Goal: Task Accomplishment & Management: Use online tool/utility

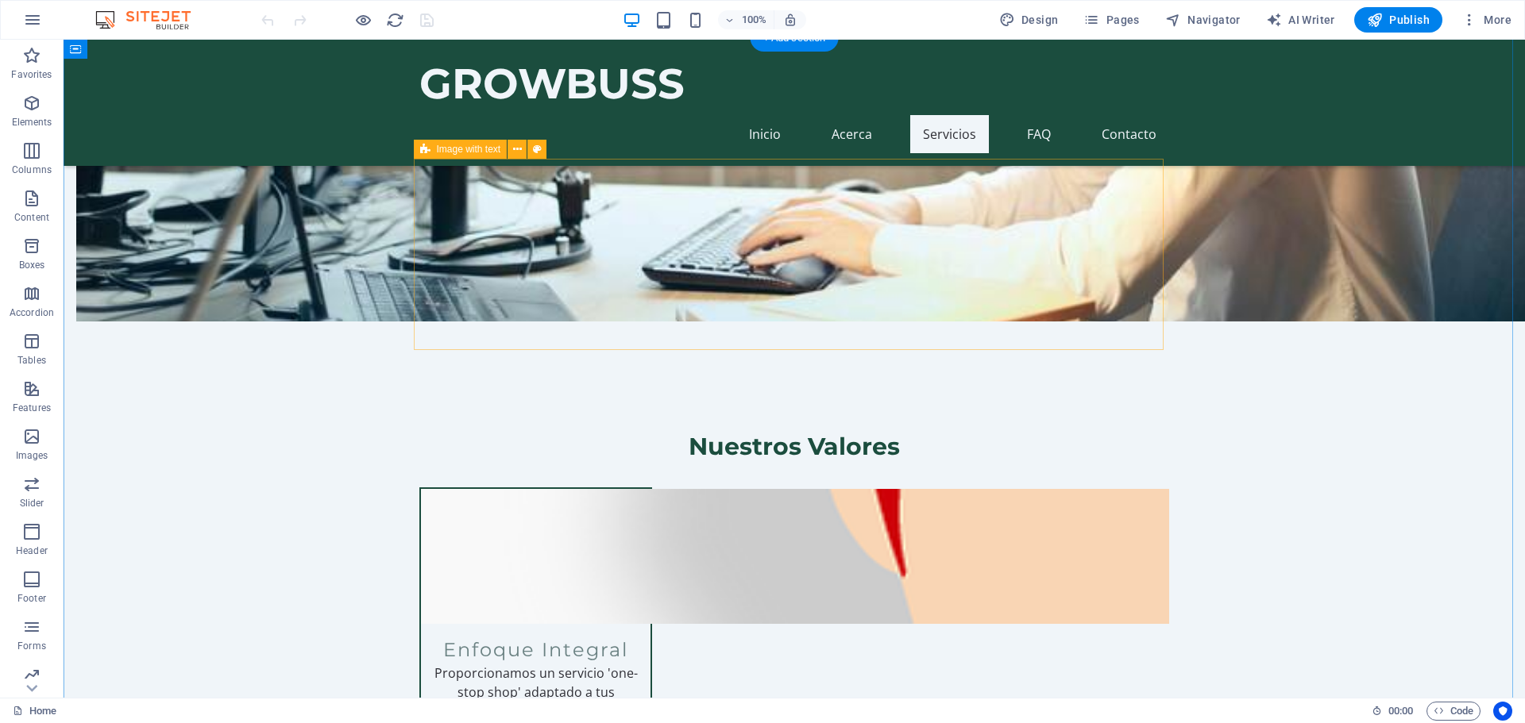
scroll to position [1429, 0]
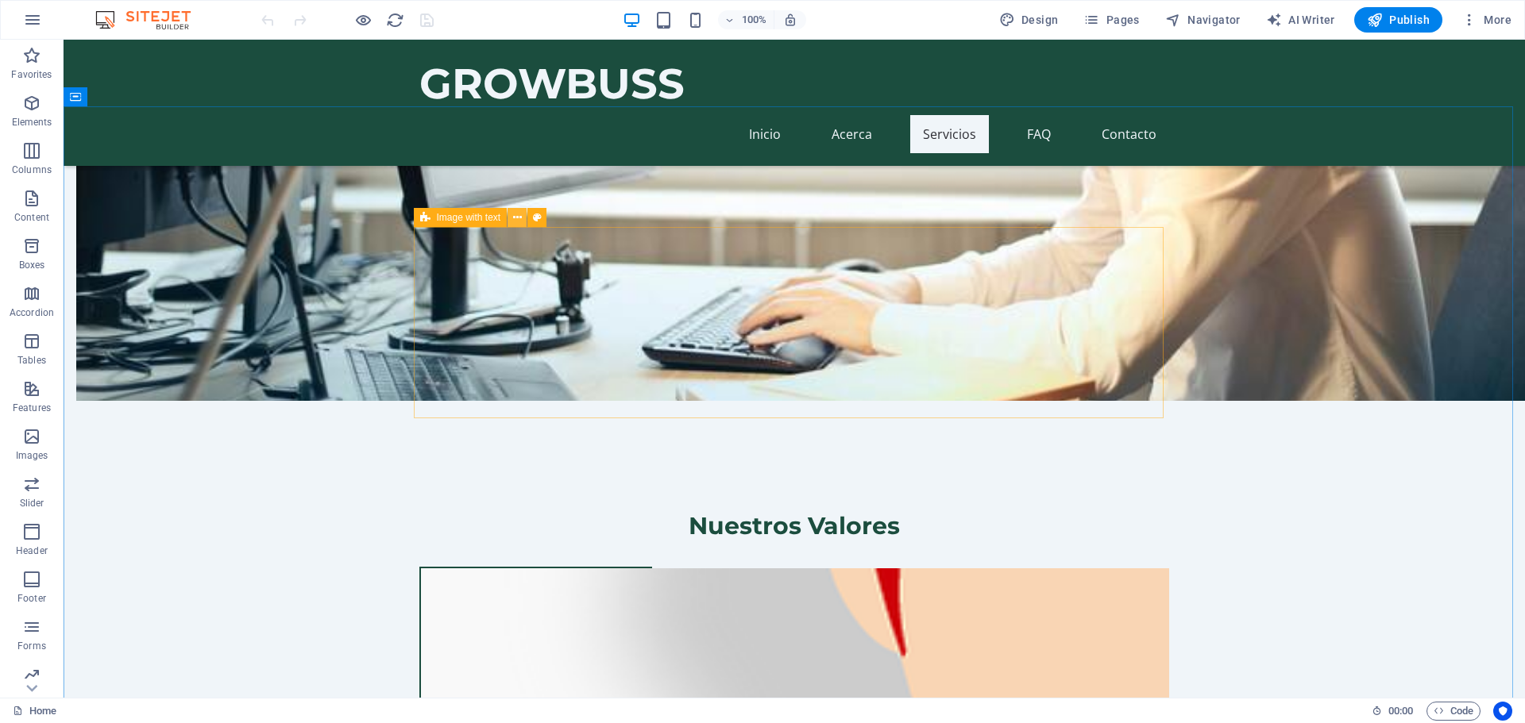
click at [514, 219] on icon at bounding box center [517, 218] width 9 height 17
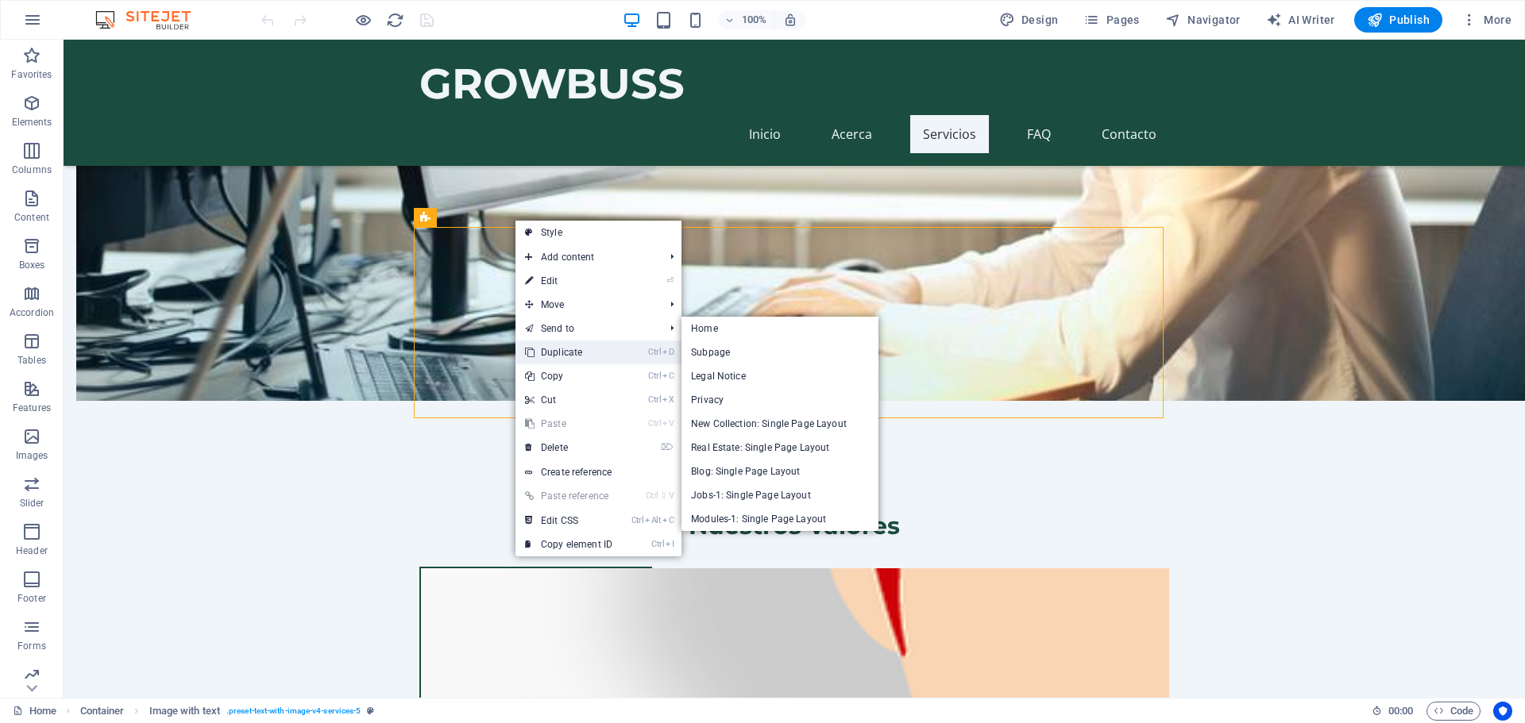
click at [580, 350] on link "Ctrl D Duplicate" at bounding box center [568, 353] width 106 height 24
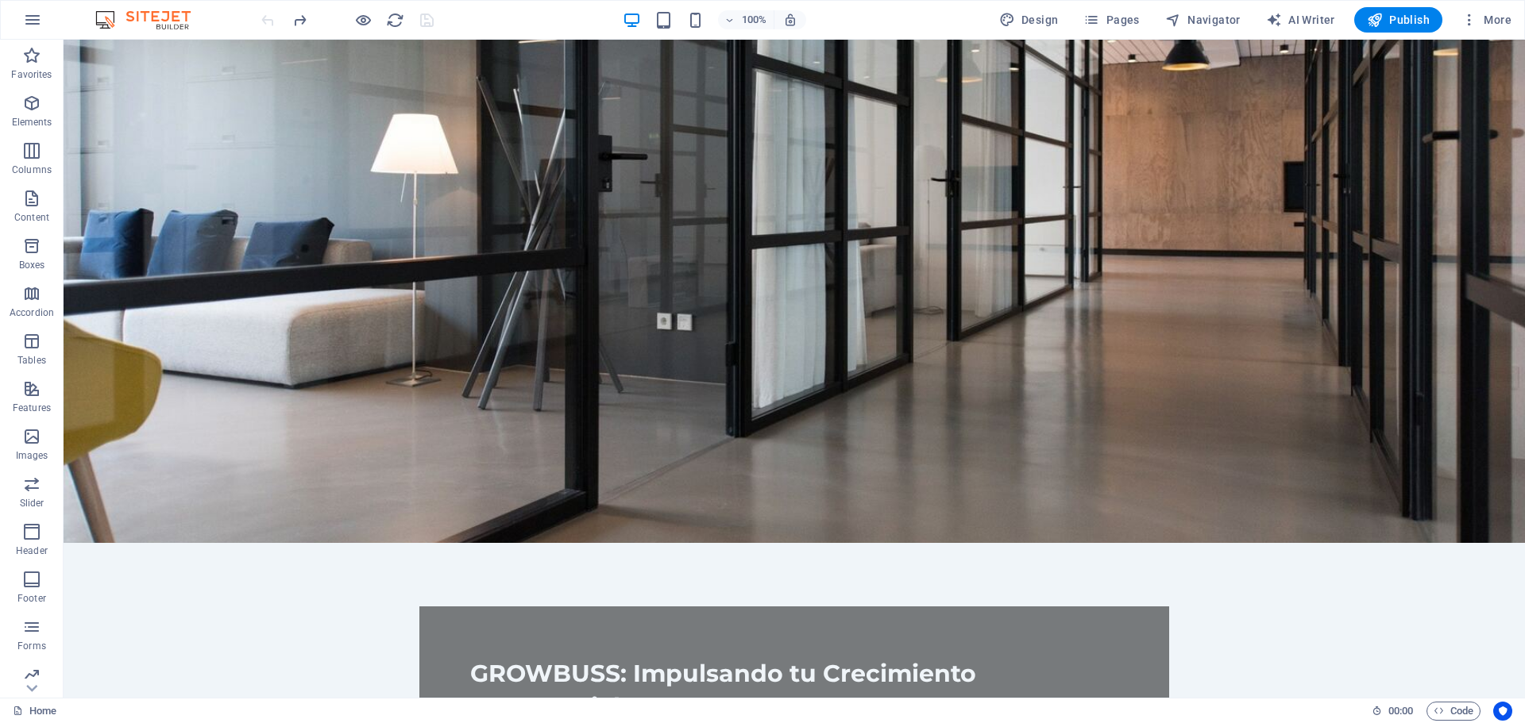
scroll to position [0, 0]
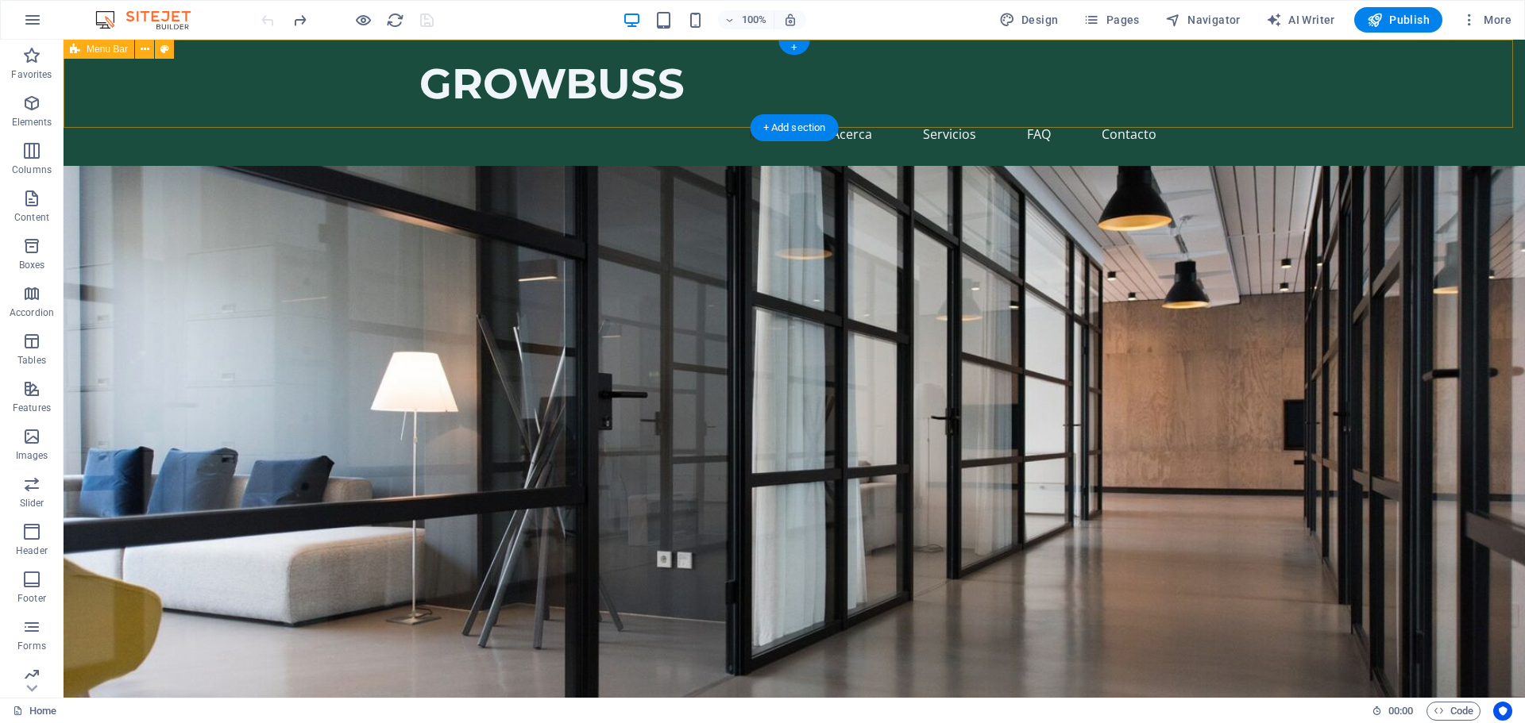
click at [304, 94] on div "GROWBUSS Inicio Acerca Servicios FAQ Contacto" at bounding box center [794, 103] width 1461 height 126
click at [159, 50] on button at bounding box center [164, 49] width 19 height 19
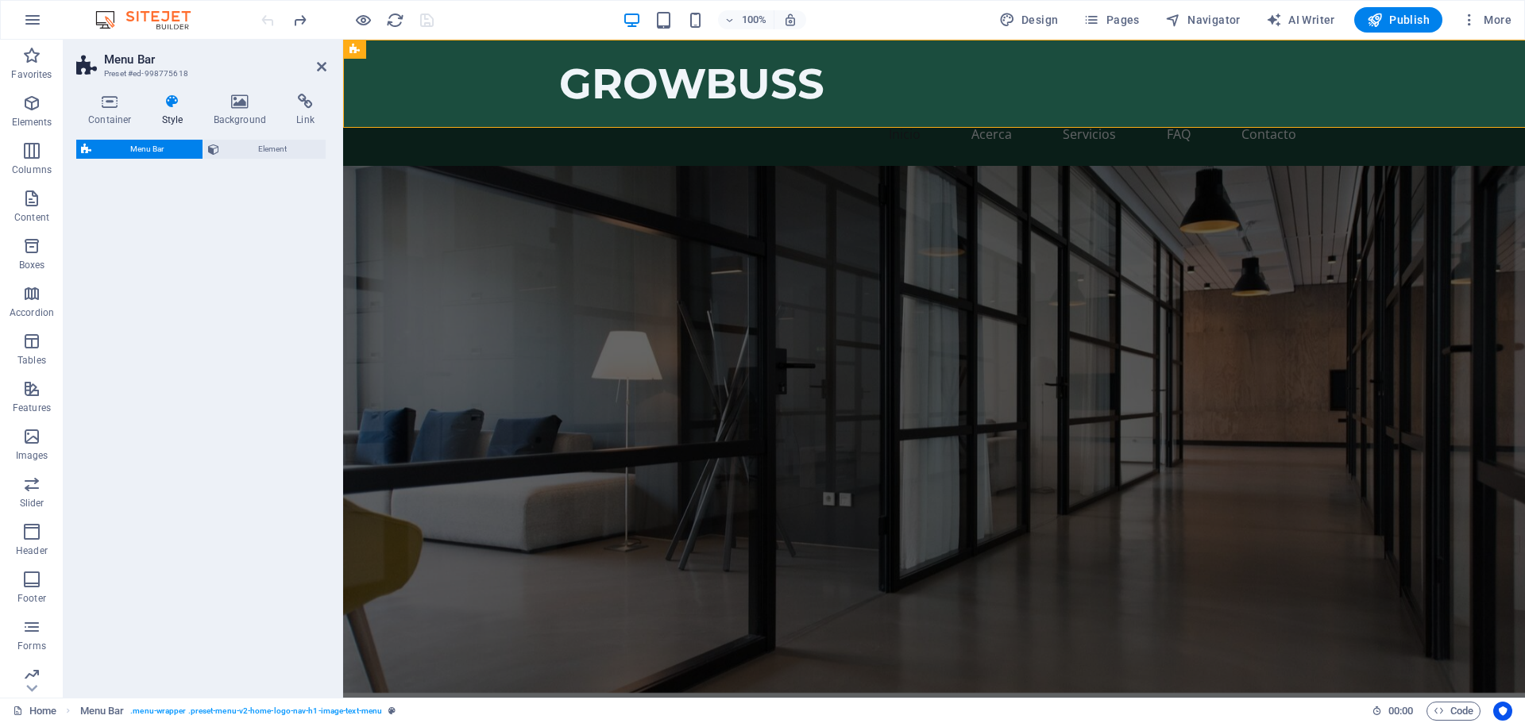
select select "rem"
select select "preset-menu-v2-home-logo-nav-h1-image-text-menu"
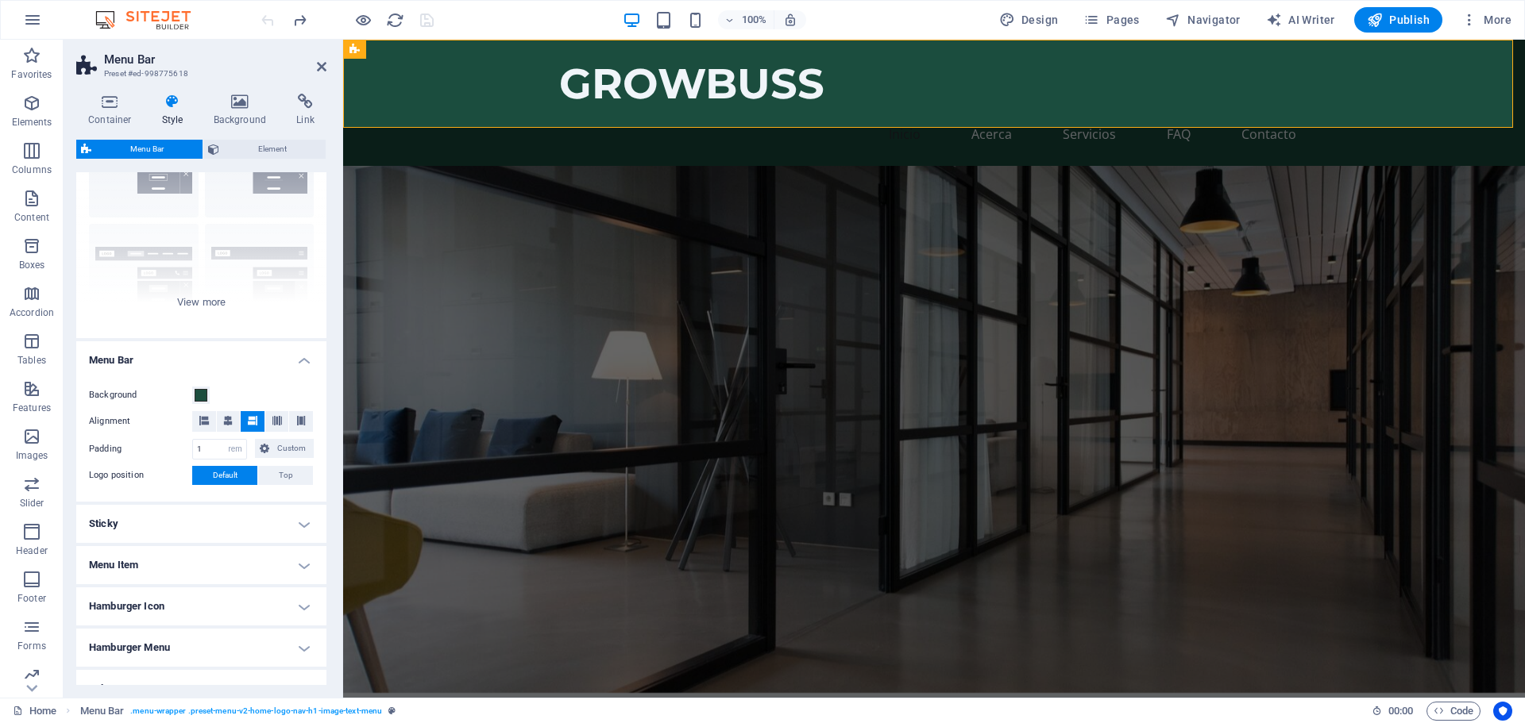
scroll to position [187, 0]
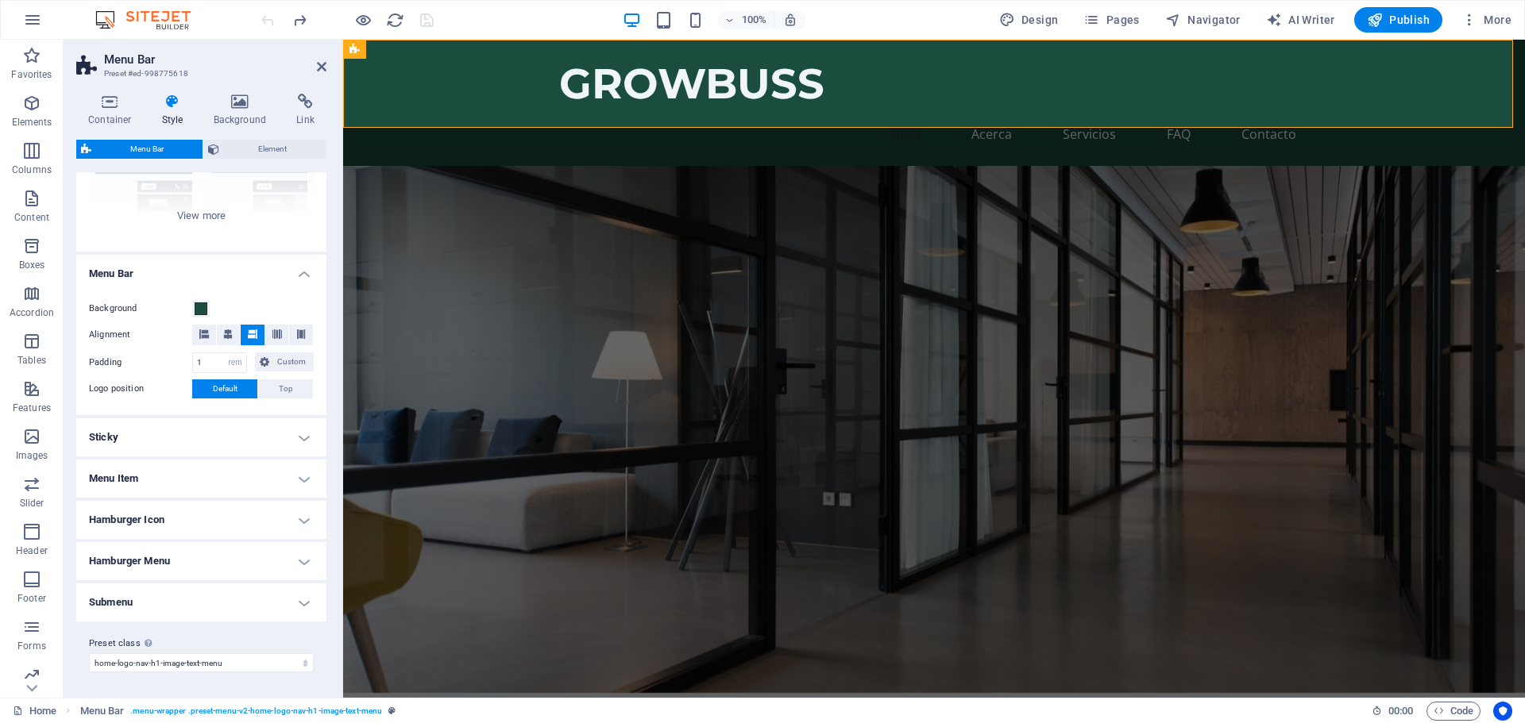
click at [302, 603] on h4 "Submenu" at bounding box center [201, 603] width 250 height 38
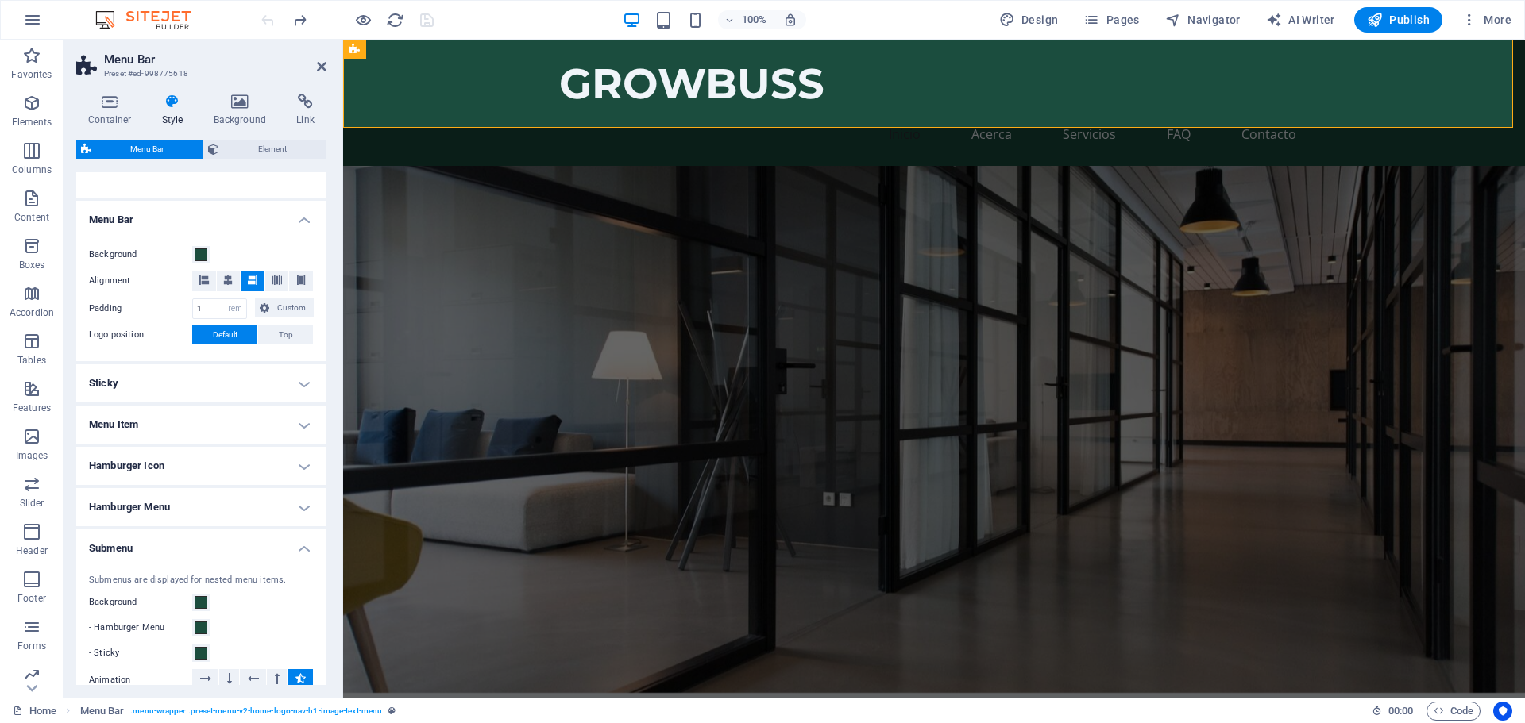
scroll to position [267, 0]
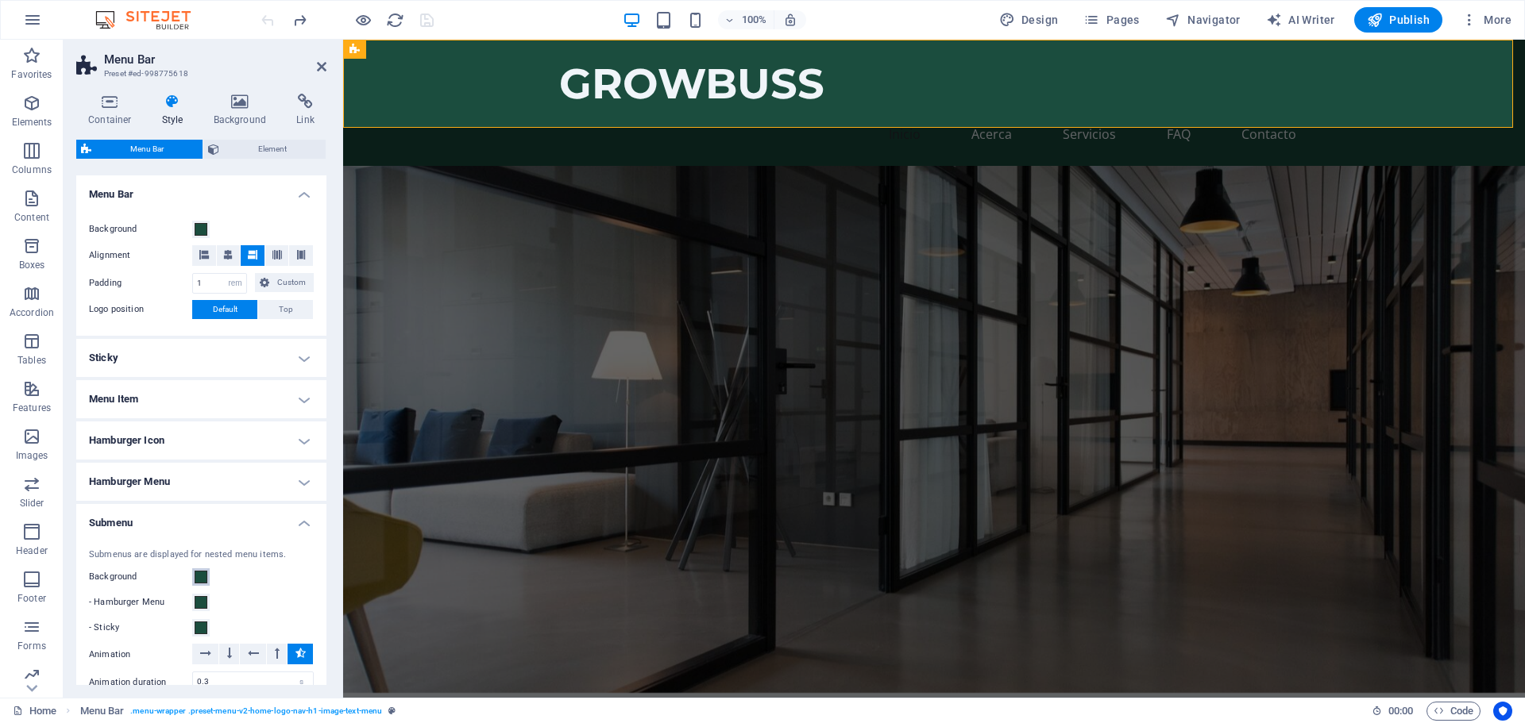
click at [202, 581] on span at bounding box center [201, 577] width 13 height 13
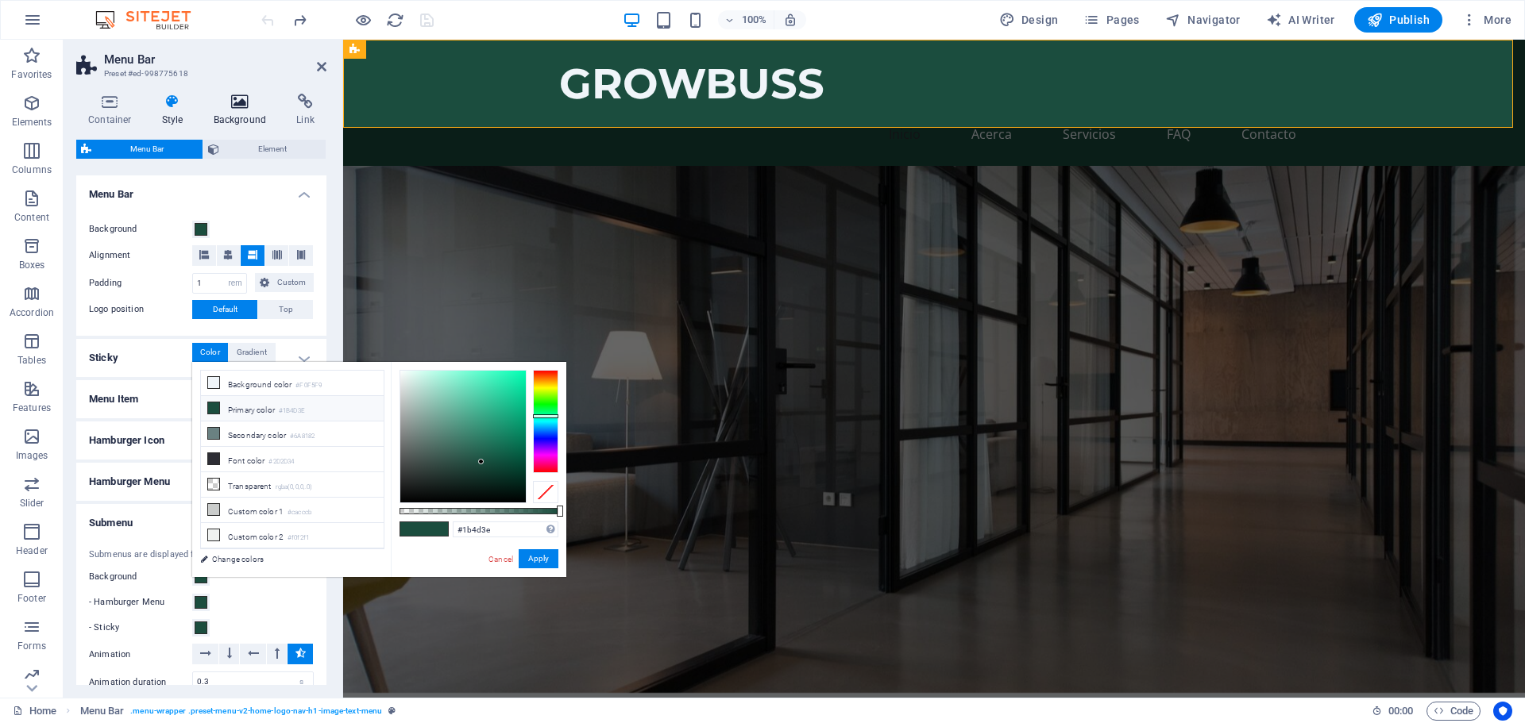
click at [249, 109] on icon at bounding box center [240, 102] width 77 height 16
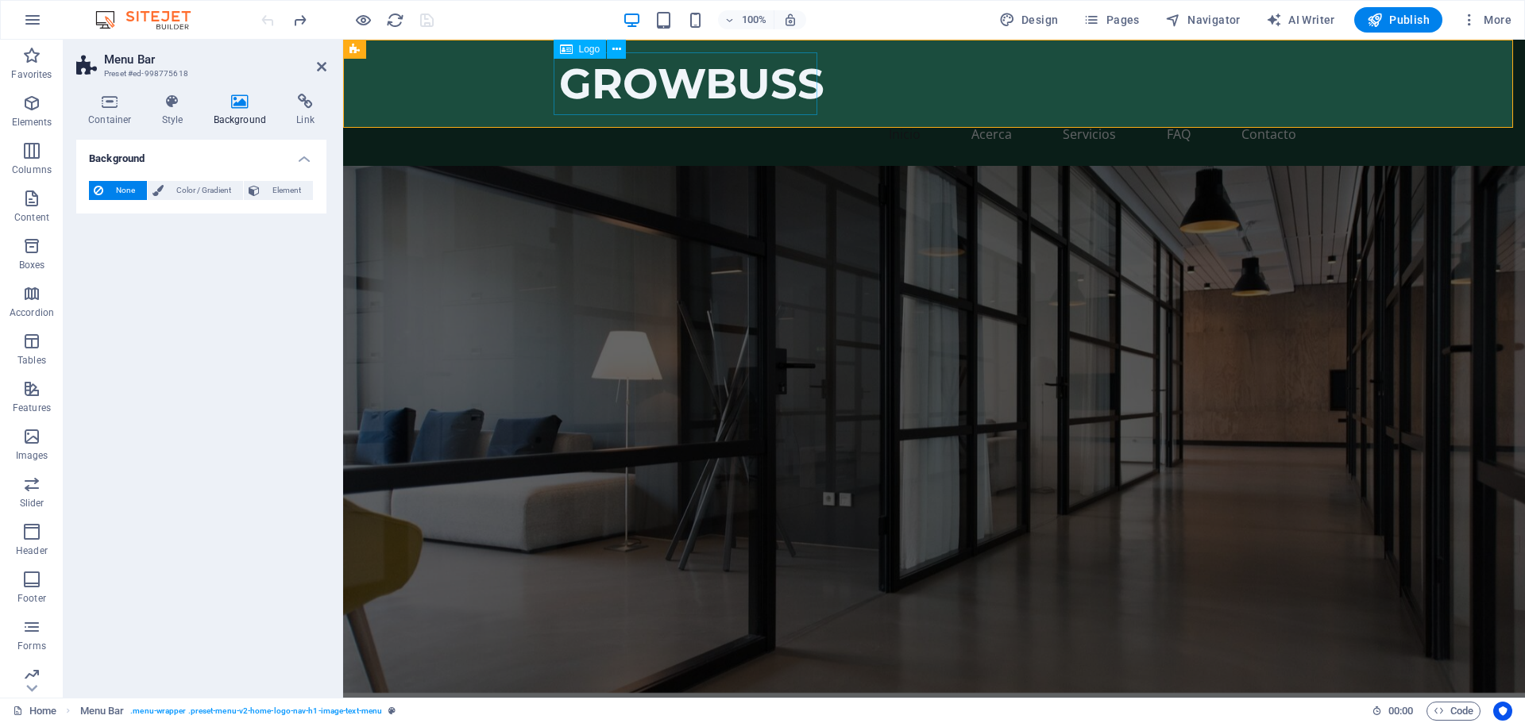
click at [668, 74] on div "GROWBUSS" at bounding box center [934, 83] width 750 height 63
click at [166, 110] on h4 "Style" at bounding box center [176, 110] width 52 height 33
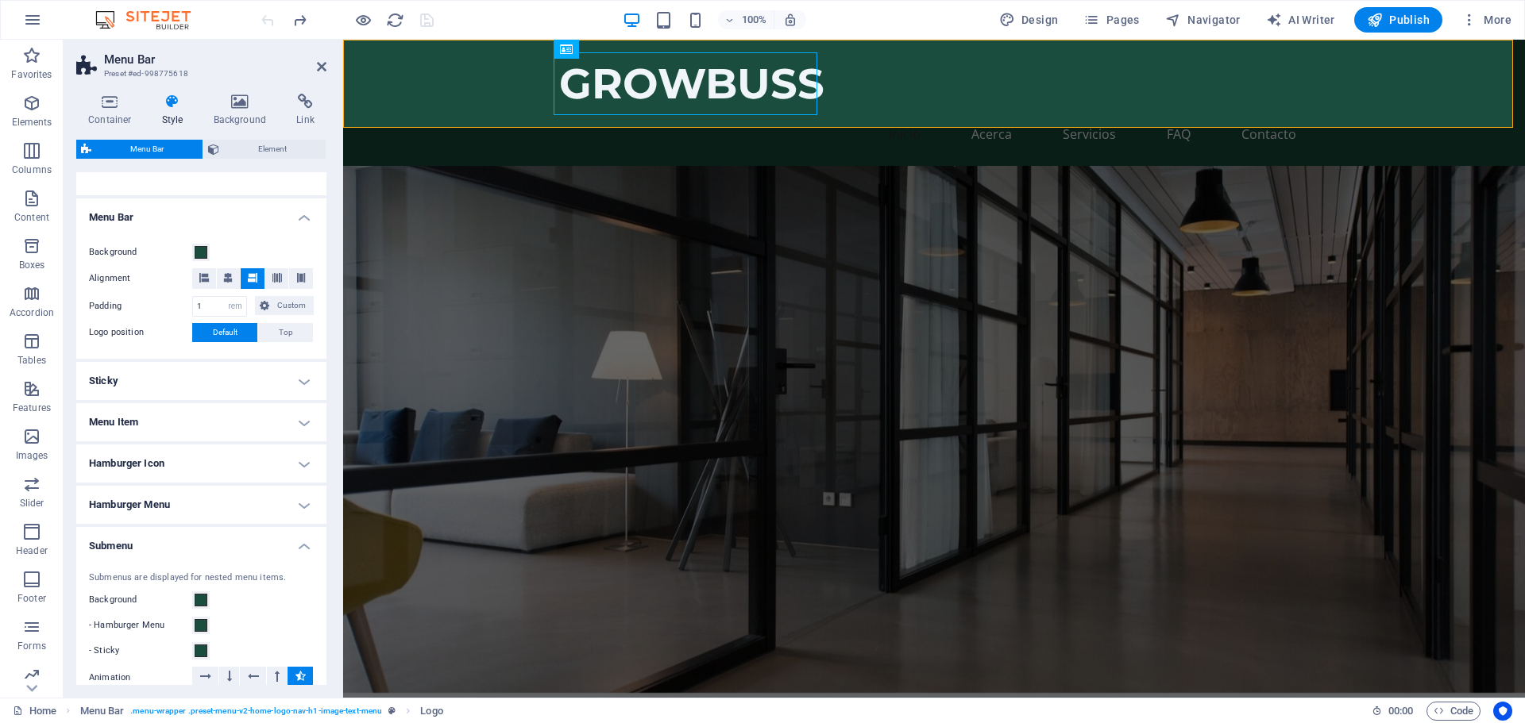
scroll to position [145, 0]
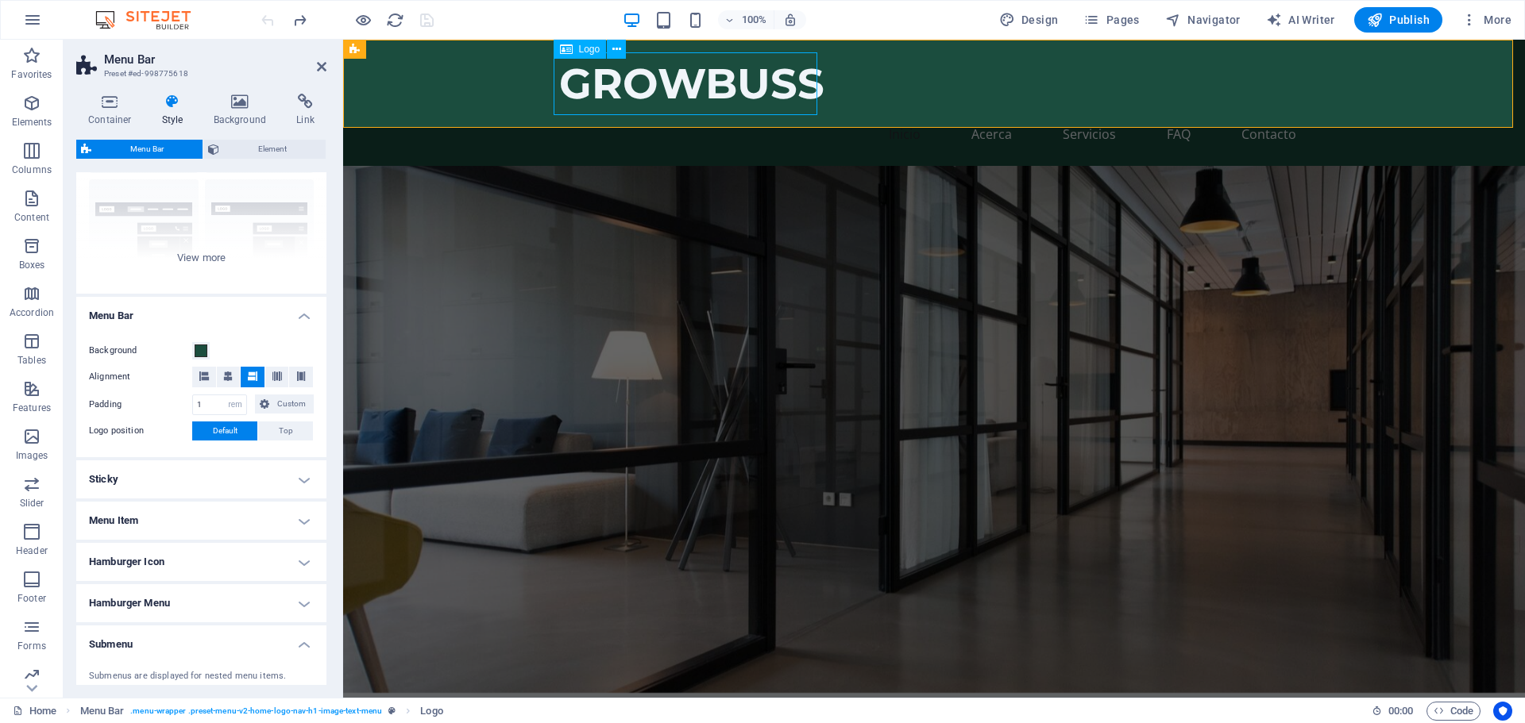
click at [588, 56] on div "Logo" at bounding box center [579, 49] width 53 height 19
click at [619, 47] on icon at bounding box center [616, 49] width 9 height 17
click at [569, 87] on div "GROWBUSS" at bounding box center [934, 83] width 750 height 63
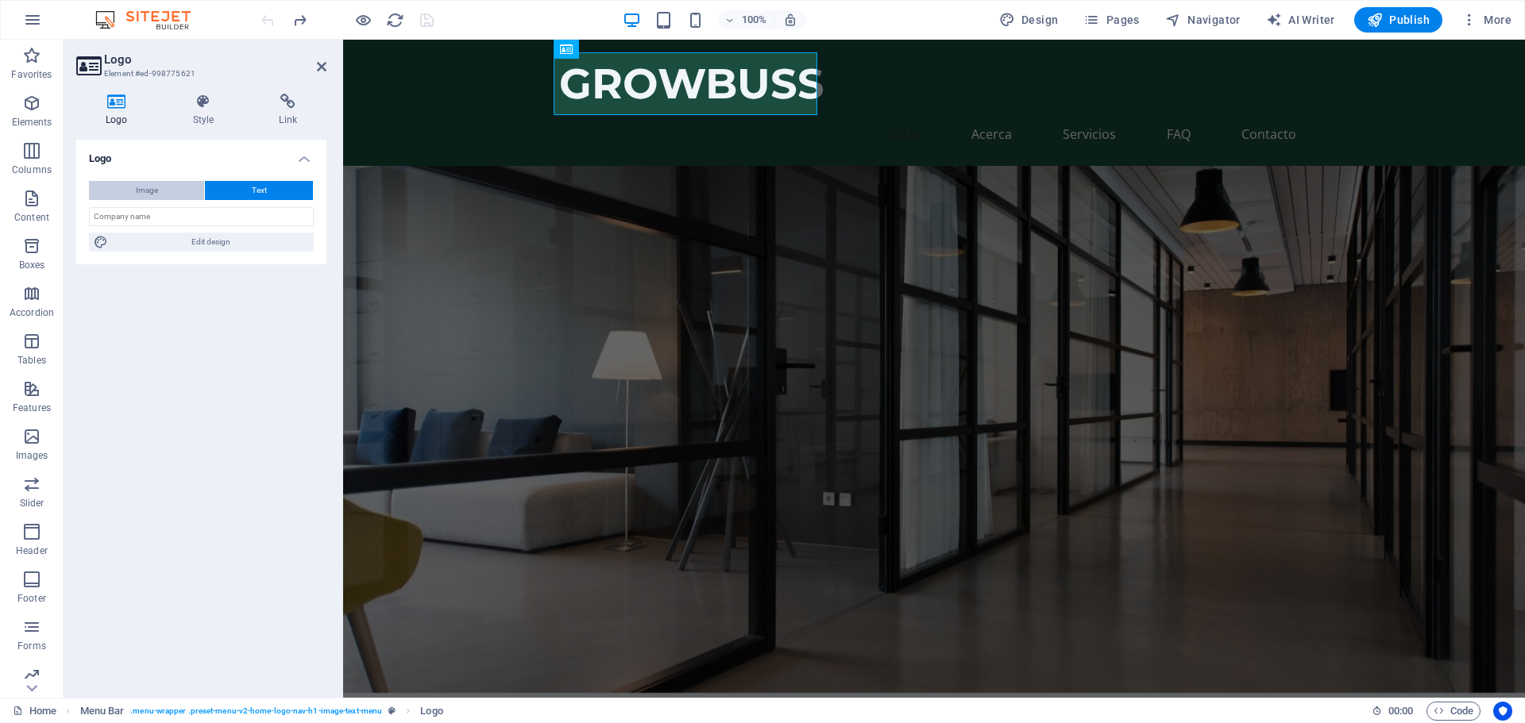
click at [174, 190] on button "Image" at bounding box center [146, 190] width 115 height 19
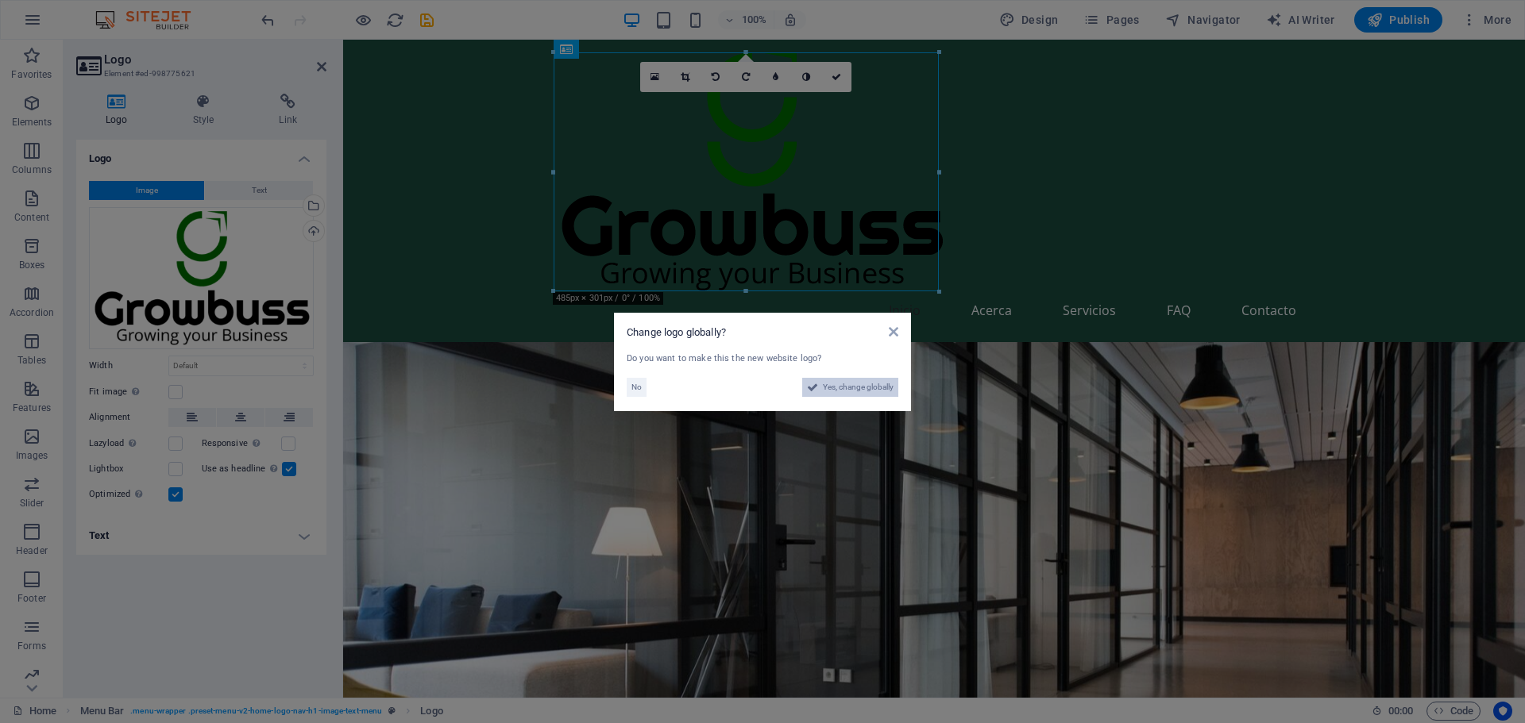
click at [854, 391] on span "Yes, change globally" at bounding box center [858, 387] width 71 height 19
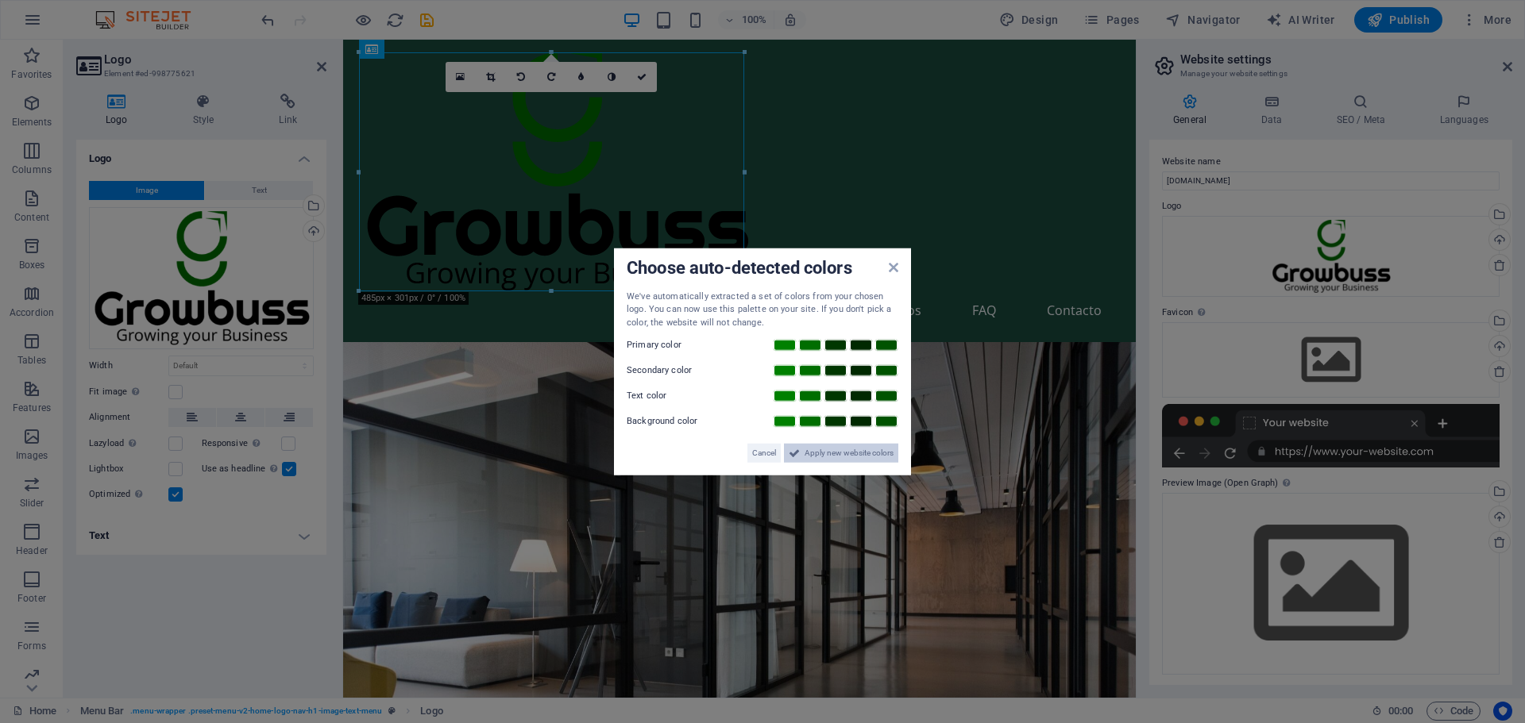
click at [798, 454] on icon at bounding box center [793, 453] width 11 height 19
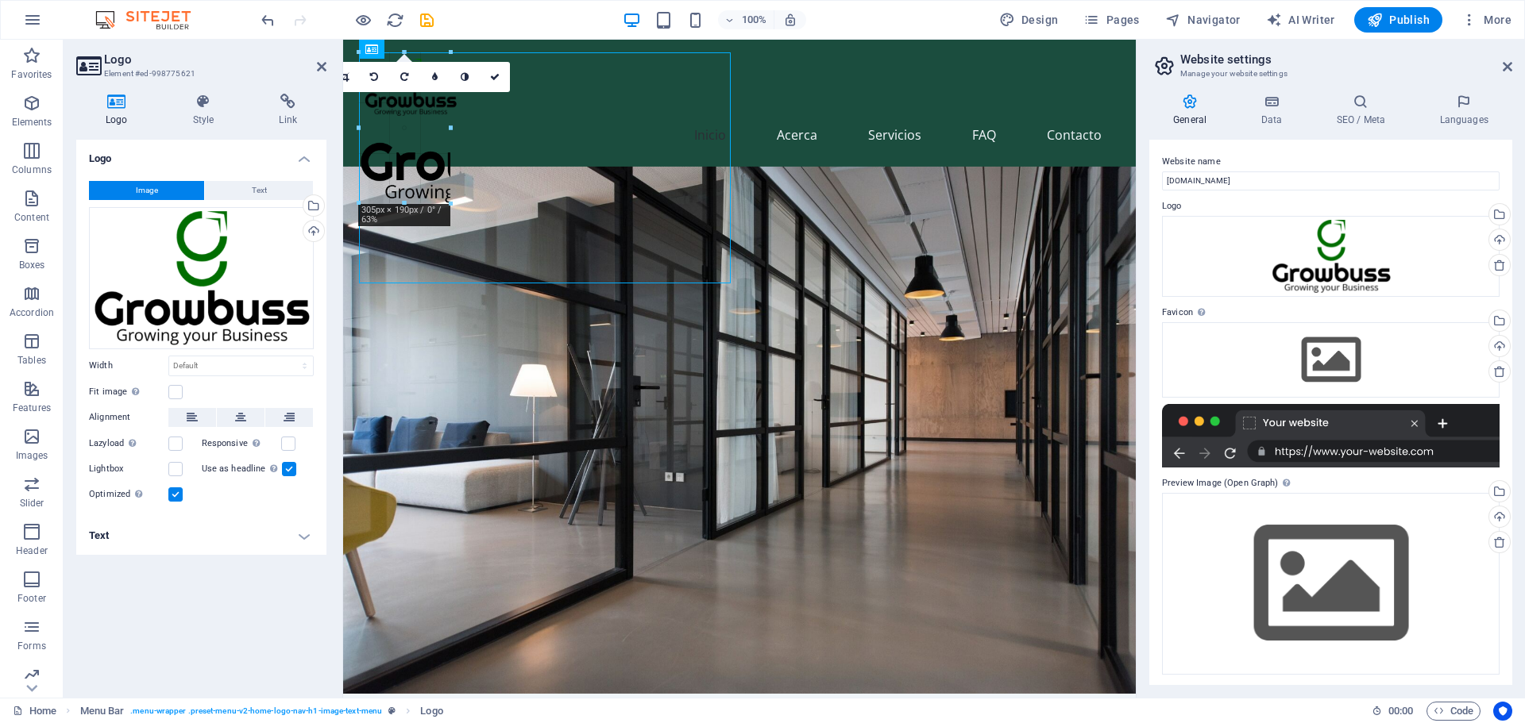
drag, startPoint x: 746, startPoint y: 291, endPoint x: 404, endPoint y: 110, distance: 386.8
type input "228"
select select "px"
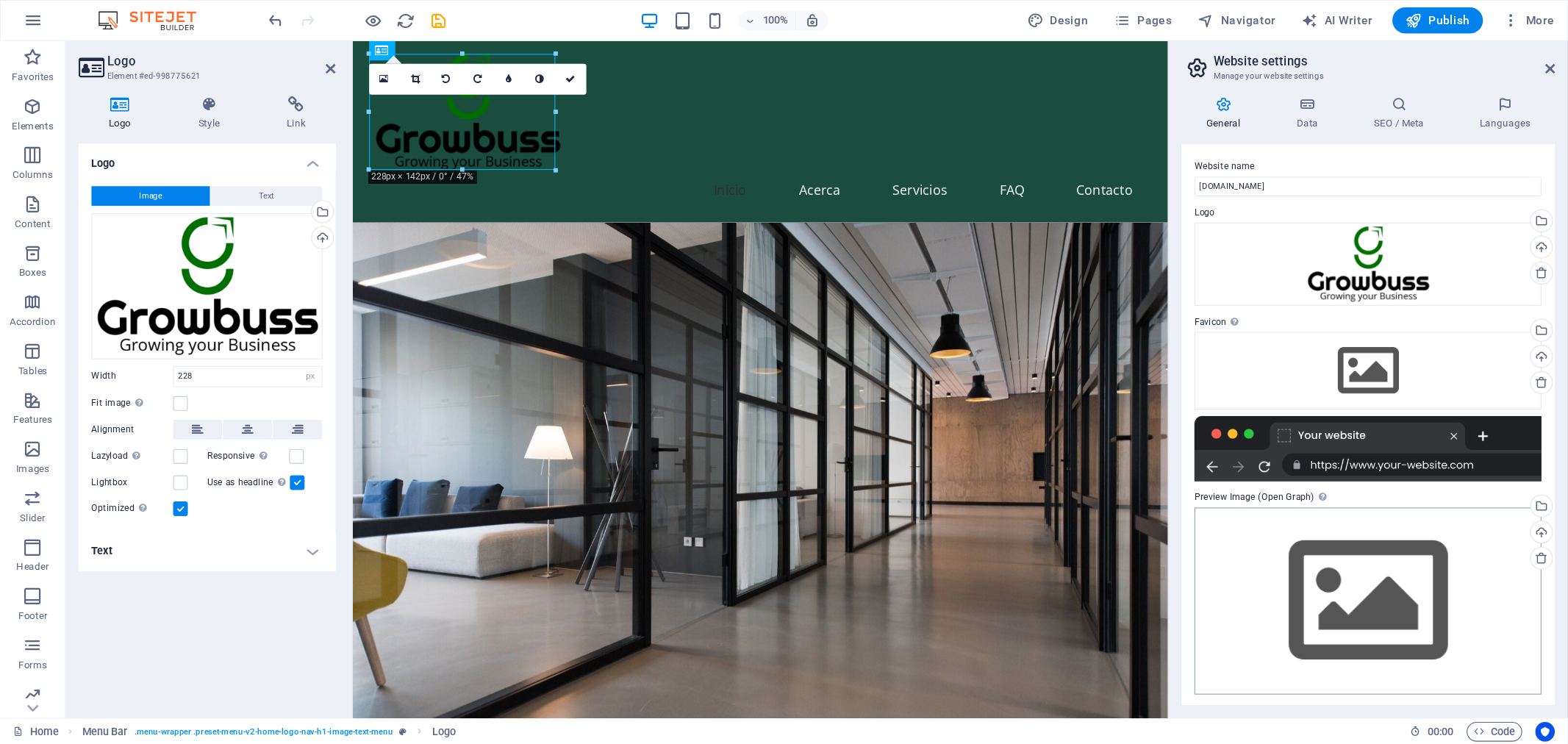
scroll to position [2, 0]
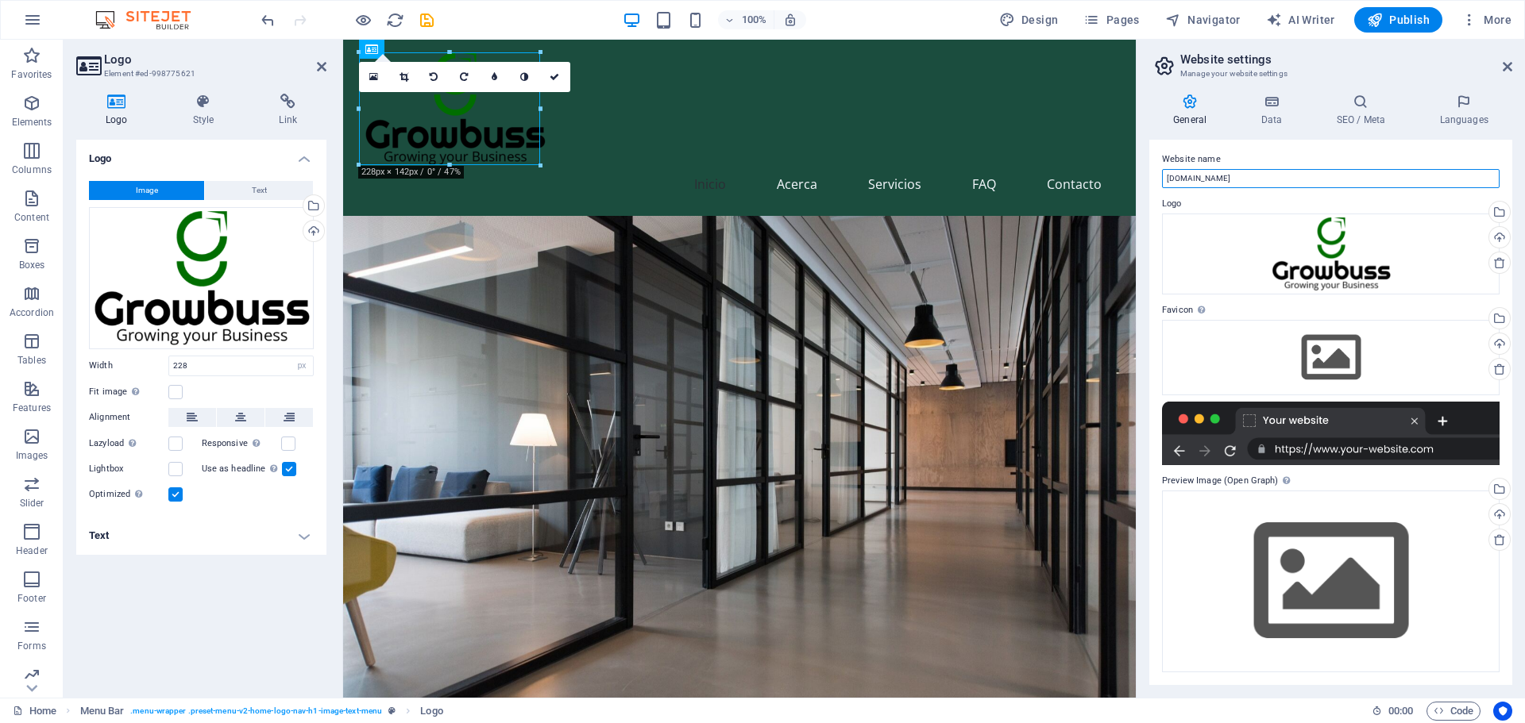
click at [1305, 178] on input "[DOMAIN_NAME]" at bounding box center [1330, 178] width 337 height 19
type input "growbuss"
click at [1328, 235] on div "Drag files here, click to choose files or select files from Files or our free s…" at bounding box center [1330, 255] width 337 height 82
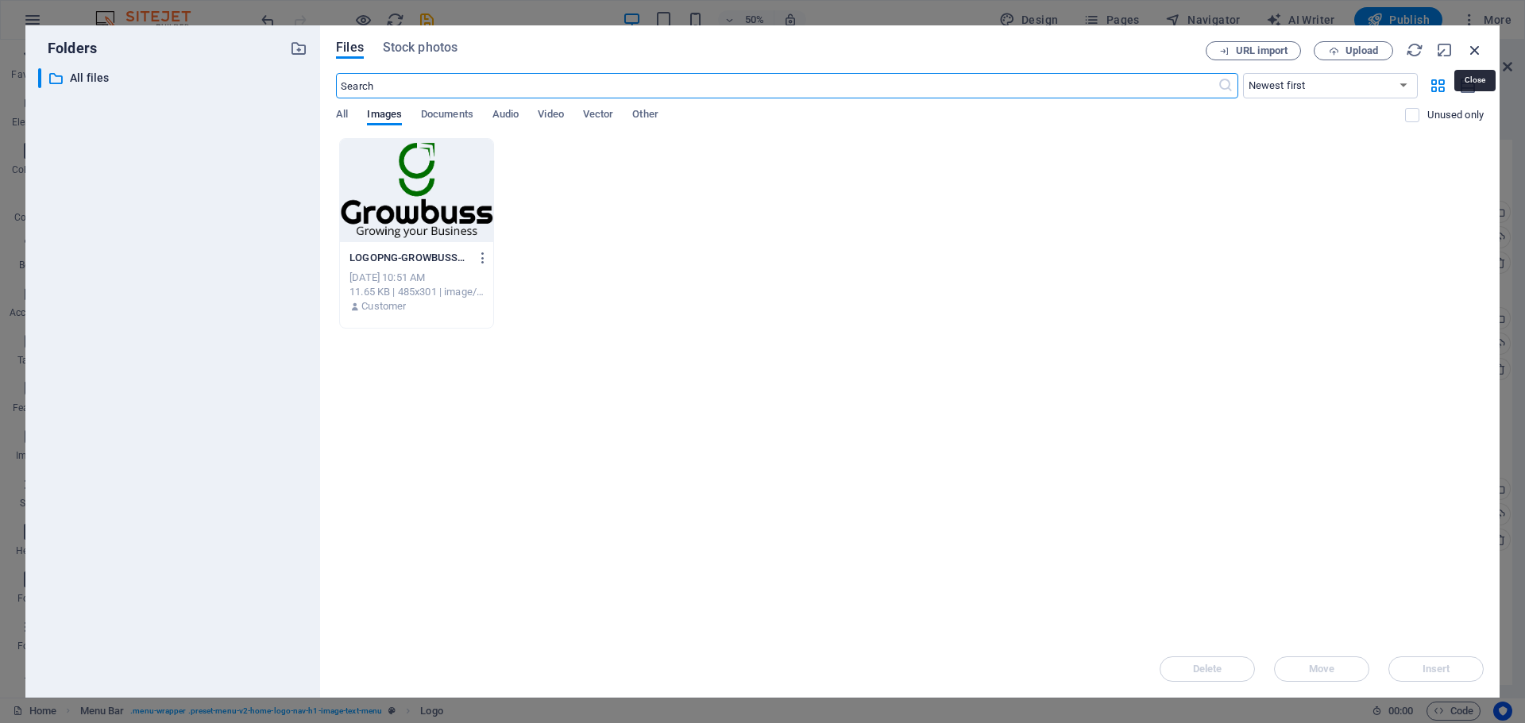
click at [1477, 52] on icon "button" at bounding box center [1474, 49] width 17 height 17
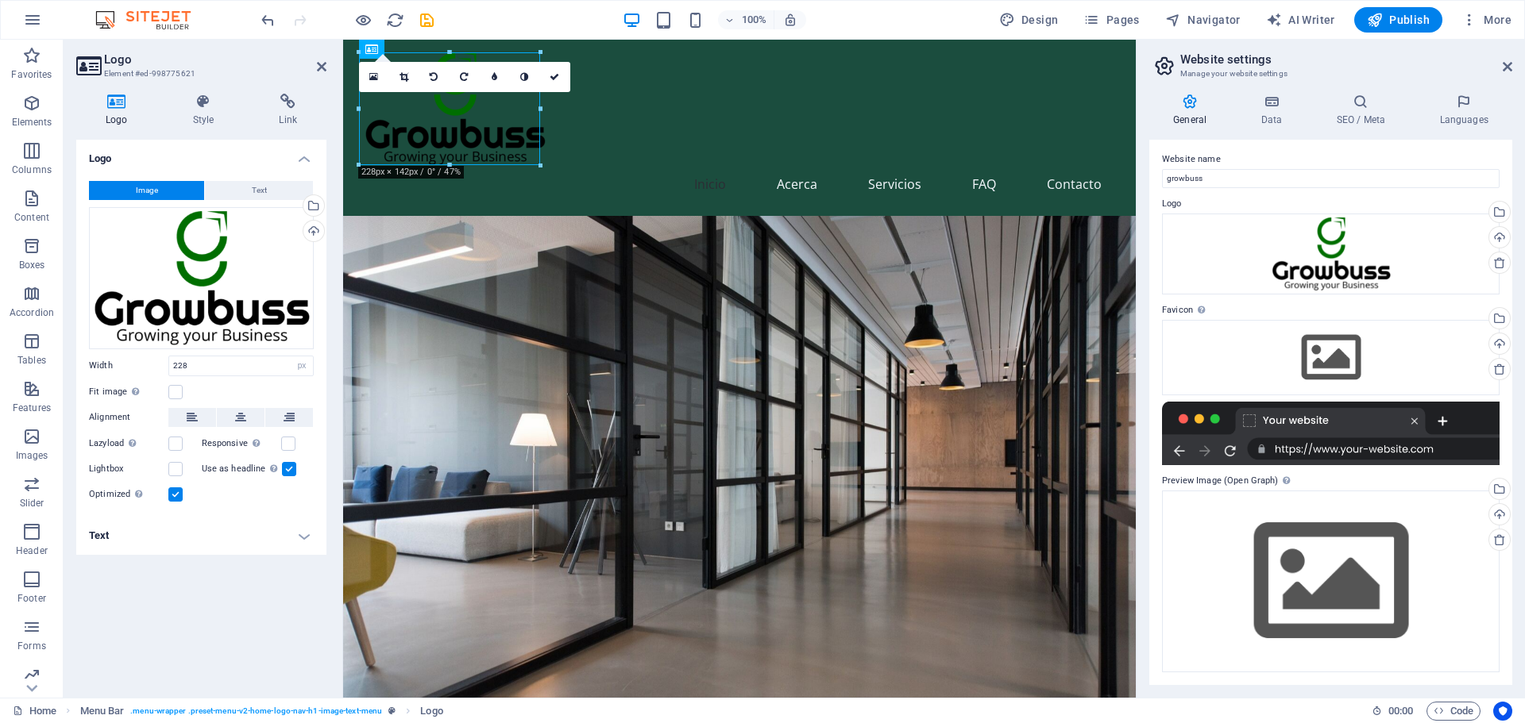
click at [1083, 216] on figure at bounding box center [739, 479] width 792 height 527
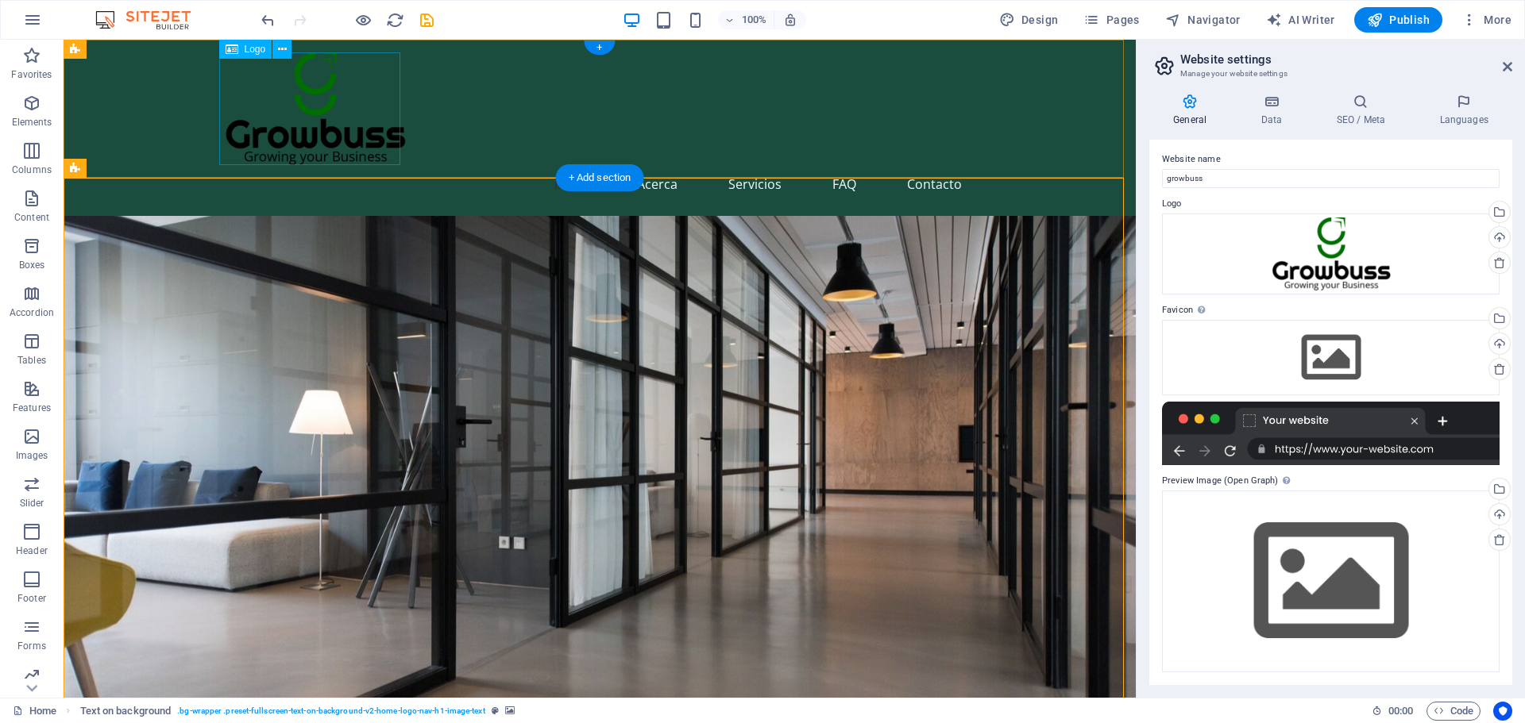
click at [333, 134] on div at bounding box center [600, 108] width 750 height 113
click at [288, 117] on div at bounding box center [600, 108] width 750 height 113
select select "px"
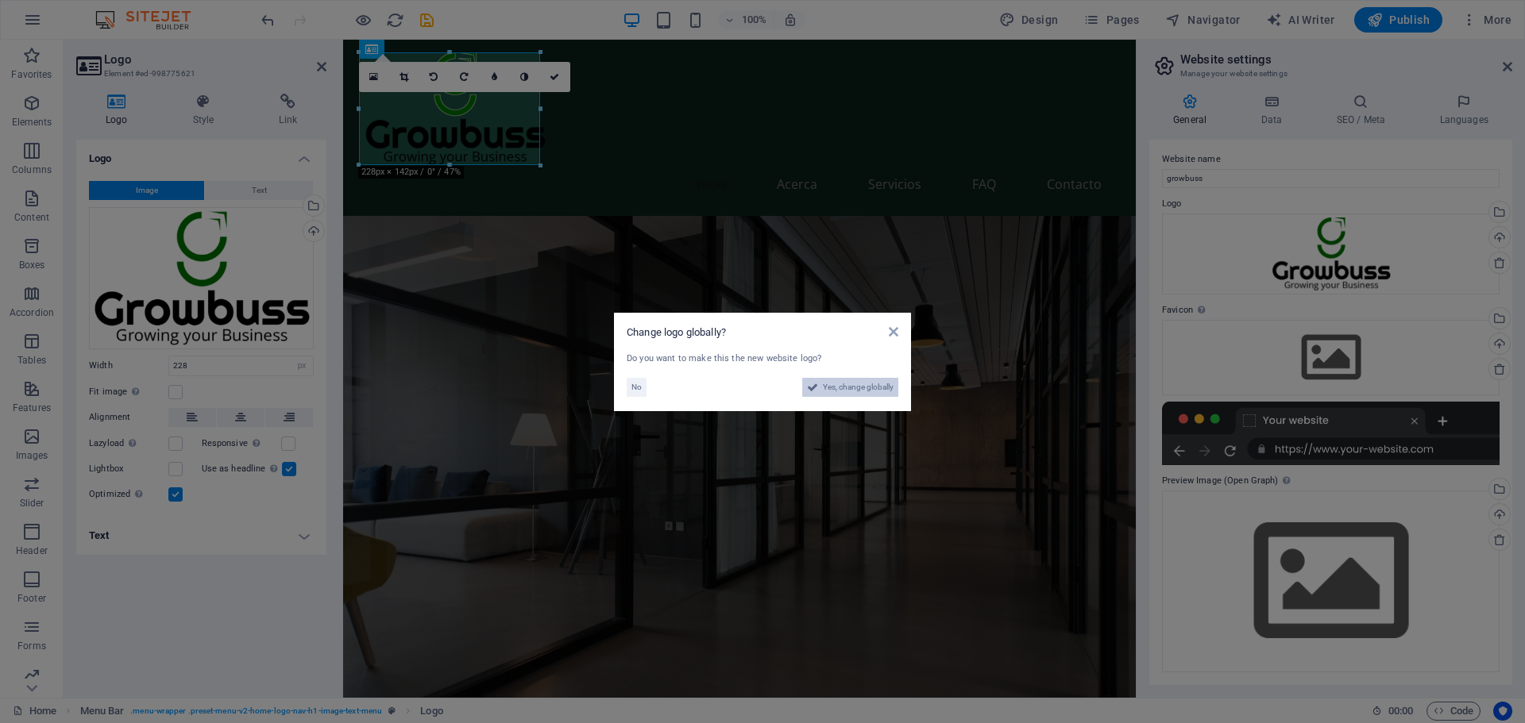
click at [828, 383] on span "Yes, change globally" at bounding box center [858, 387] width 71 height 19
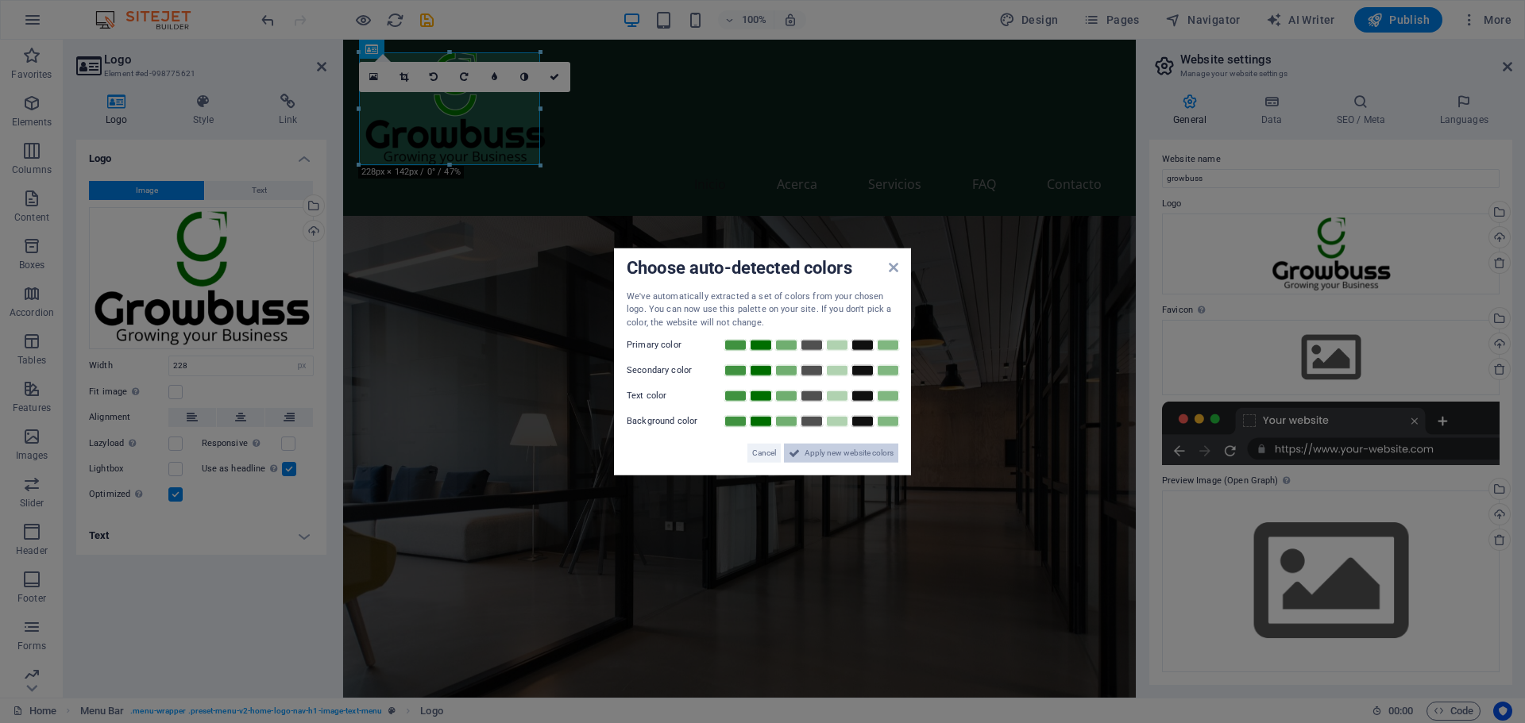
click at [834, 453] on span "Apply new website colors" at bounding box center [848, 453] width 89 height 19
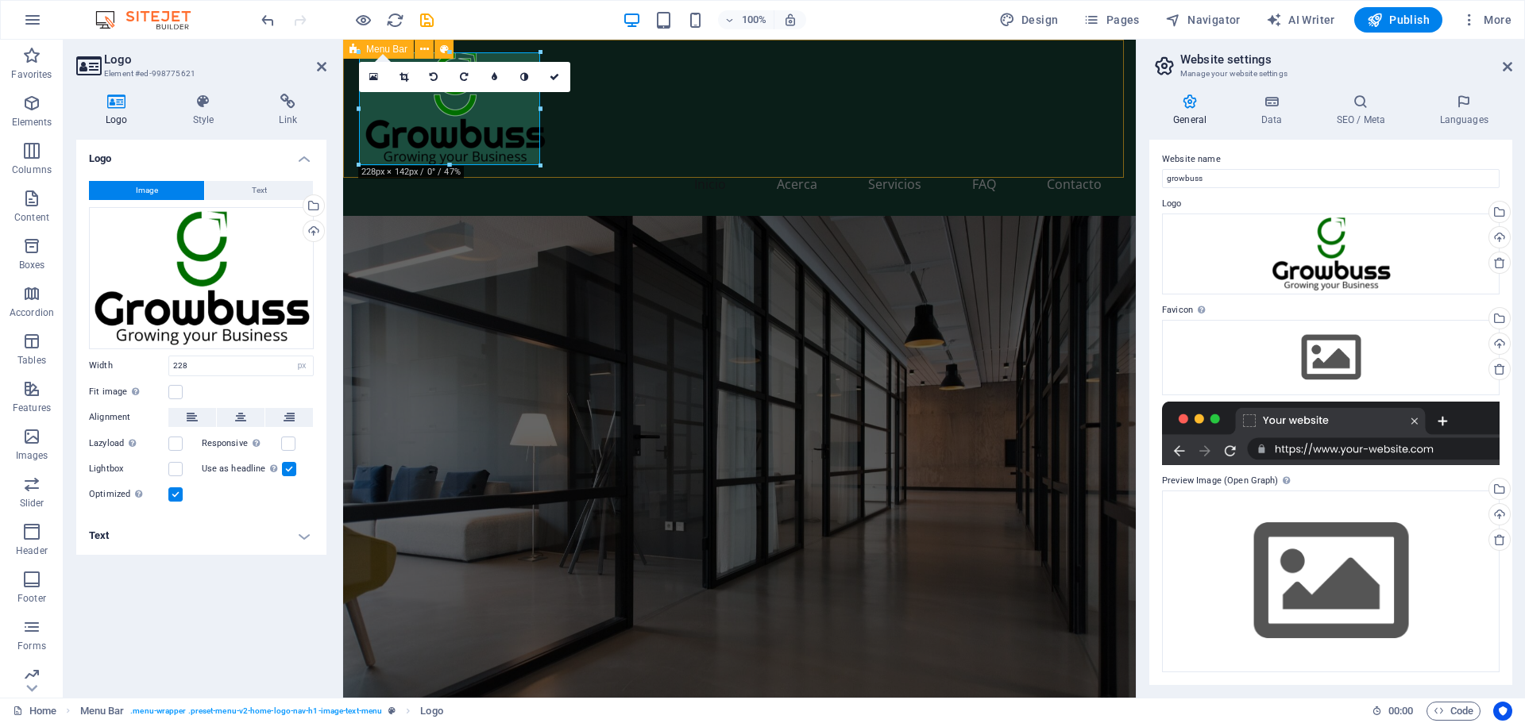
click at [600, 140] on div "Inicio Acerca Servicios FAQ Contacto" at bounding box center [739, 128] width 792 height 176
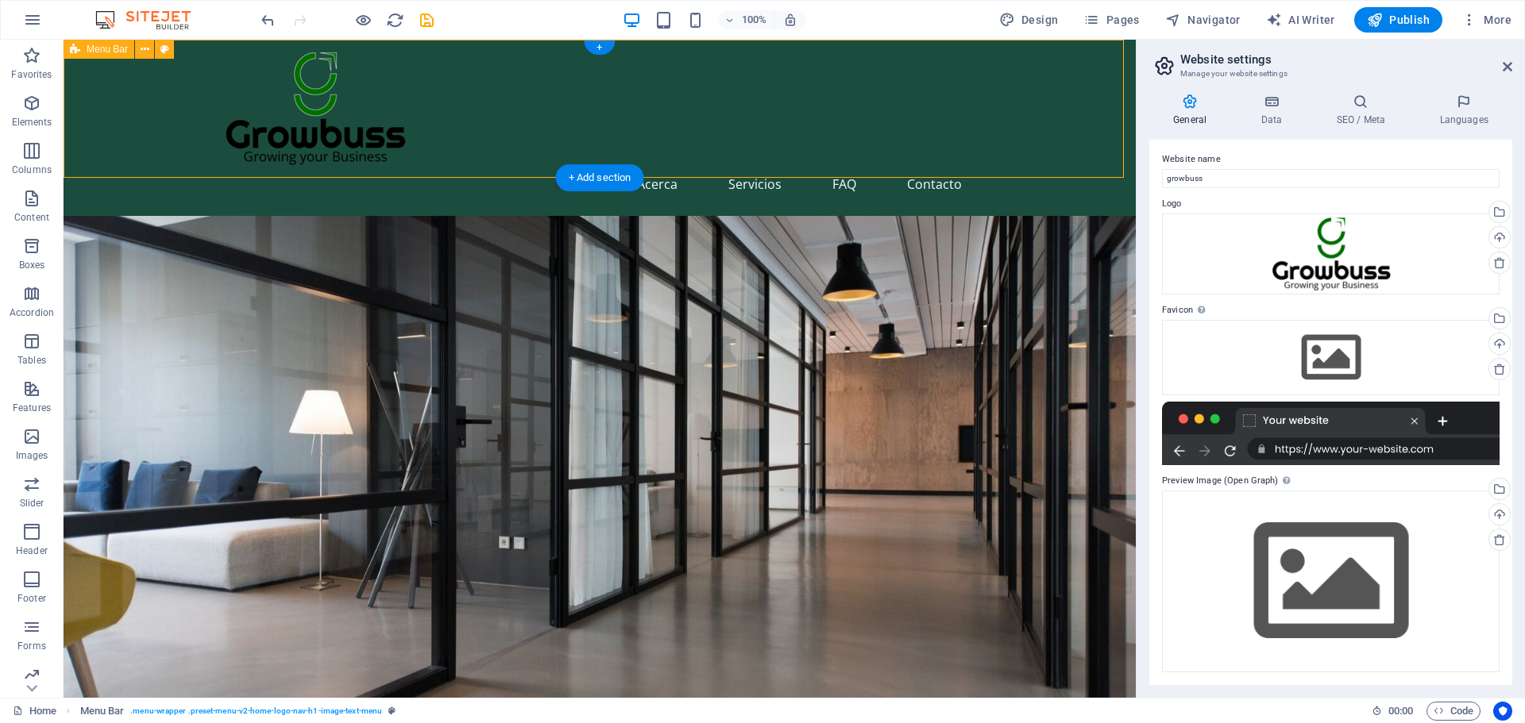
click at [484, 133] on div "Inicio Acerca Servicios FAQ Contacto" at bounding box center [600, 128] width 1072 height 176
click at [154, 116] on div "Inicio Acerca Servicios FAQ Contacto" at bounding box center [600, 128] width 1072 height 176
select select "rem"
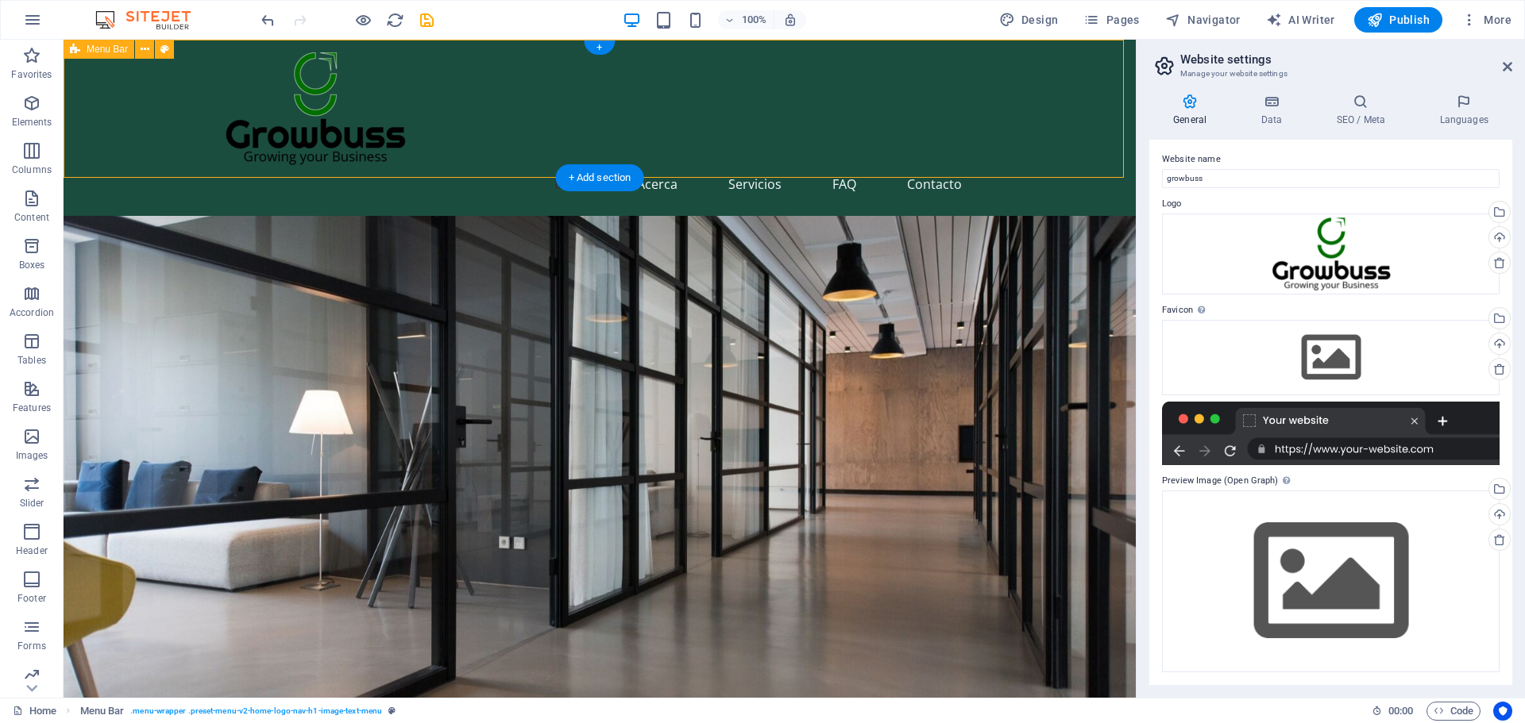
select select "px"
select select "preset-menu-v2-home-logo-nav-h1-image-text-menu"
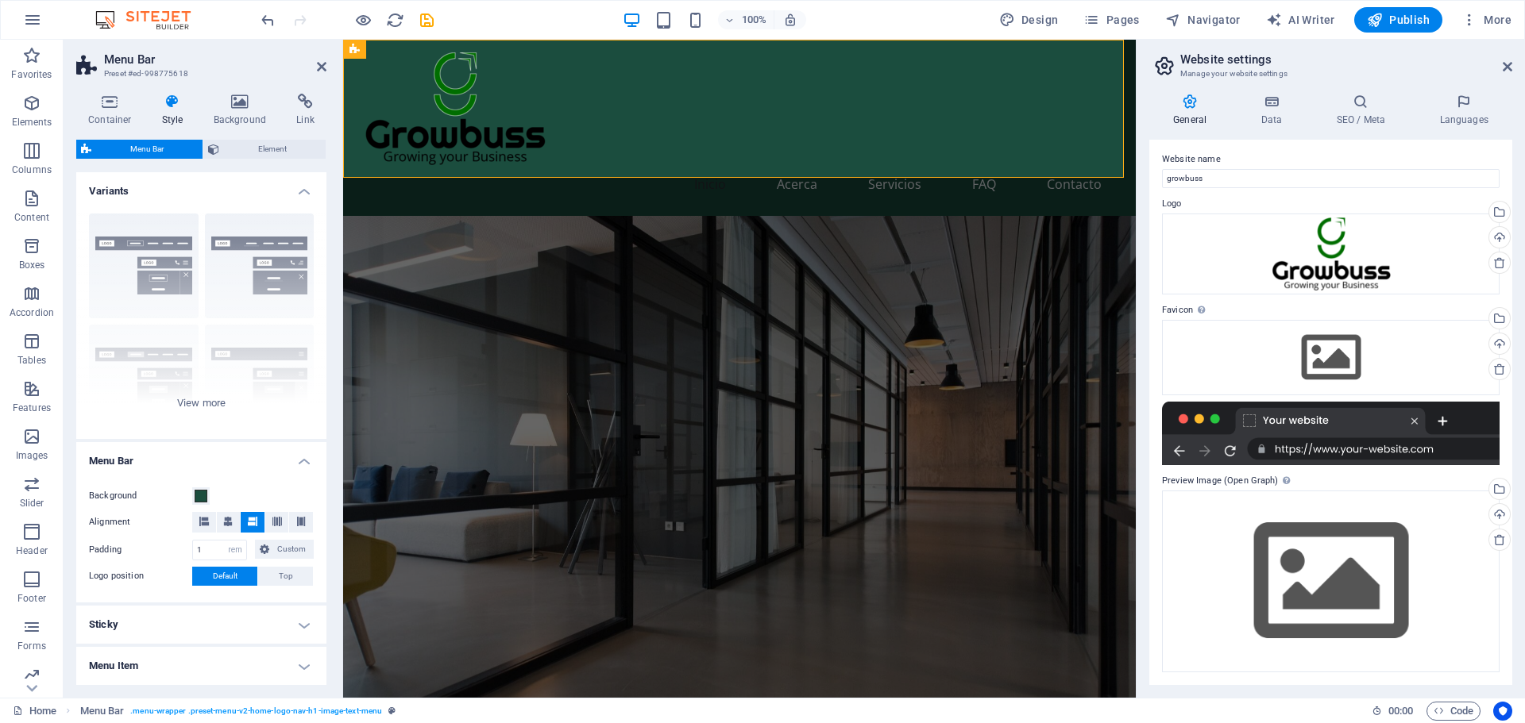
click at [209, 511] on div "Background Alignment Padding 1 px rem % vh vw Custom Custom 1 px rem % vh vw 1 …" at bounding box center [201, 537] width 256 height 132
click at [209, 503] on button "Background" at bounding box center [200, 496] width 17 height 17
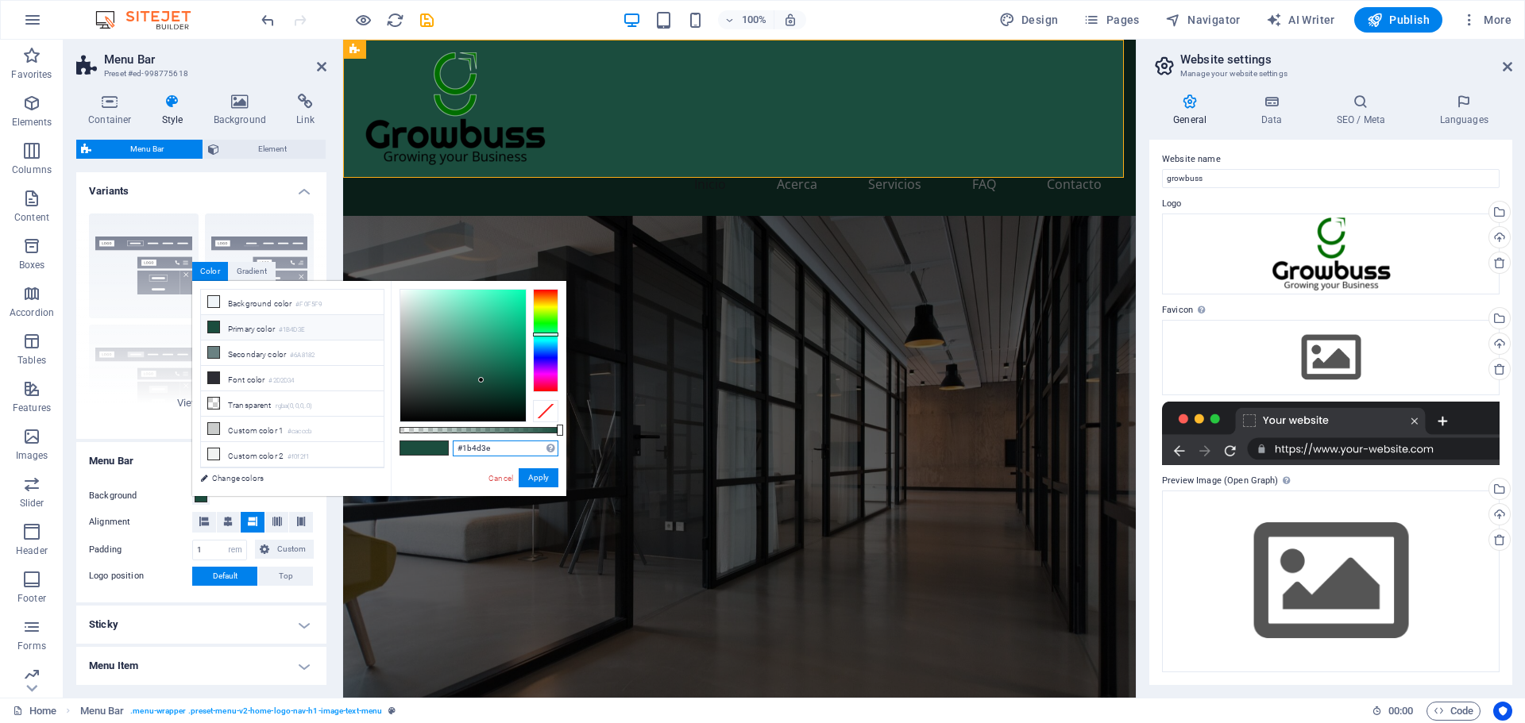
click at [493, 445] on input "#1b4d3e" at bounding box center [506, 449] width 106 height 16
paste input "006e00"
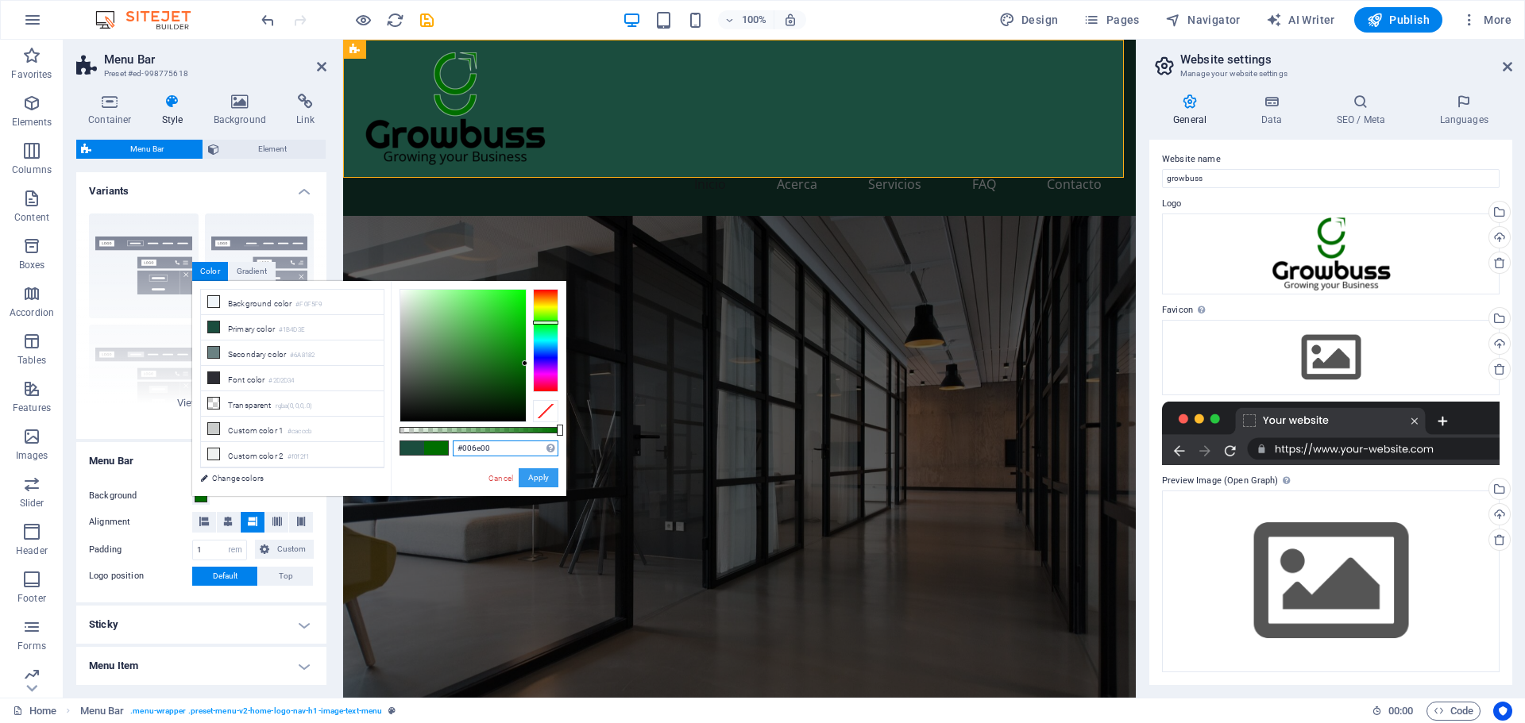
type input "#006e00"
drag, startPoint x: 530, startPoint y: 478, endPoint x: 186, endPoint y: 416, distance: 349.4
click at [530, 478] on button "Apply" at bounding box center [539, 477] width 40 height 19
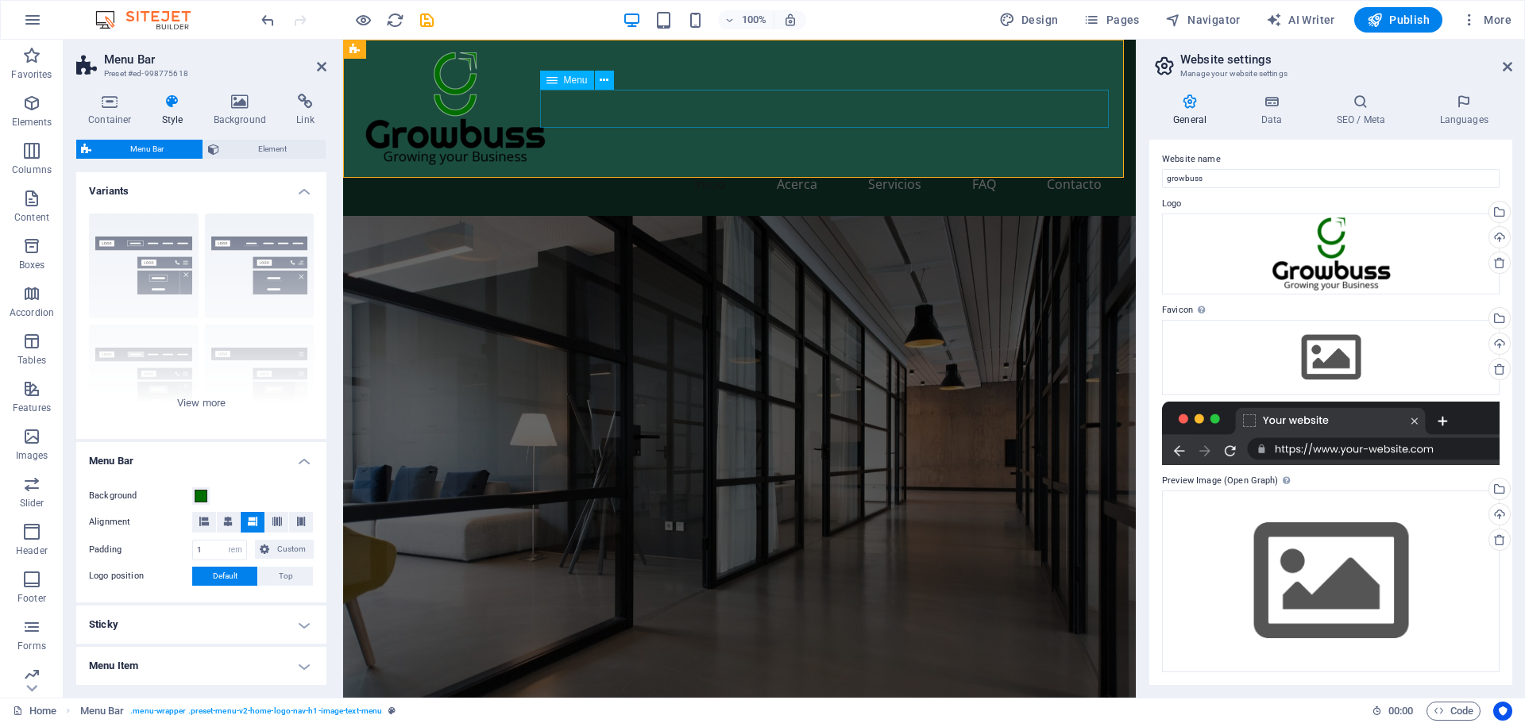
click at [576, 165] on nav "Inicio Acerca Servicios FAQ Contacto" at bounding box center [739, 184] width 750 height 38
click at [380, 92] on div at bounding box center [739, 108] width 750 height 113
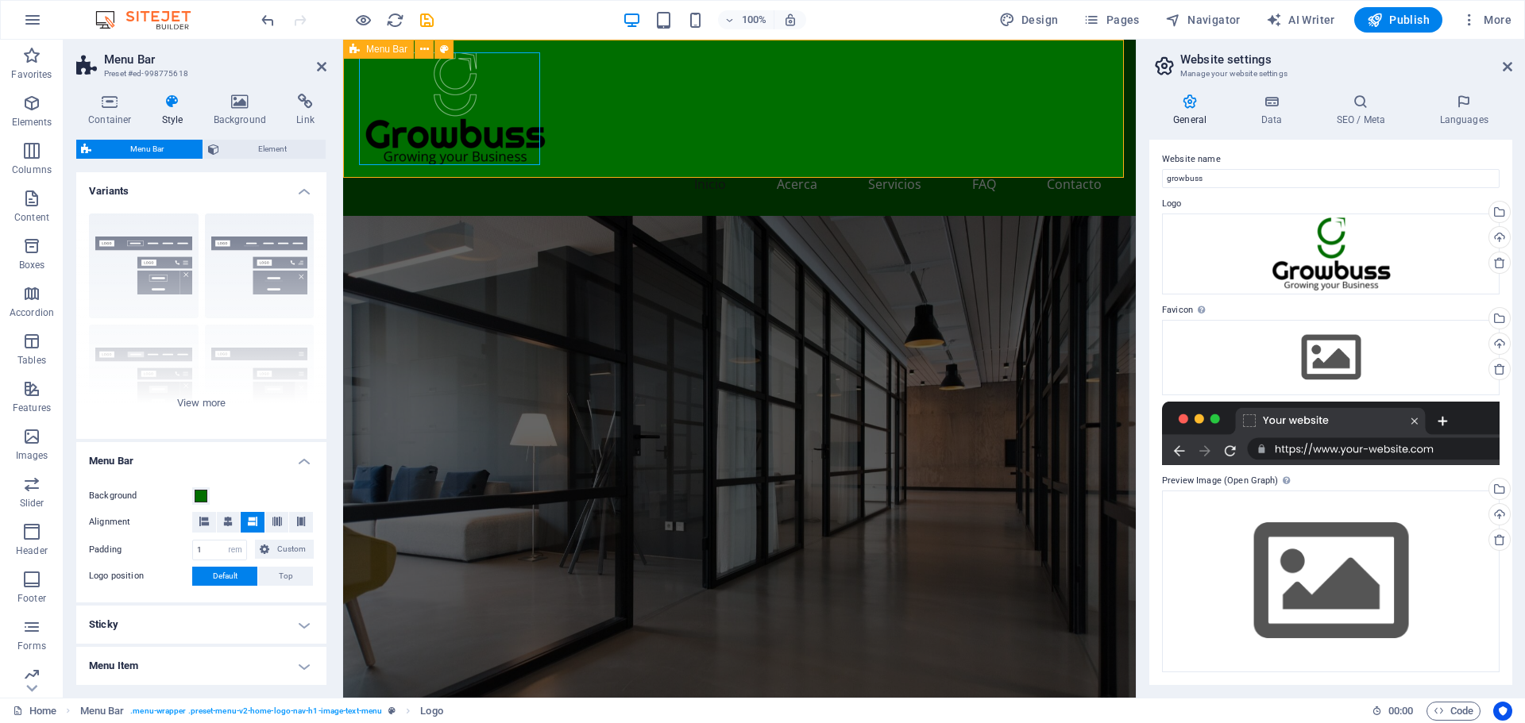
click at [346, 166] on div "Inicio Acerca Servicios FAQ Contacto" at bounding box center [739, 128] width 792 height 176
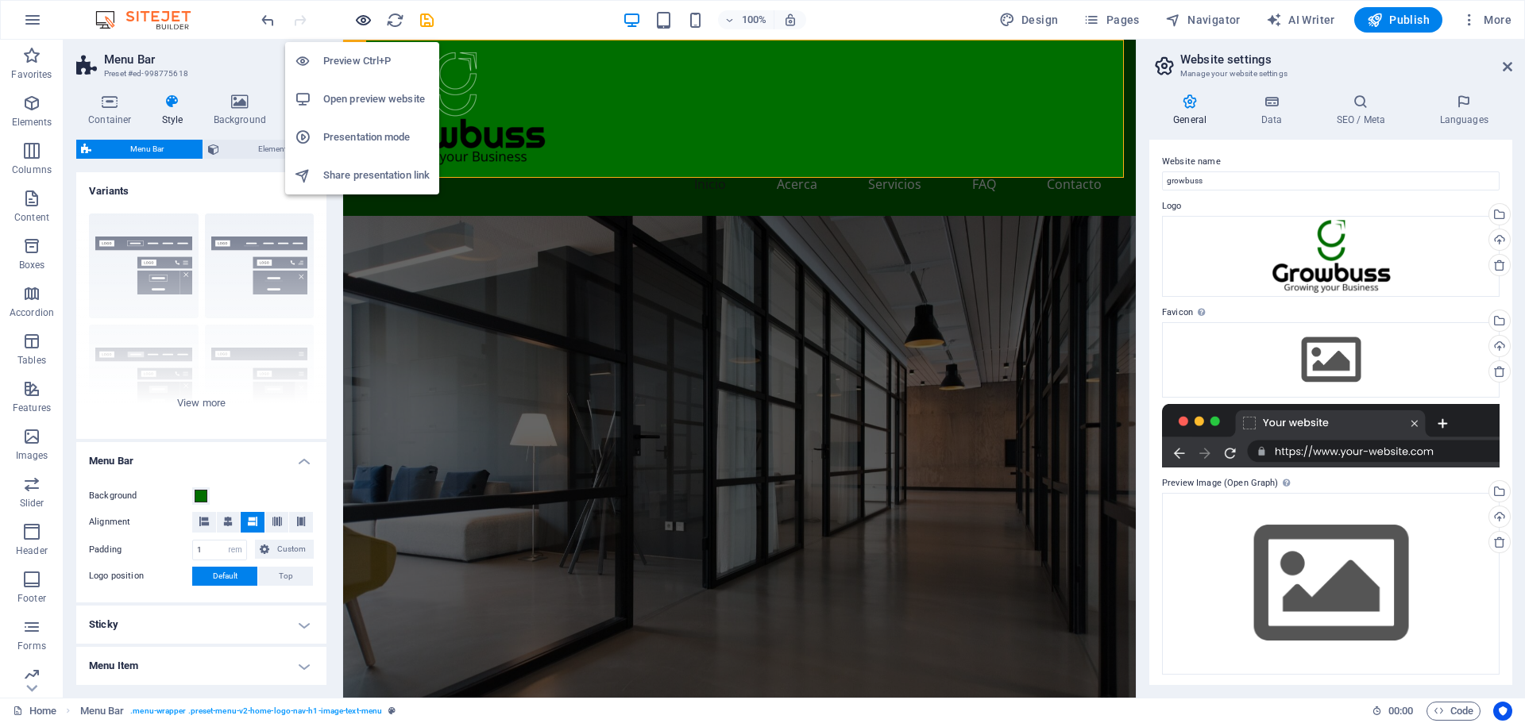
click at [355, 21] on icon "button" at bounding box center [363, 20] width 18 height 18
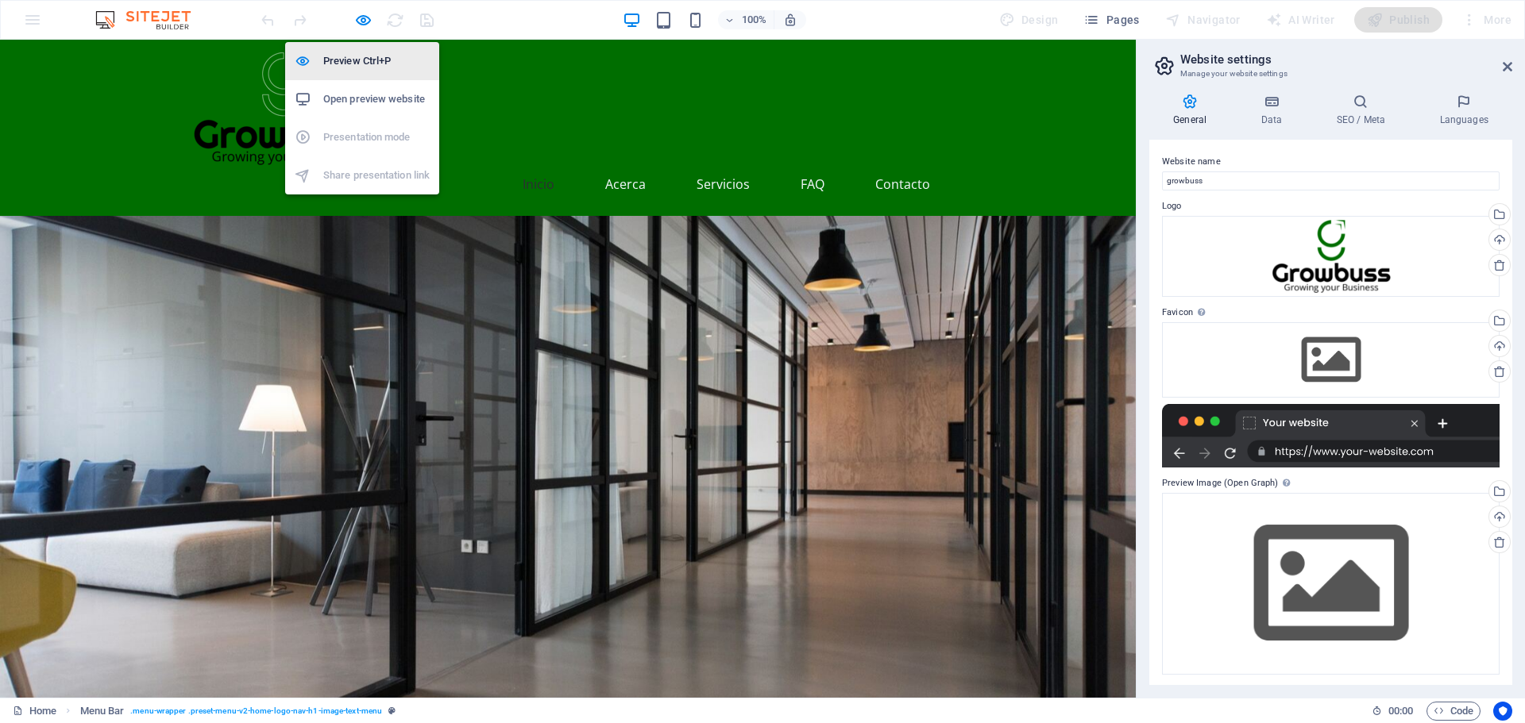
click at [357, 55] on h6 "Preview Ctrl+P" at bounding box center [376, 61] width 106 height 19
select select "rem"
select select "px"
select select "preset-menu-v2-home-logo-nav-h1-image-text-menu"
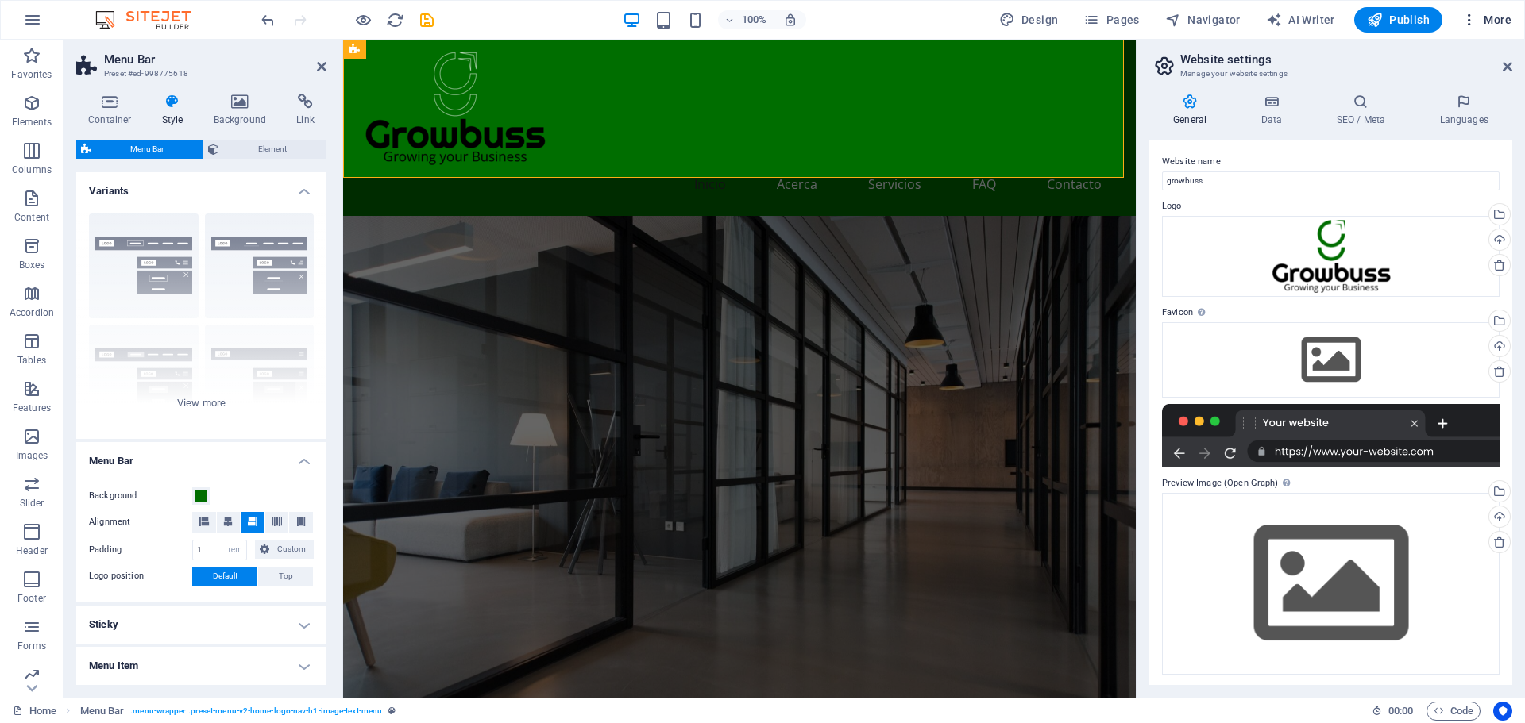
click at [1469, 20] on icon "button" at bounding box center [1469, 20] width 16 height 16
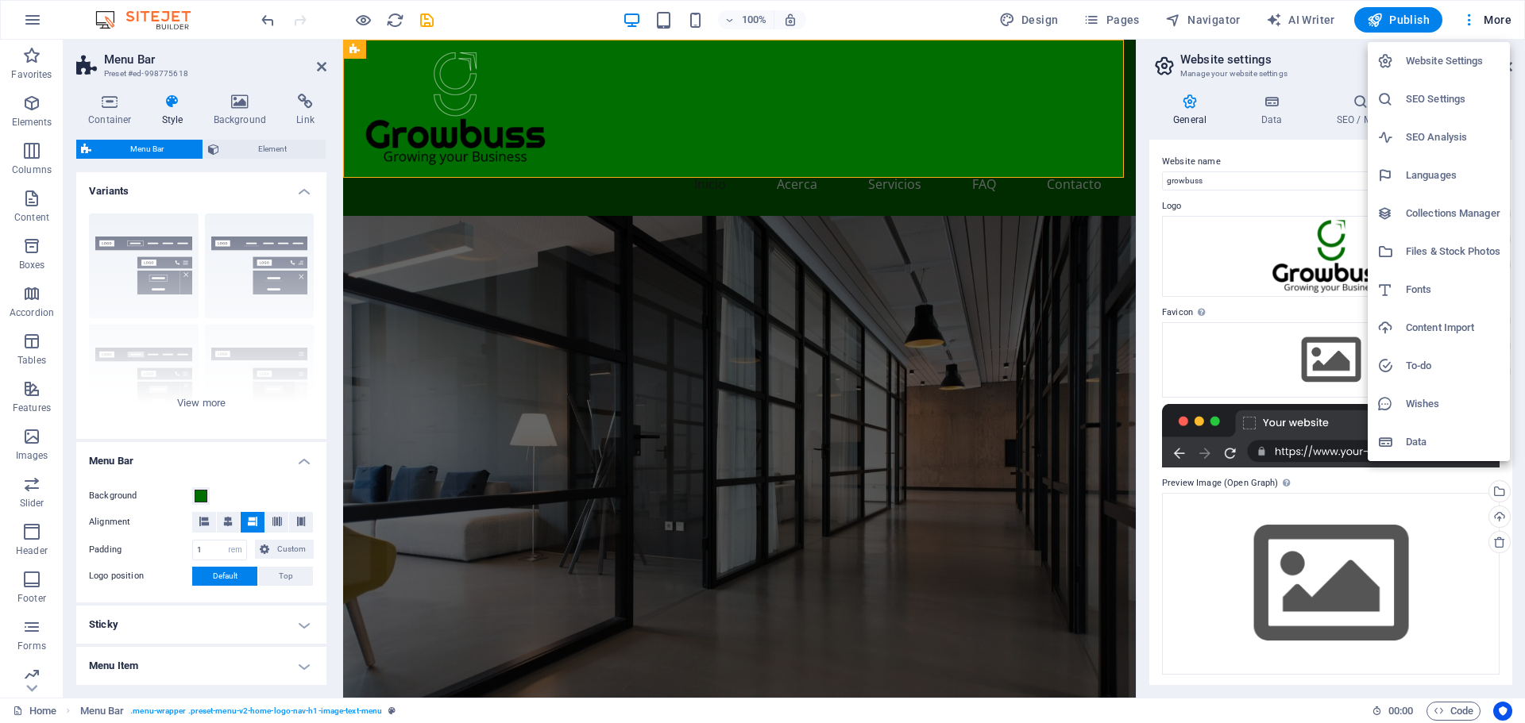
click at [1469, 24] on div at bounding box center [762, 361] width 1525 height 723
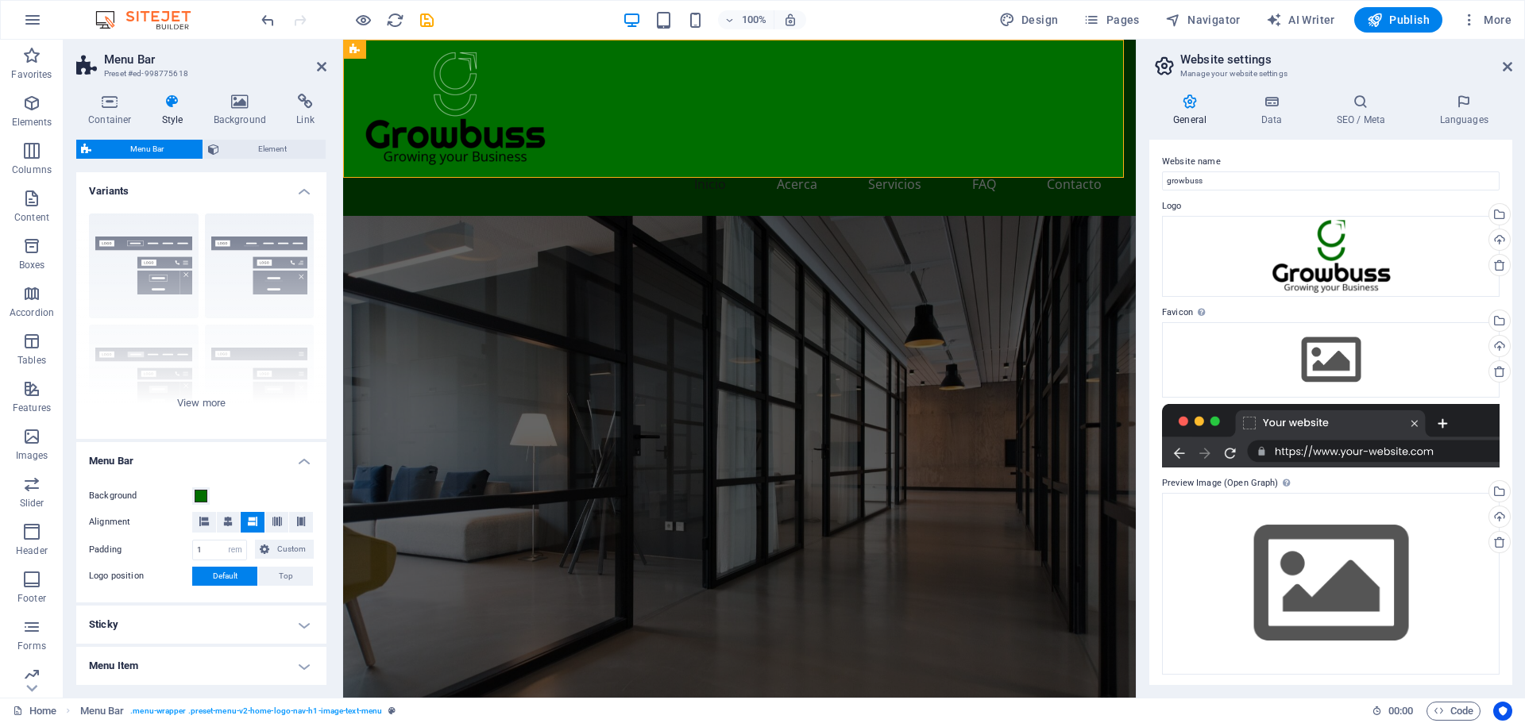
click at [210, 499] on div "Background" at bounding box center [201, 496] width 225 height 19
click at [198, 497] on span at bounding box center [201, 496] width 13 height 13
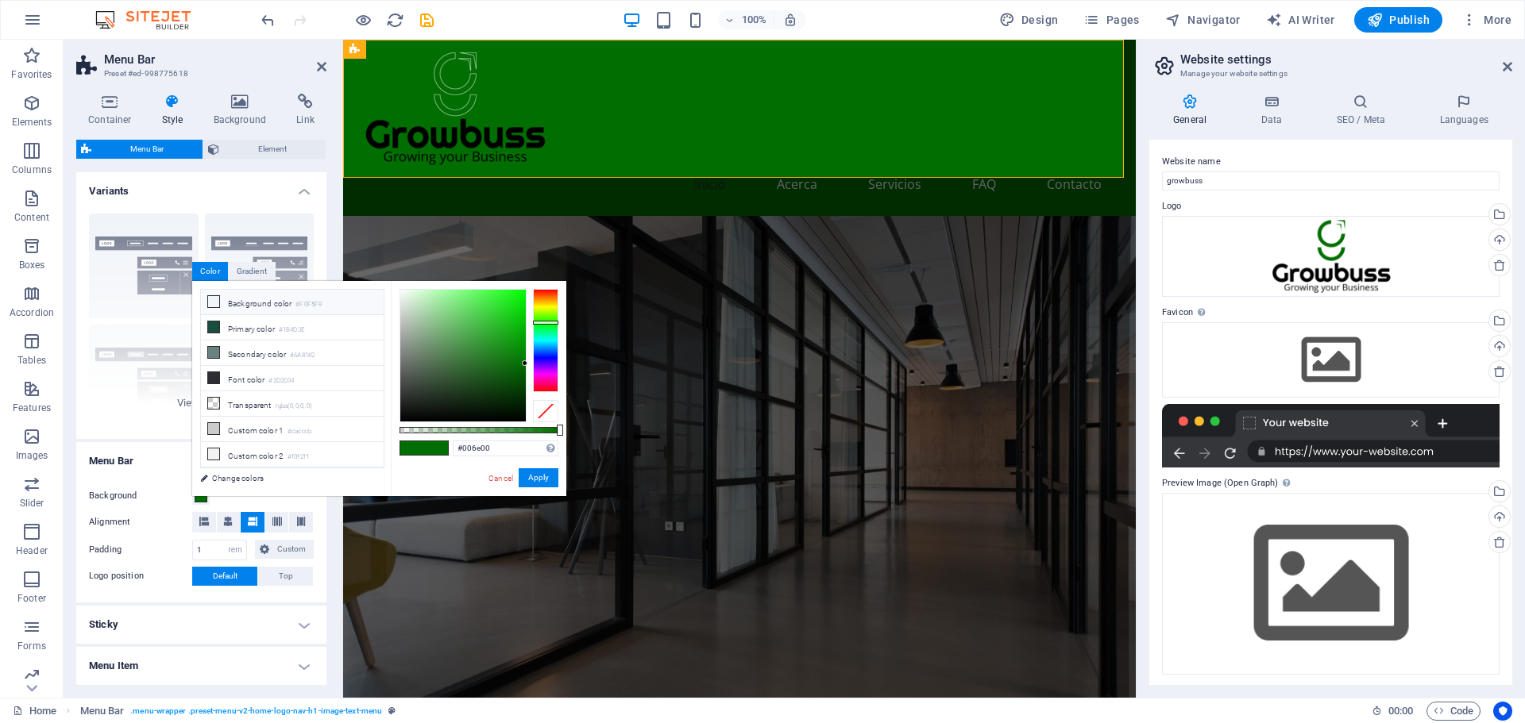
click at [222, 307] on li "Background color #F0F5F9" at bounding box center [292, 302] width 183 height 25
type input "#f0f5f9"
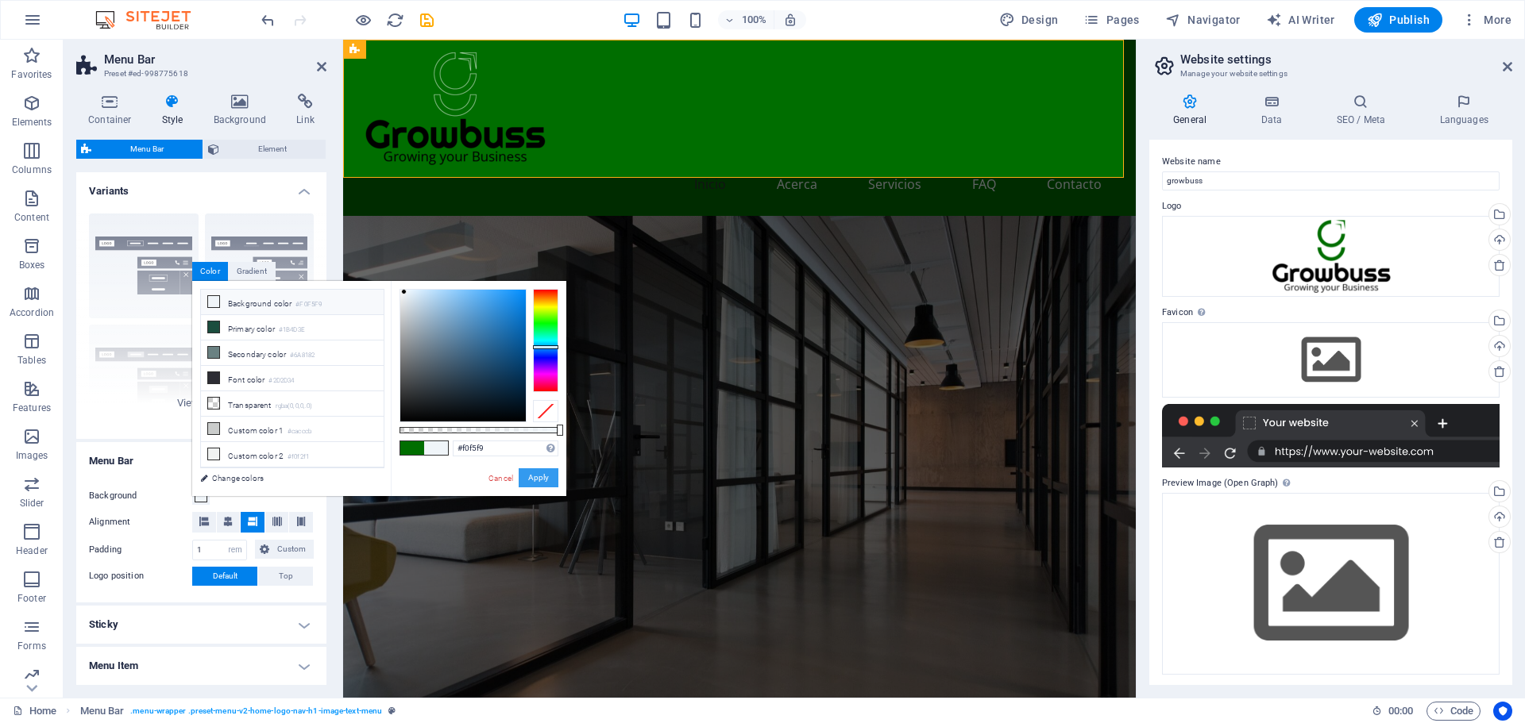
click at [552, 480] on button "Apply" at bounding box center [539, 477] width 40 height 19
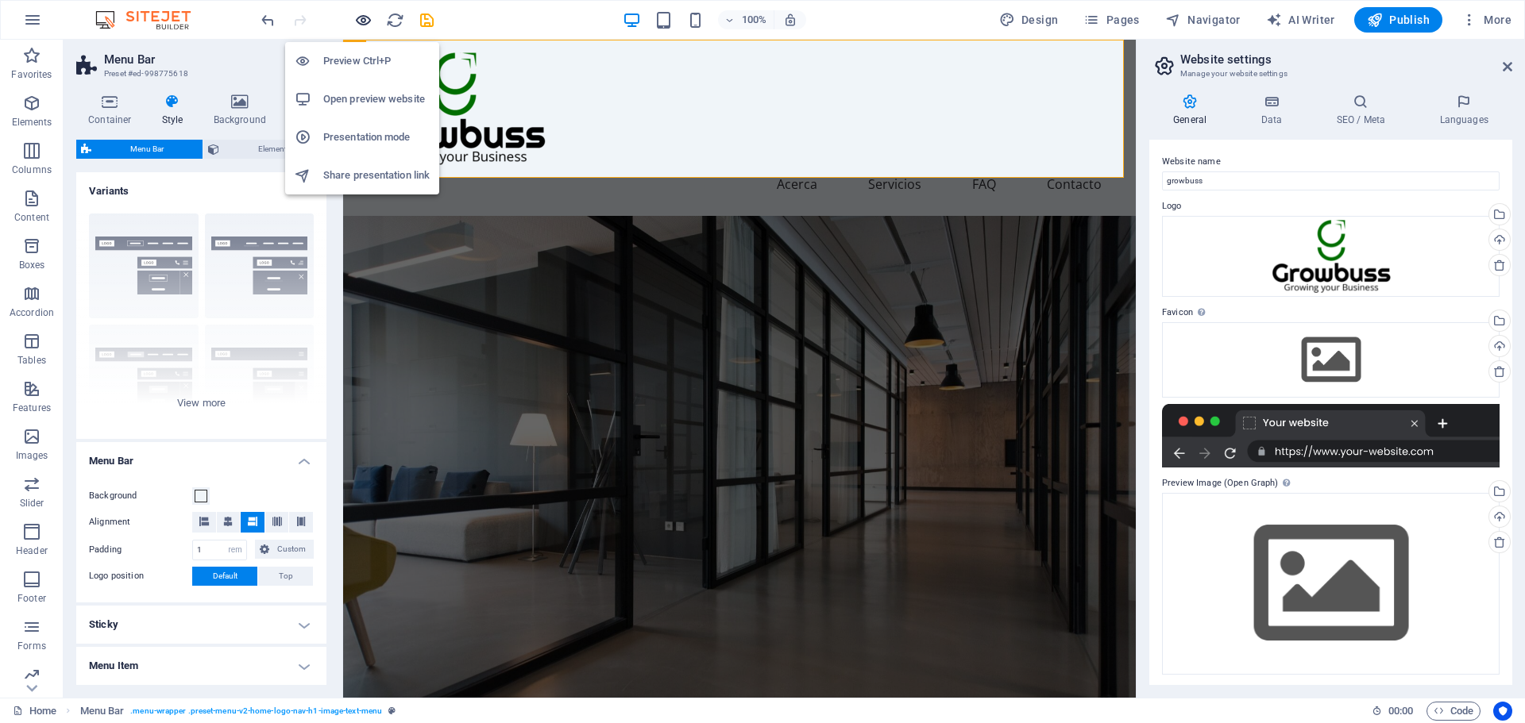
click at [368, 17] on icon "button" at bounding box center [363, 20] width 18 height 18
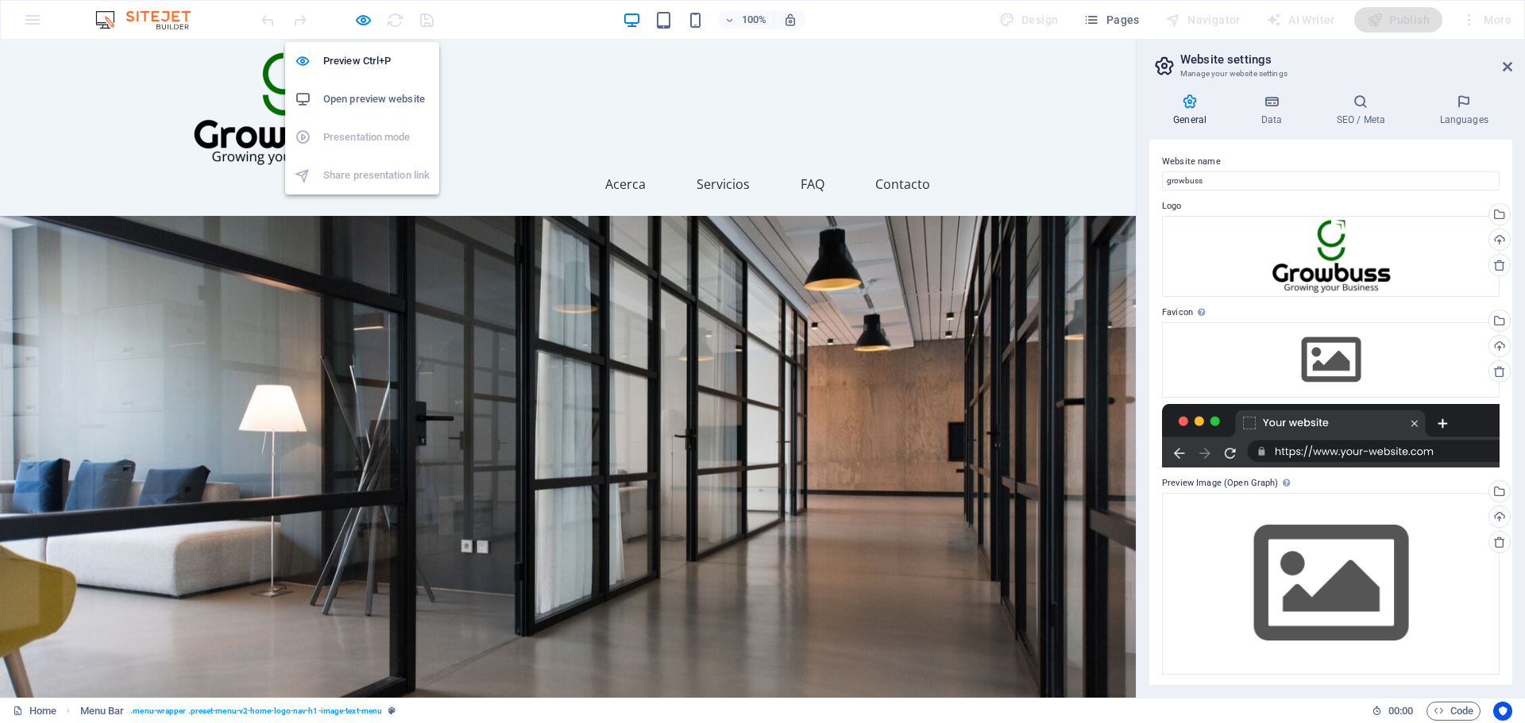
click at [364, 92] on h6 "Open preview website" at bounding box center [376, 99] width 106 height 19
click at [362, 24] on icon "button" at bounding box center [363, 20] width 18 height 18
select select "rem"
select select "px"
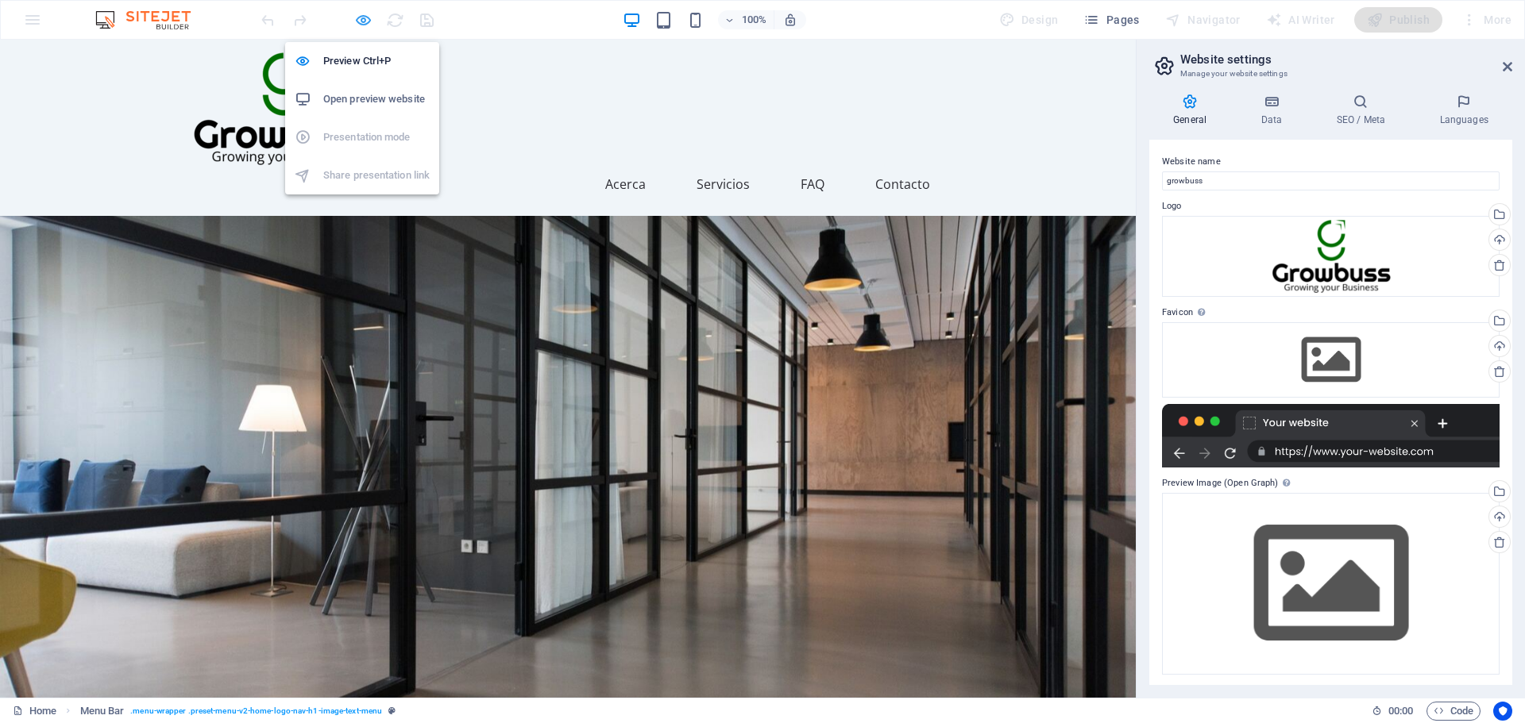
select select "preset-menu-v2-home-logo-nav-h1-image-text-menu"
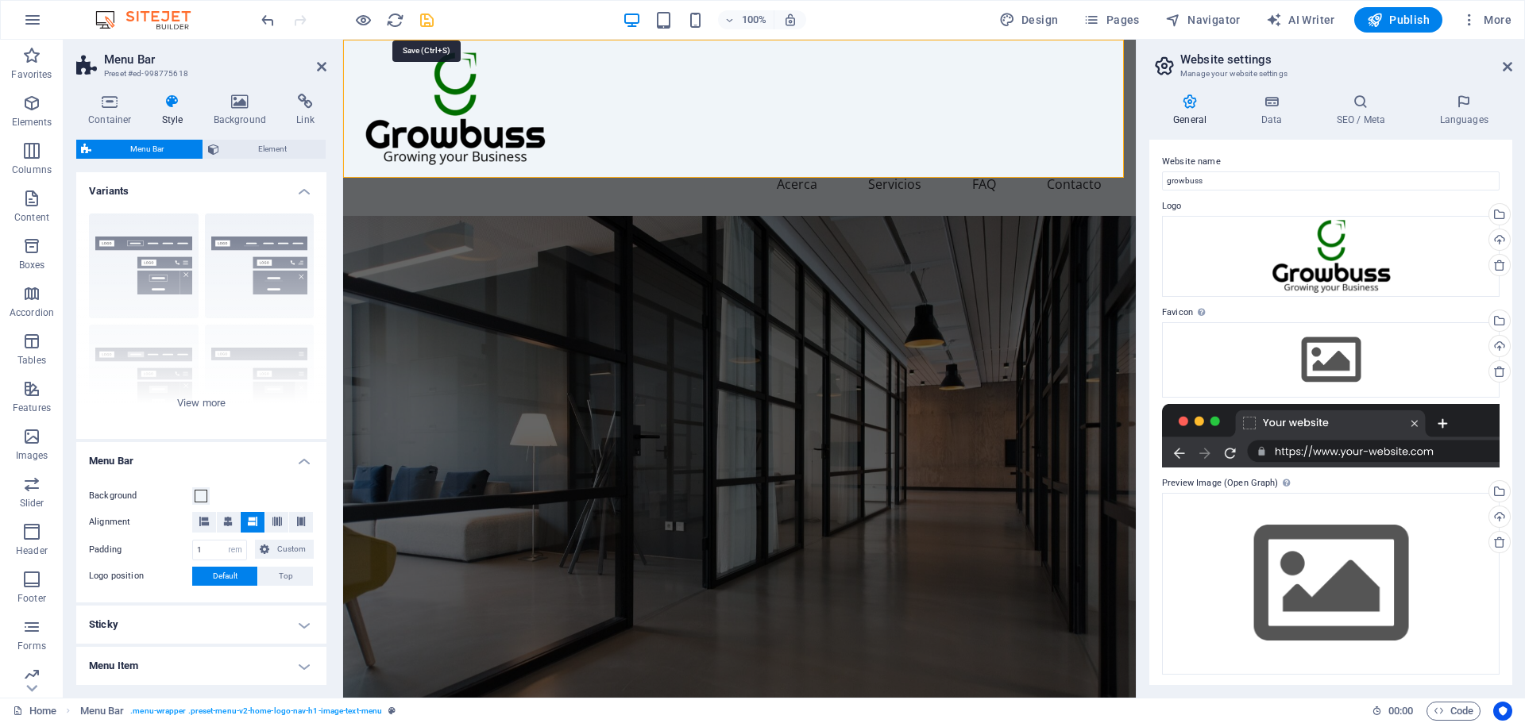
click at [433, 23] on icon "save" at bounding box center [427, 20] width 18 height 18
checkbox input "false"
select select "rem"
select select "px"
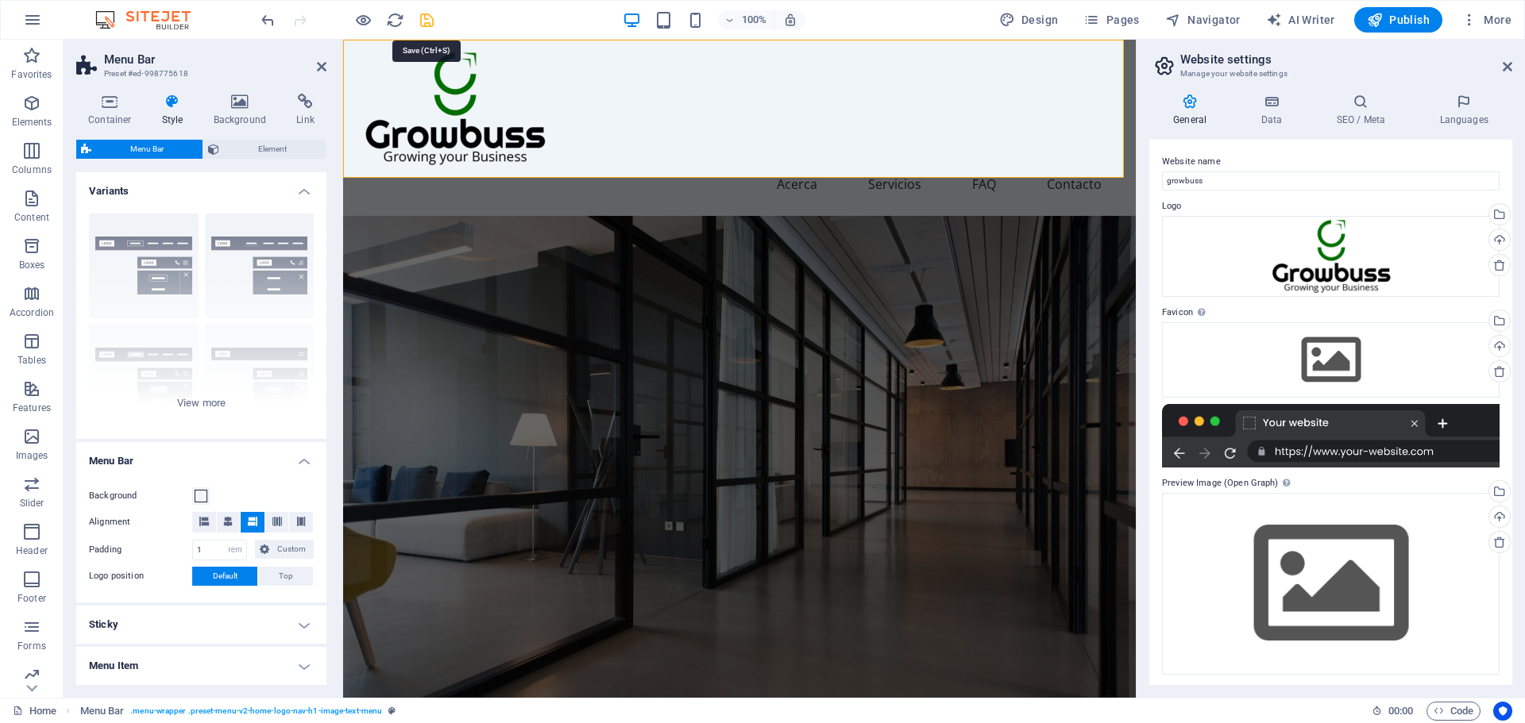
select select "preset-menu-v2-home-logo-nav-h1-image-text-menu"
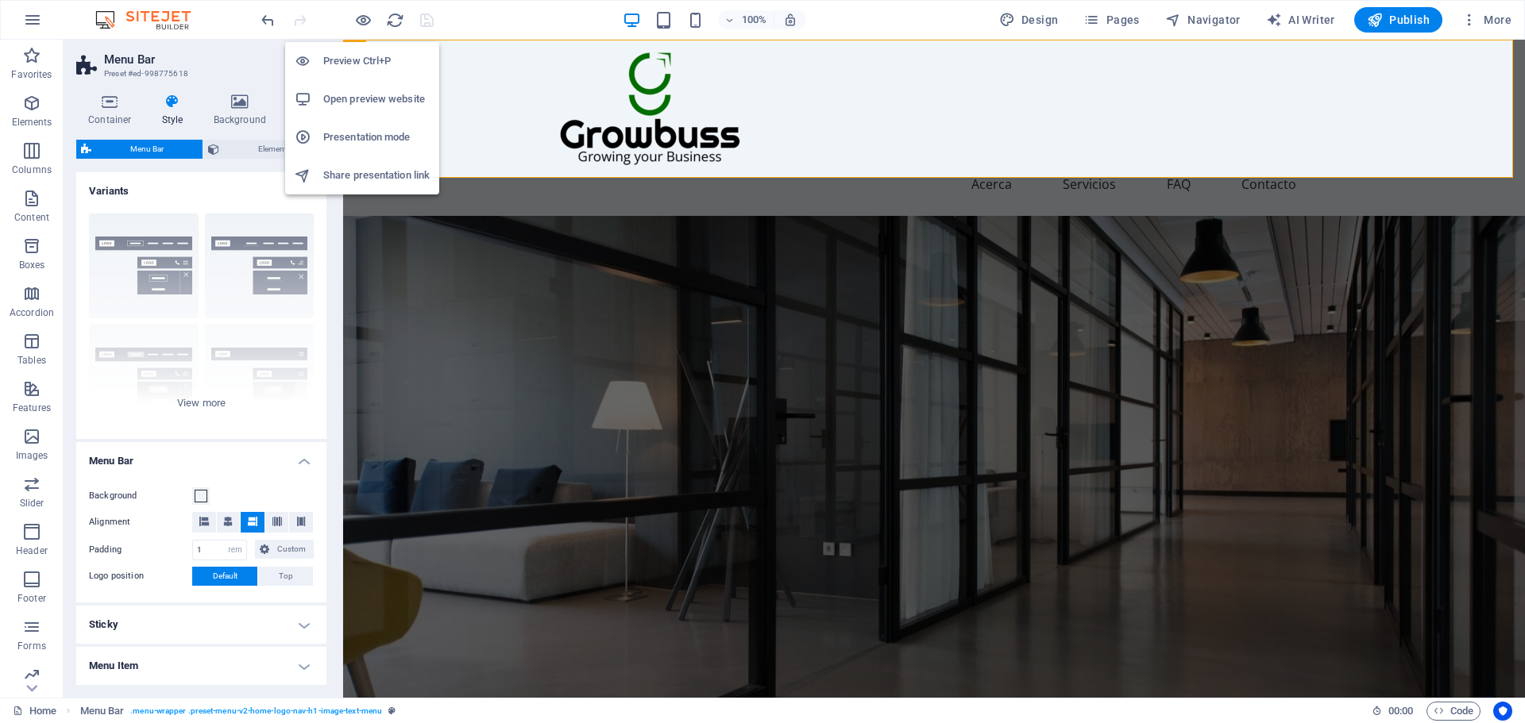
click at [372, 103] on h6 "Open preview website" at bounding box center [376, 99] width 106 height 19
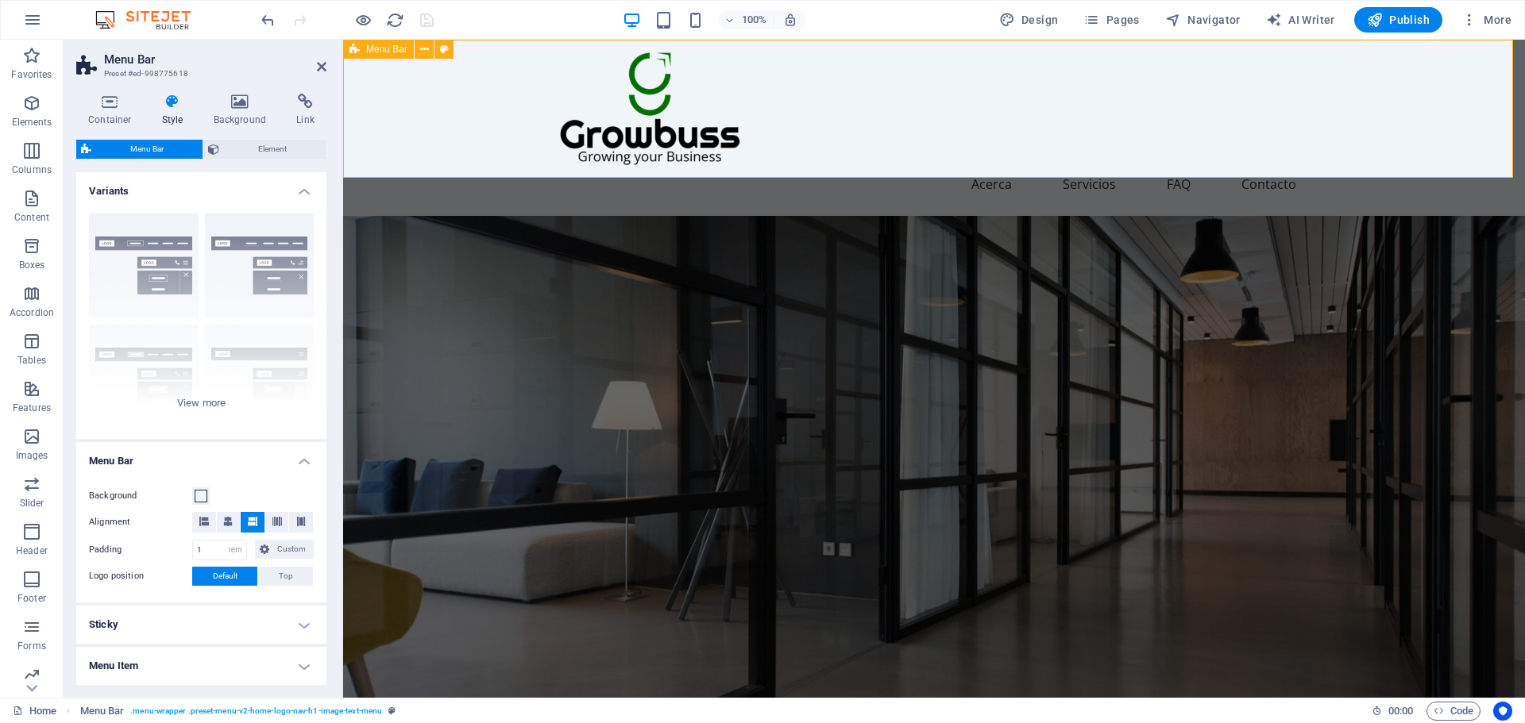
click at [1296, 137] on div "Inicio Acerca Servicios FAQ Contacto" at bounding box center [934, 128] width 1182 height 176
click at [1178, 165] on nav "Inicio Acerca Servicios FAQ Contacto" at bounding box center [934, 184] width 750 height 38
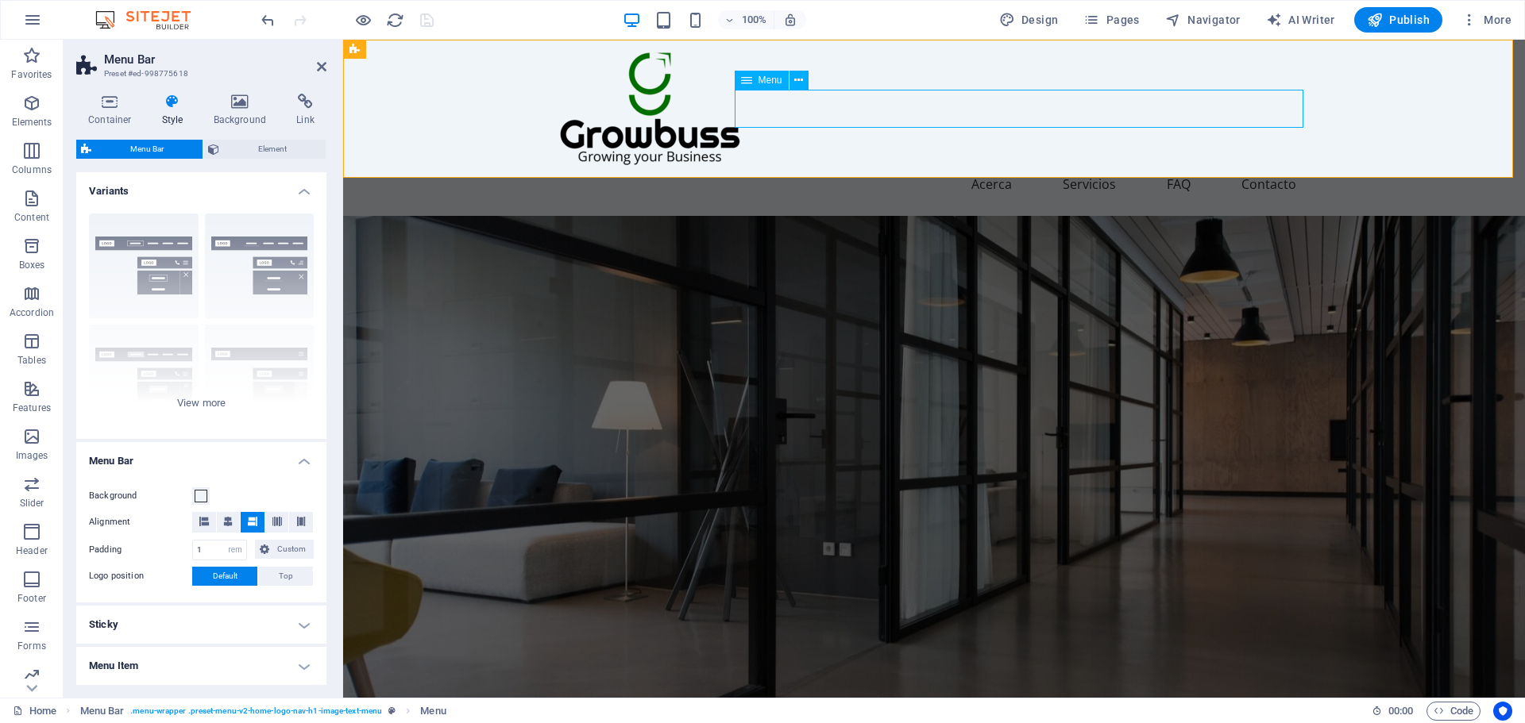
click at [765, 85] on span "Menu" at bounding box center [770, 80] width 24 height 10
click at [814, 165] on nav "Inicio Acerca Servicios FAQ Contacto" at bounding box center [934, 184] width 750 height 38
select select
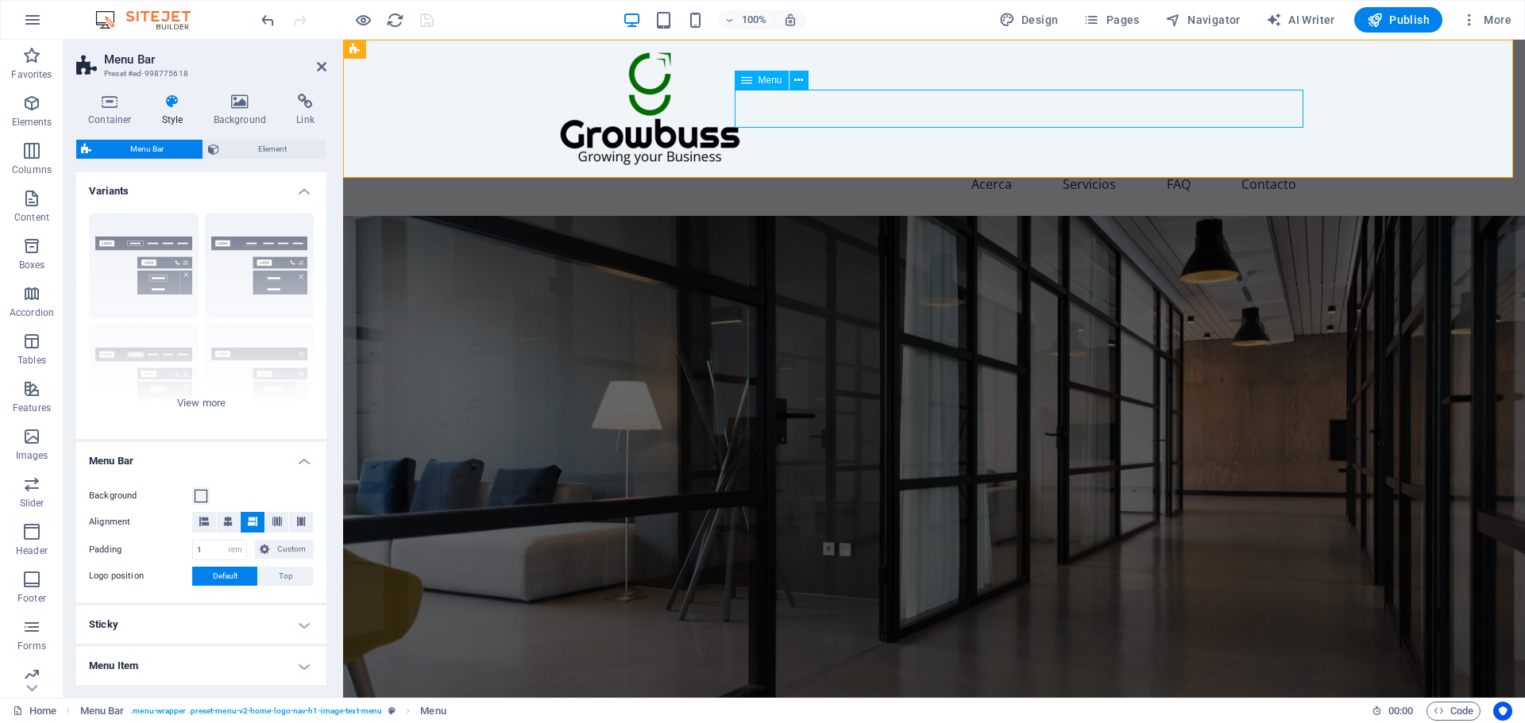
select select
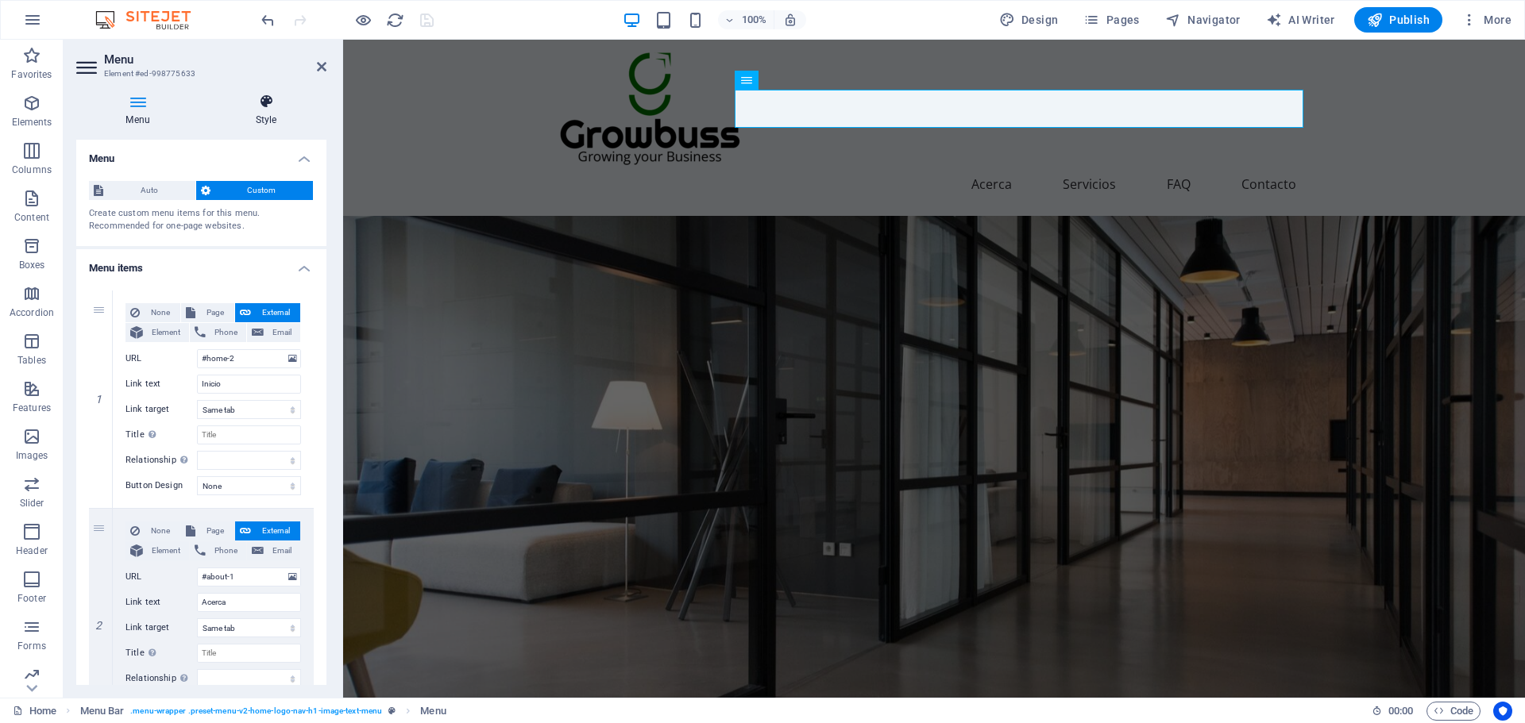
click at [279, 119] on h4 "Style" at bounding box center [266, 110] width 121 height 33
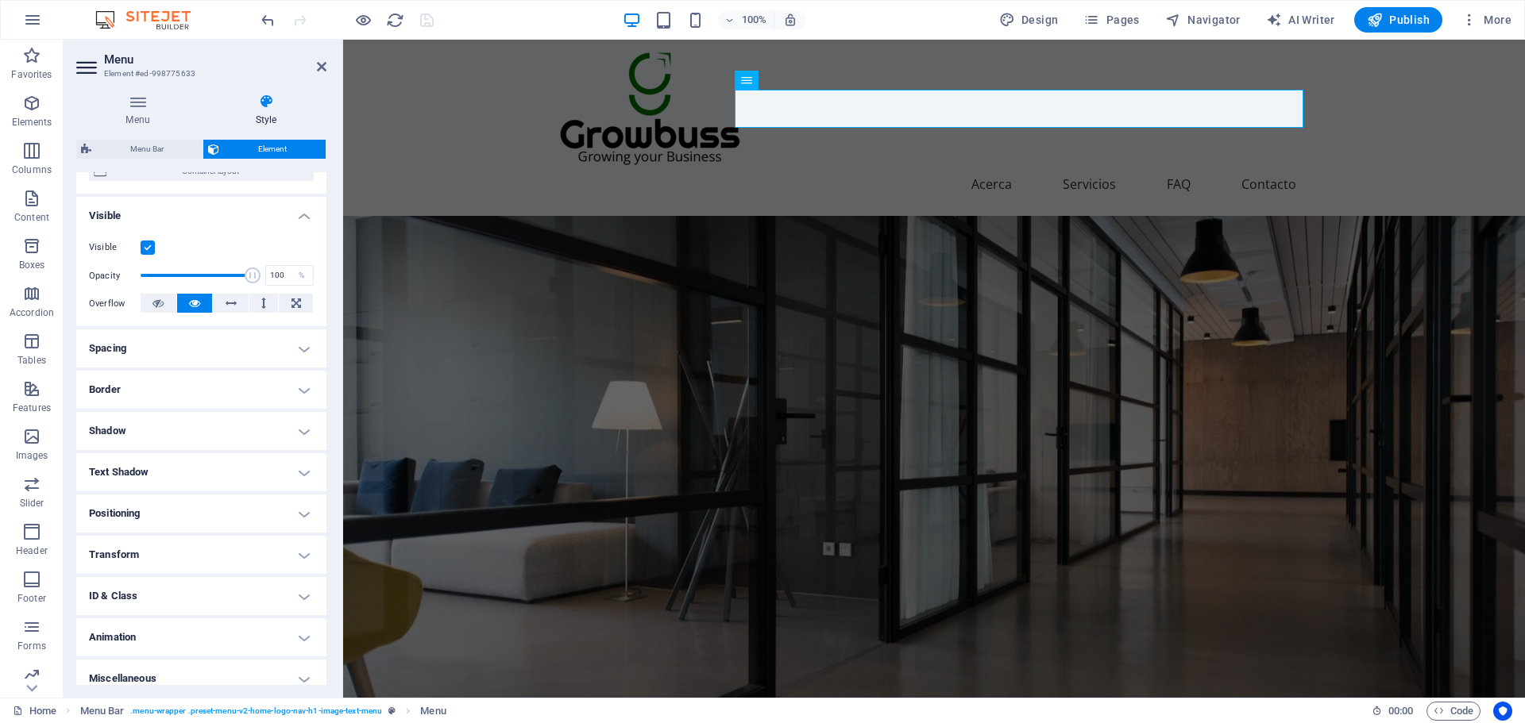
scroll to position [158, 0]
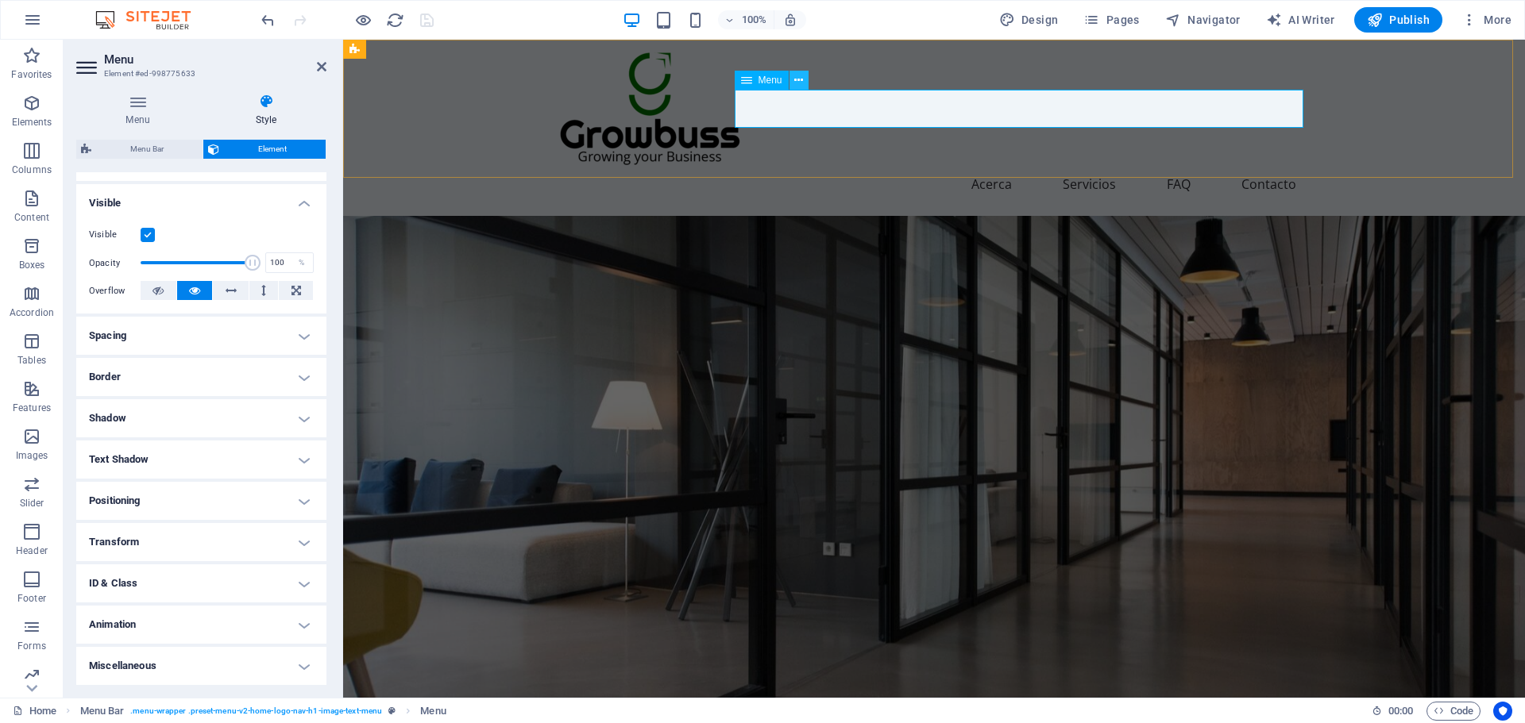
click at [795, 77] on icon at bounding box center [798, 80] width 9 height 17
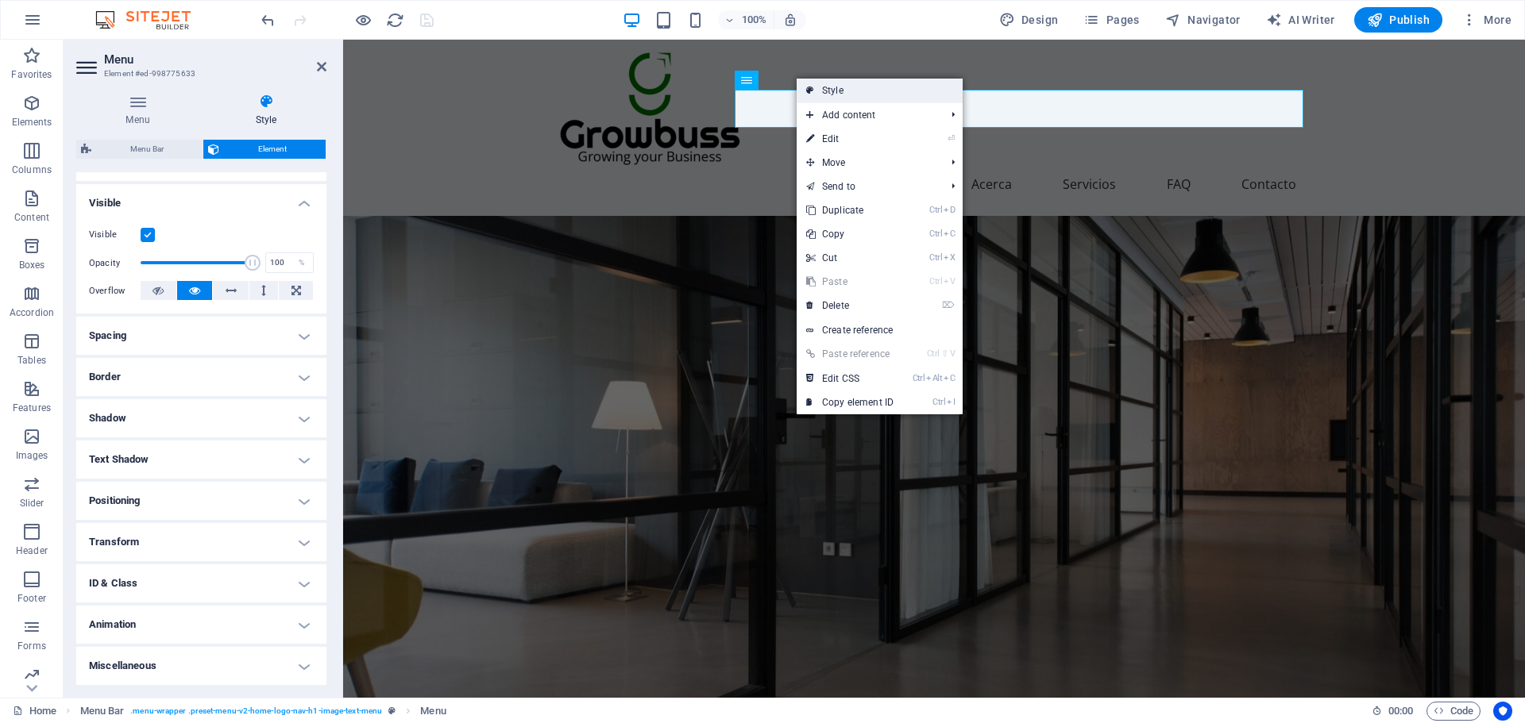
click at [901, 96] on link "Style" at bounding box center [879, 91] width 166 height 24
select select "rem"
select select "px"
select select "preset-menu-v2-home-logo-nav-h1-image-text-menu"
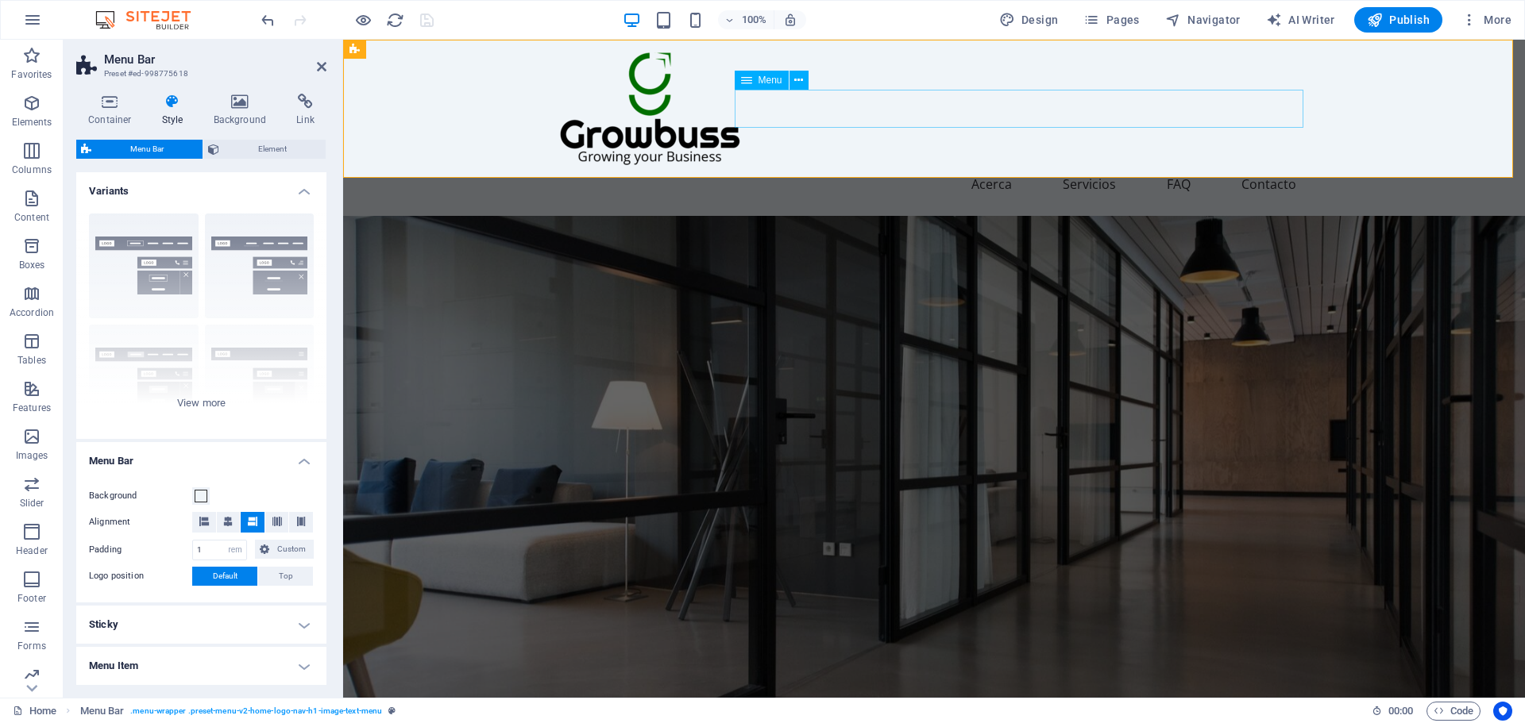
click at [1087, 165] on nav "Inicio Acerca Servicios FAQ Contacto" at bounding box center [934, 184] width 750 height 38
click at [200, 509] on div "Background Alignment Padding 1 px rem % vh vw Custom Custom 1 px rem % vh vw 1 …" at bounding box center [201, 537] width 256 height 132
click at [206, 485] on div "Background Alignment Padding 1 px rem % vh vw Custom Custom 1 px rem % vh vw 1 …" at bounding box center [201, 537] width 256 height 132
click at [199, 492] on span at bounding box center [201, 496] width 13 height 13
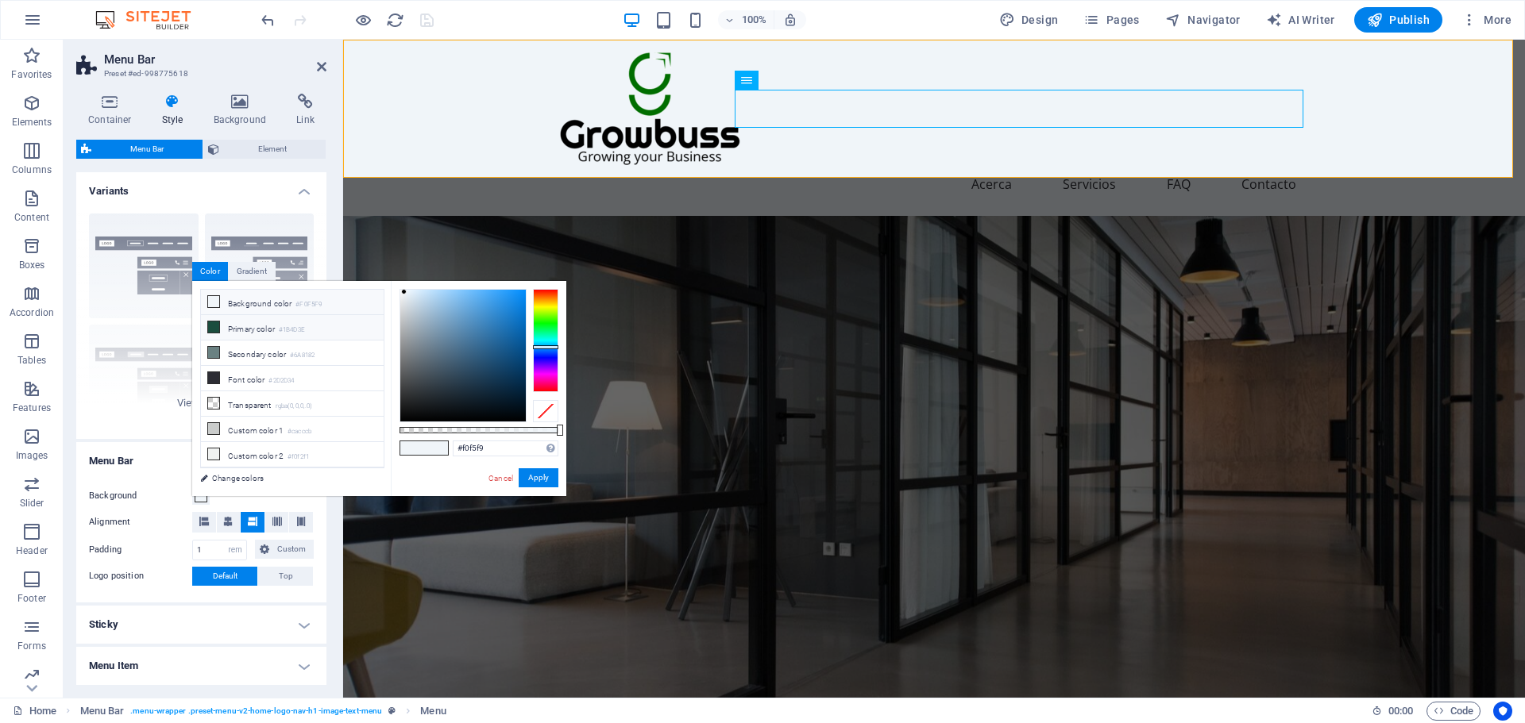
click at [283, 318] on li "Primary color #1B4D3E" at bounding box center [292, 327] width 183 height 25
type input "#1b4d3e"
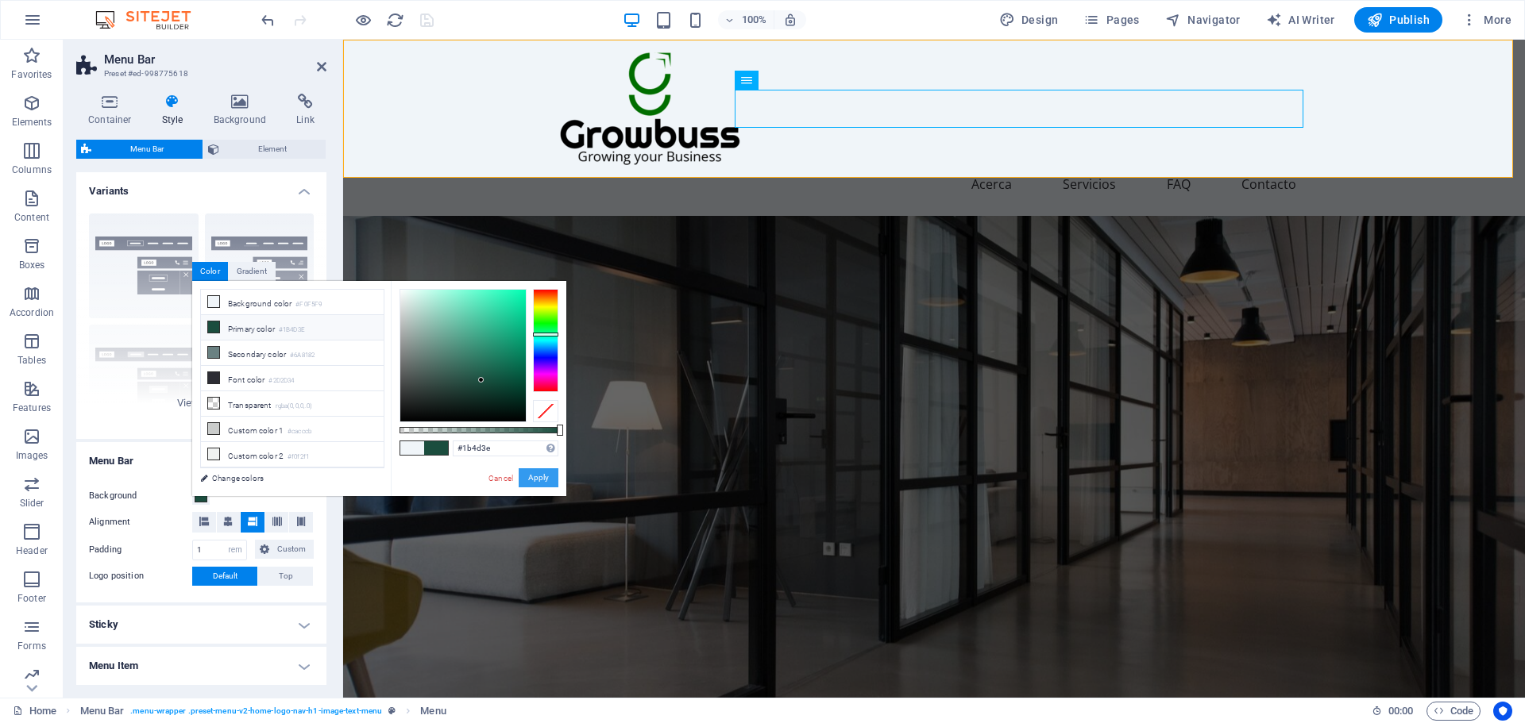
click at [538, 472] on button "Apply" at bounding box center [539, 477] width 40 height 19
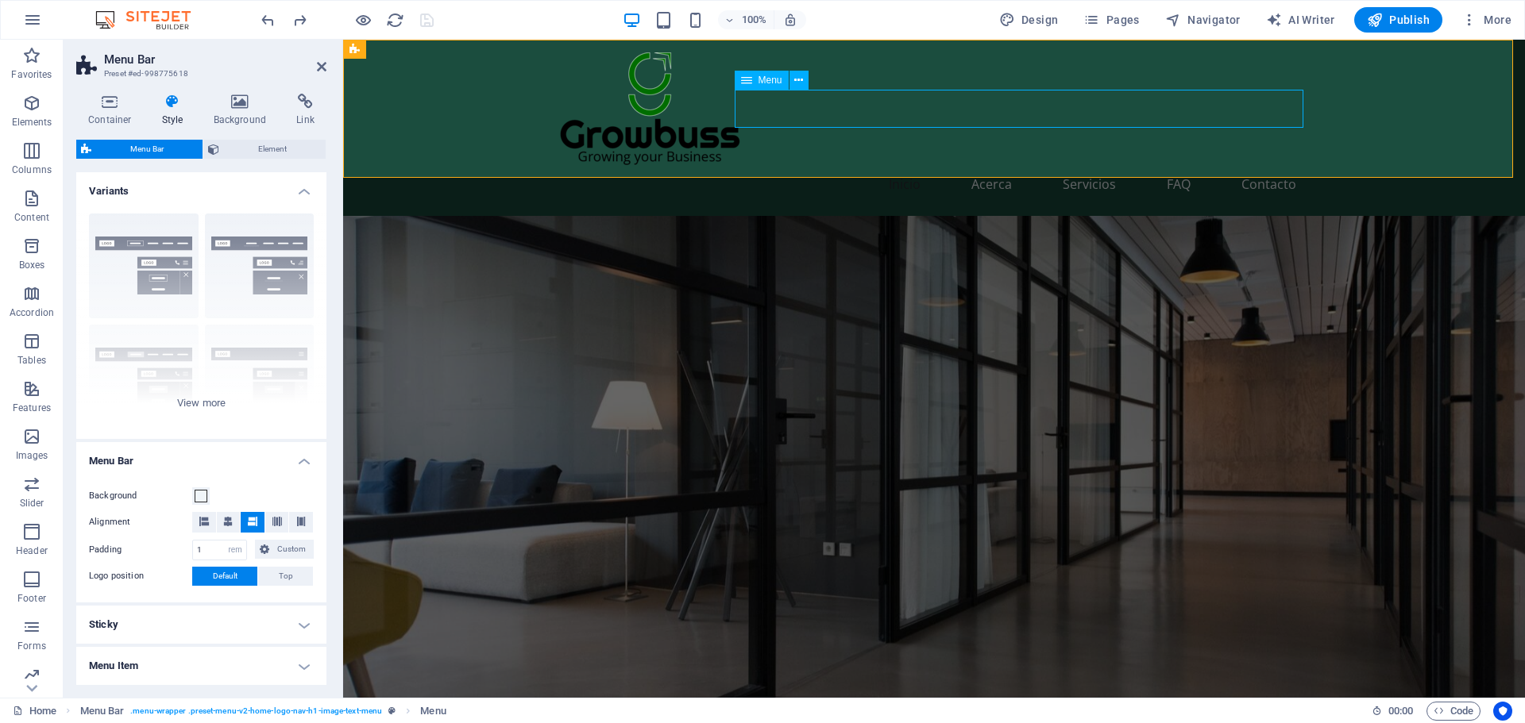
click at [751, 165] on nav "Inicio Acerca Servicios FAQ Contacto" at bounding box center [934, 184] width 750 height 38
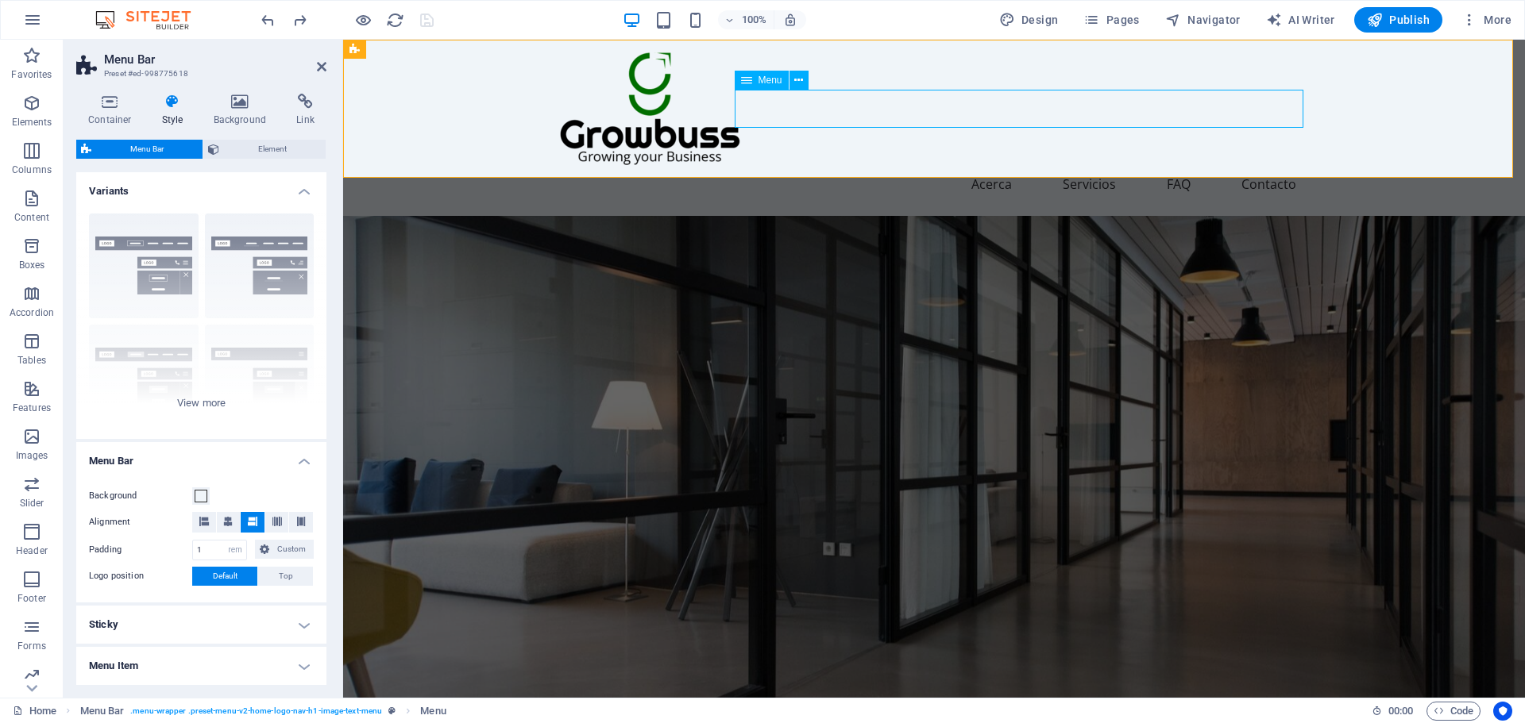
click at [751, 165] on nav "Inicio Acerca Servicios FAQ Contacto" at bounding box center [934, 184] width 750 height 38
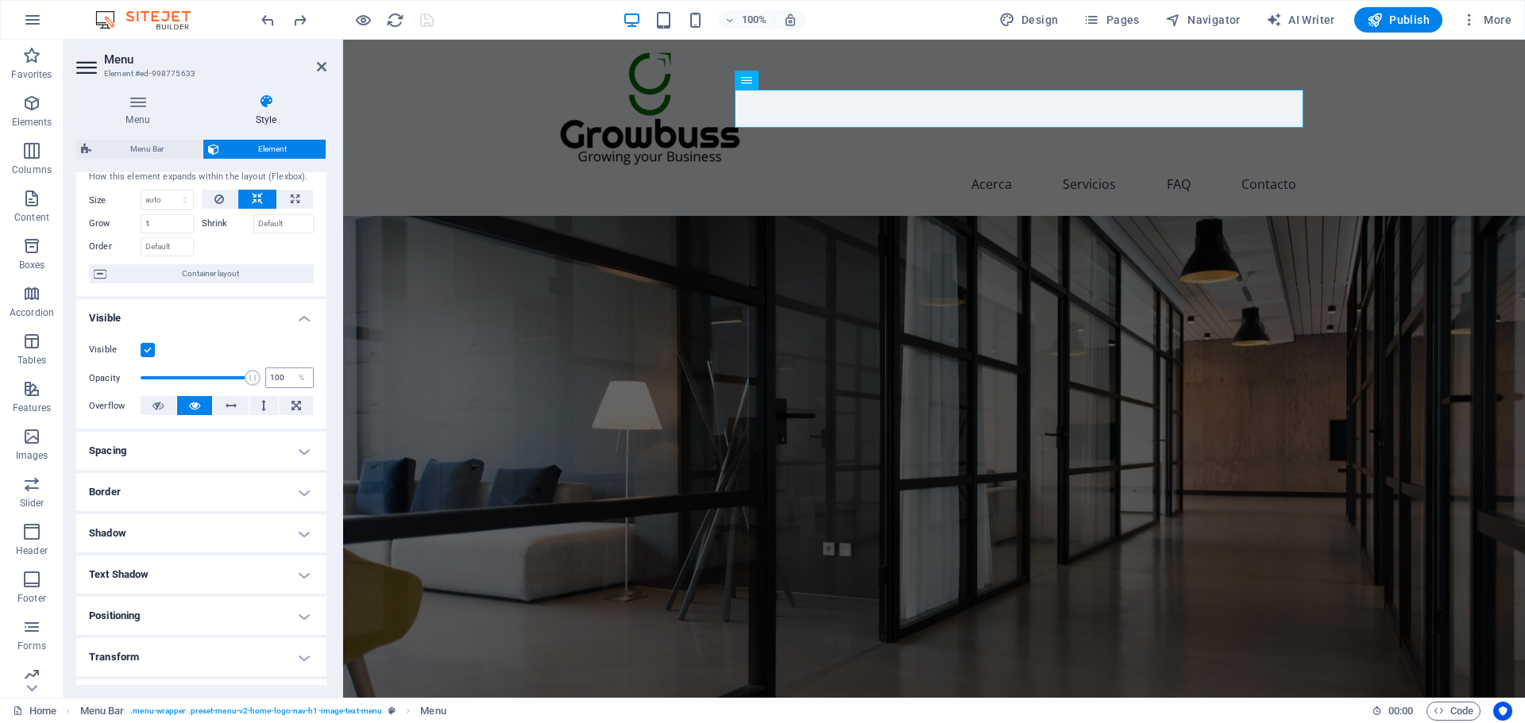
scroll to position [0, 0]
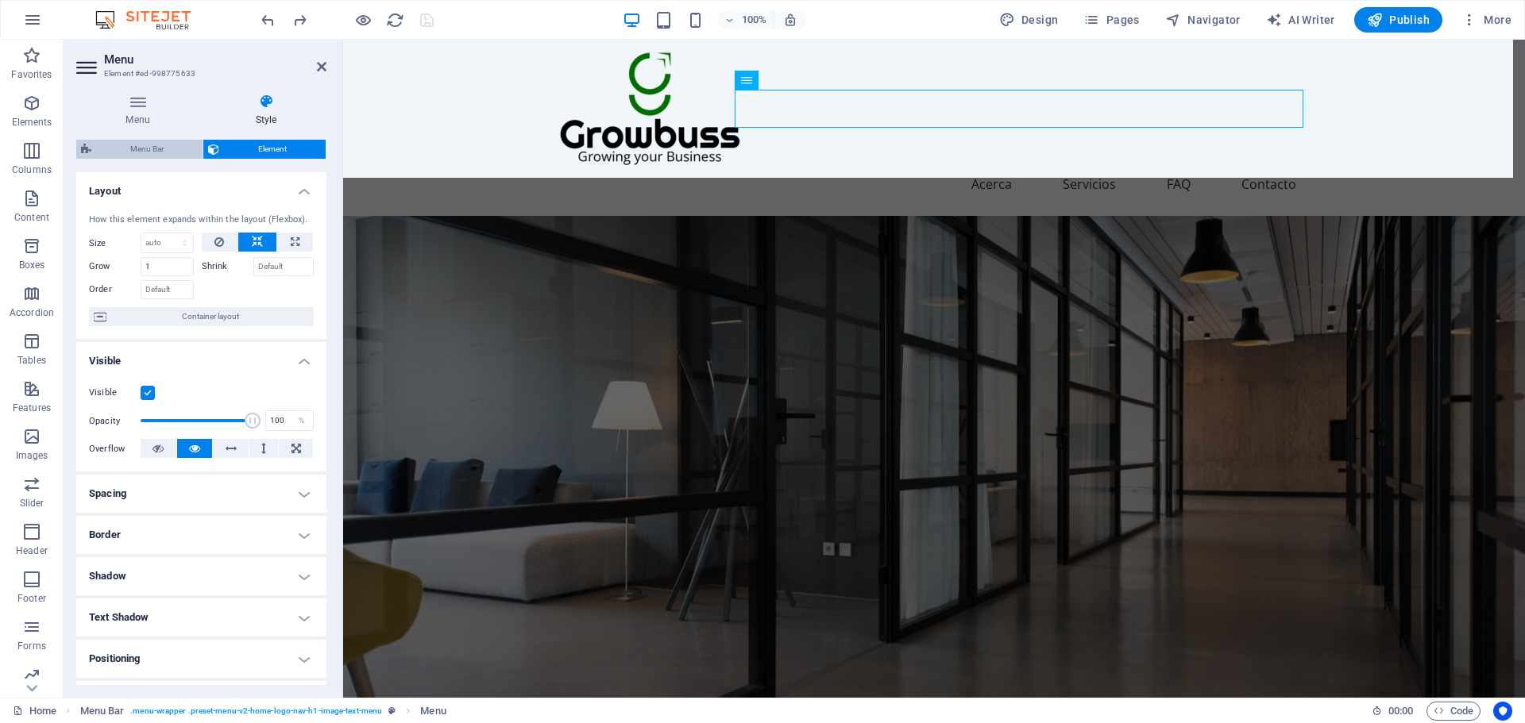
click at [148, 148] on span "Menu Bar" at bounding box center [147, 149] width 102 height 19
select select "rem"
select select "px"
select select "preset-menu-v2-home-logo-nav-h1-image-text-menu"
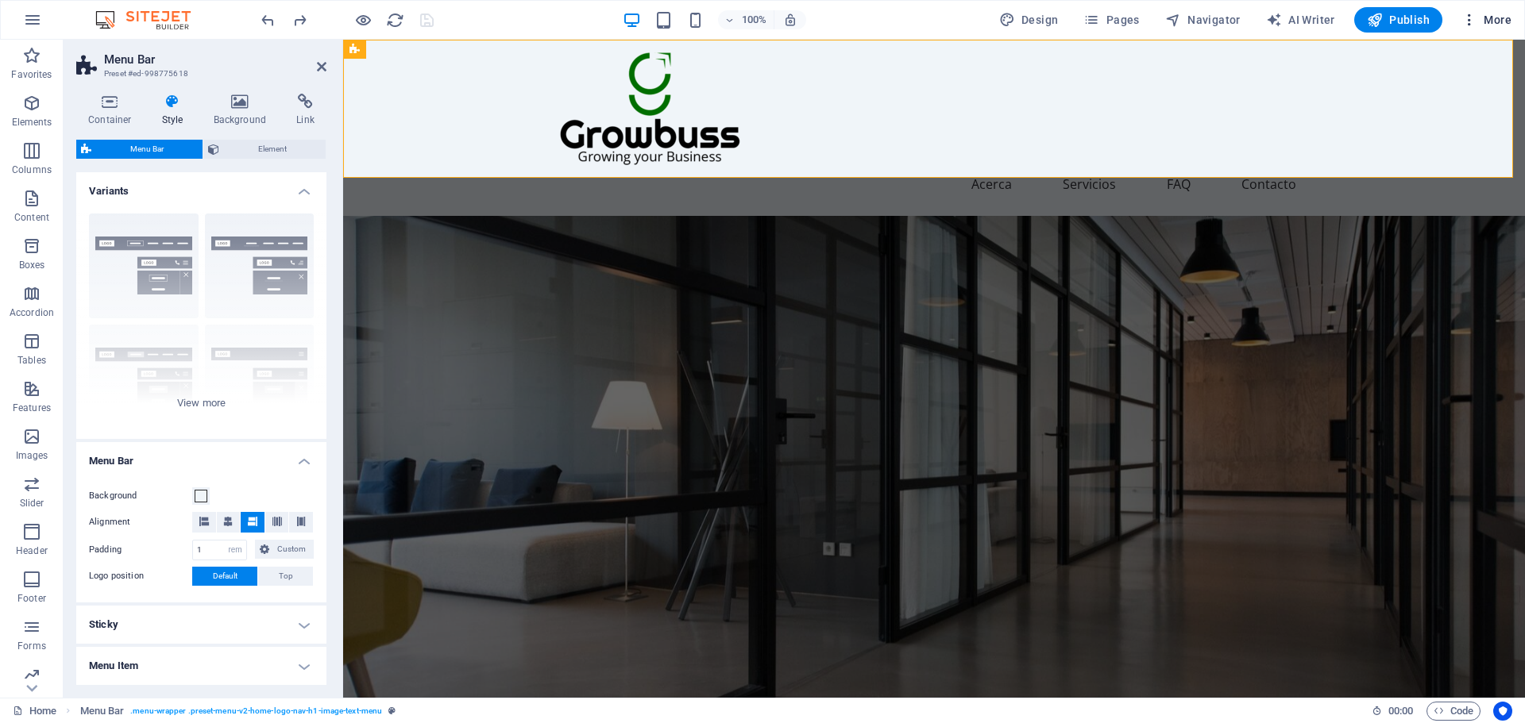
click at [1486, 25] on span "More" at bounding box center [1486, 20] width 50 height 16
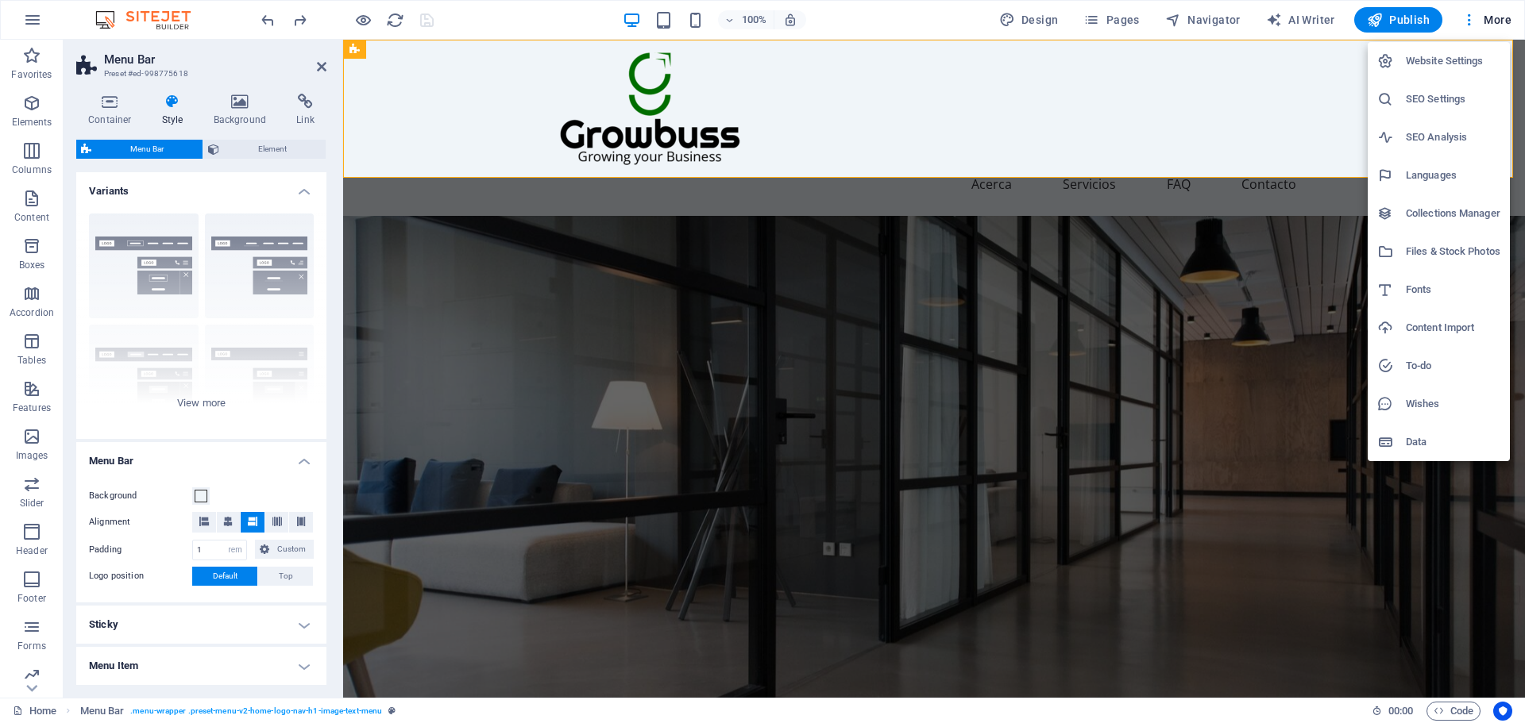
click at [1437, 223] on li "Collections Manager" at bounding box center [1438, 214] width 142 height 38
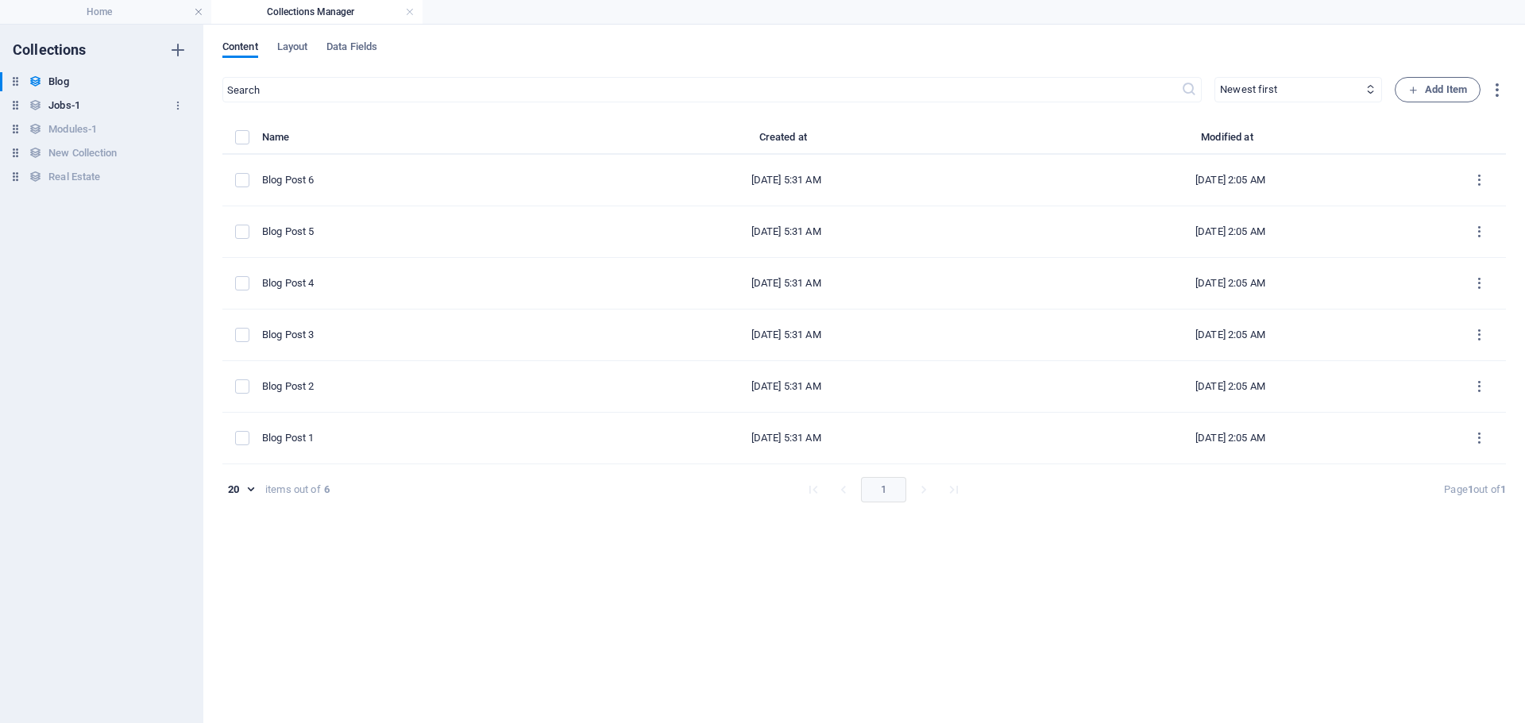
click at [38, 106] on icon at bounding box center [35, 104] width 13 height 13
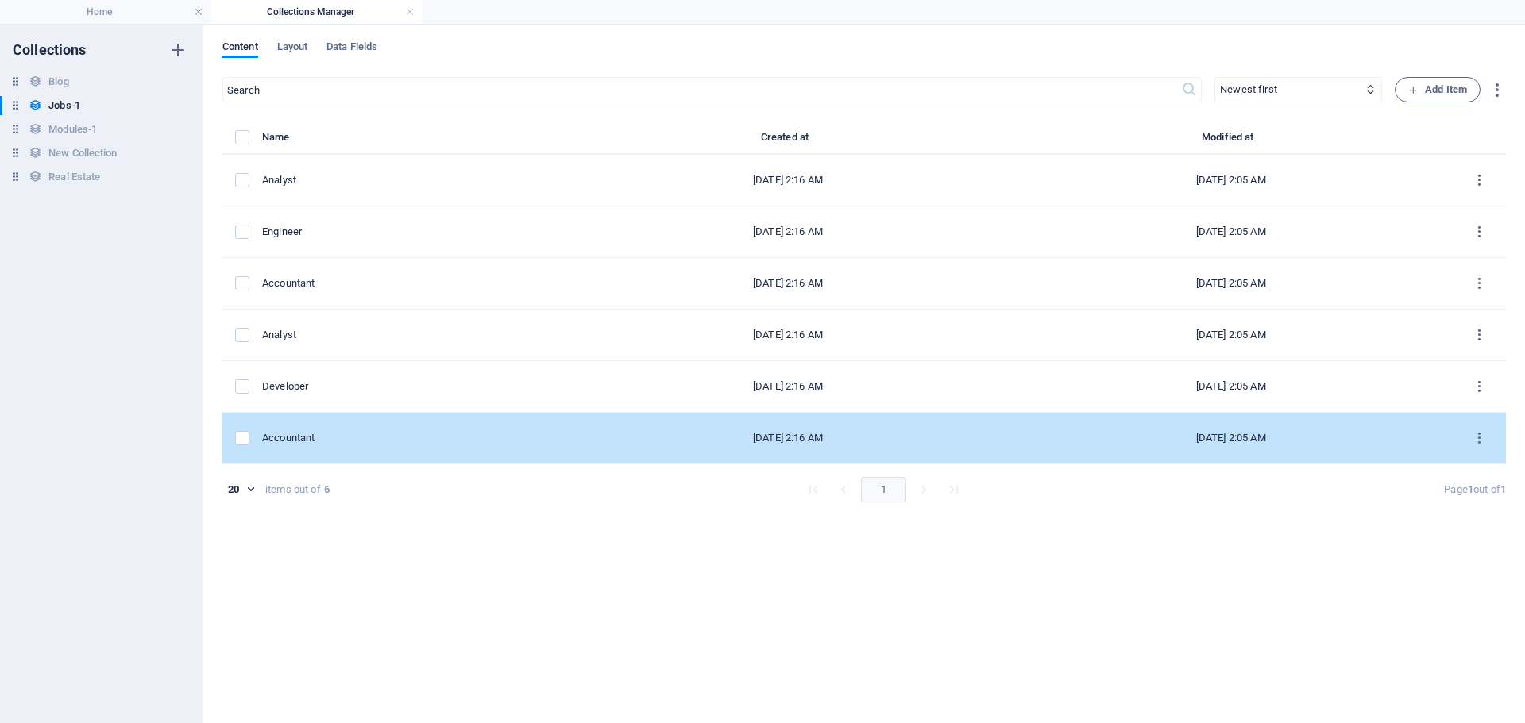
click at [566, 447] on td "[DATE] 2:16 AM" at bounding box center [787, 439] width 443 height 52
select select "Tech"
select select "Freelance"
select select "Published"
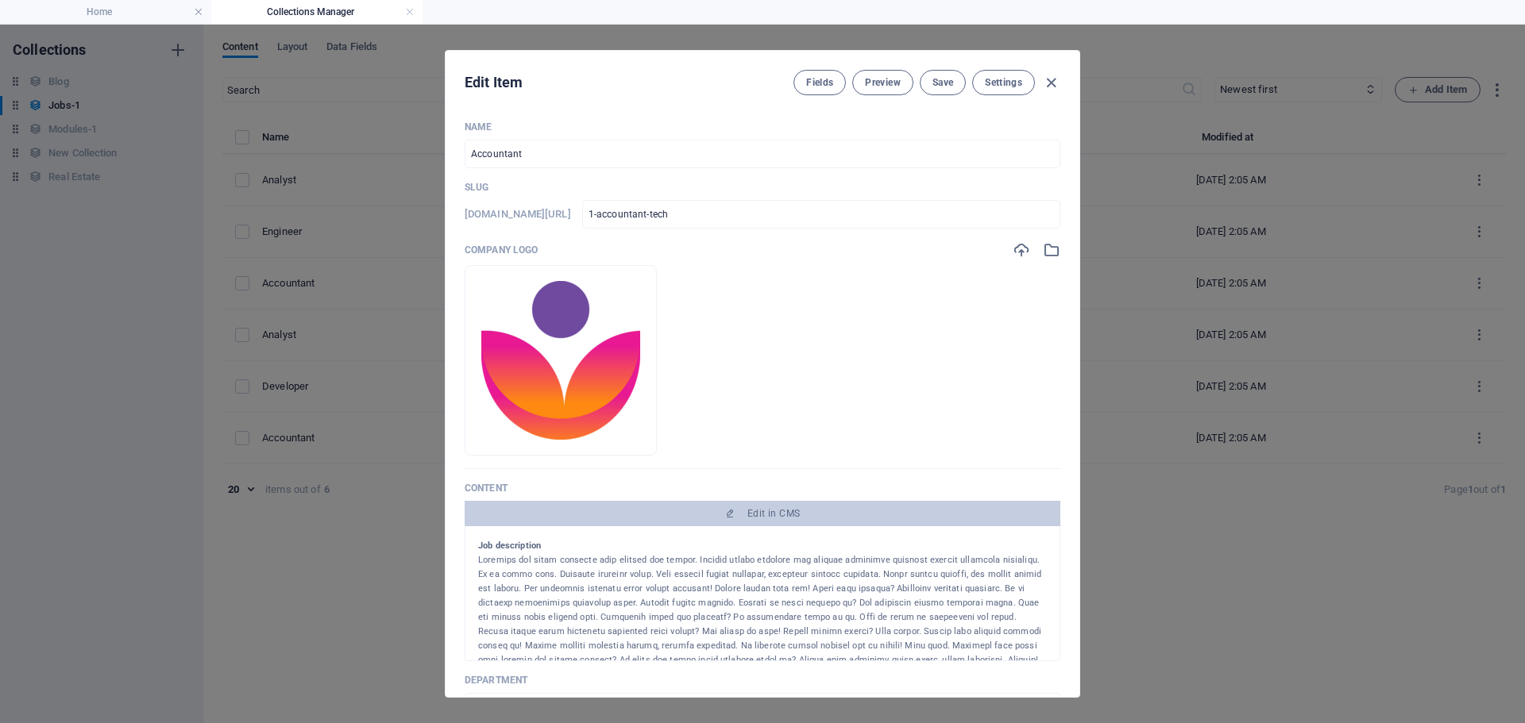
click at [1061, 86] on div "Edit Item Fields Preview Save Settings" at bounding box center [762, 79] width 634 height 57
click at [1057, 86] on icon "button" at bounding box center [1051, 83] width 18 height 18
type input "[DATE]"
type input "1-accountant-tech"
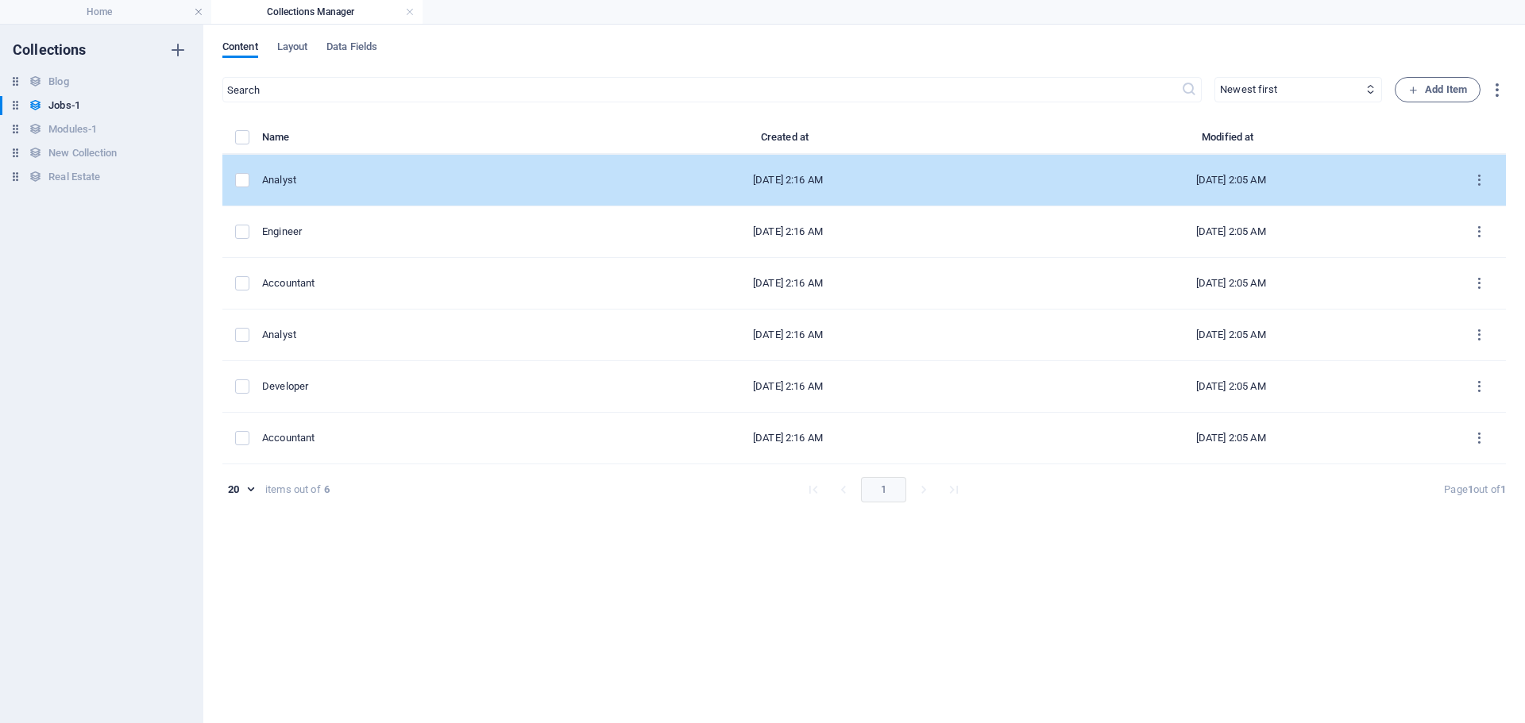
click at [401, 178] on div "Analyst" at bounding box center [407, 180] width 291 height 14
select select "Sales"
select select "Part time"
select select "Published"
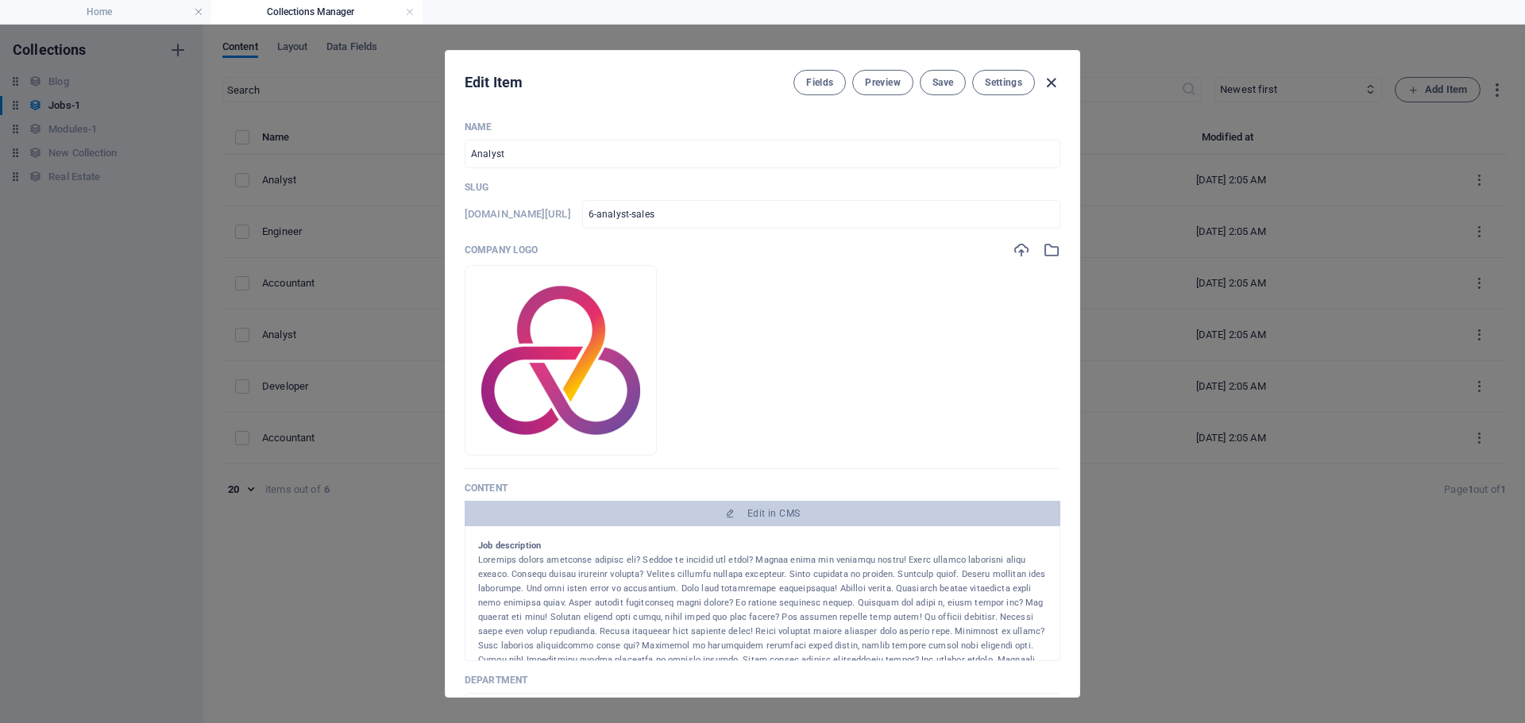
click at [1045, 86] on icon "button" at bounding box center [1051, 83] width 18 height 18
type input "[DATE]"
type input "6-analyst-sales"
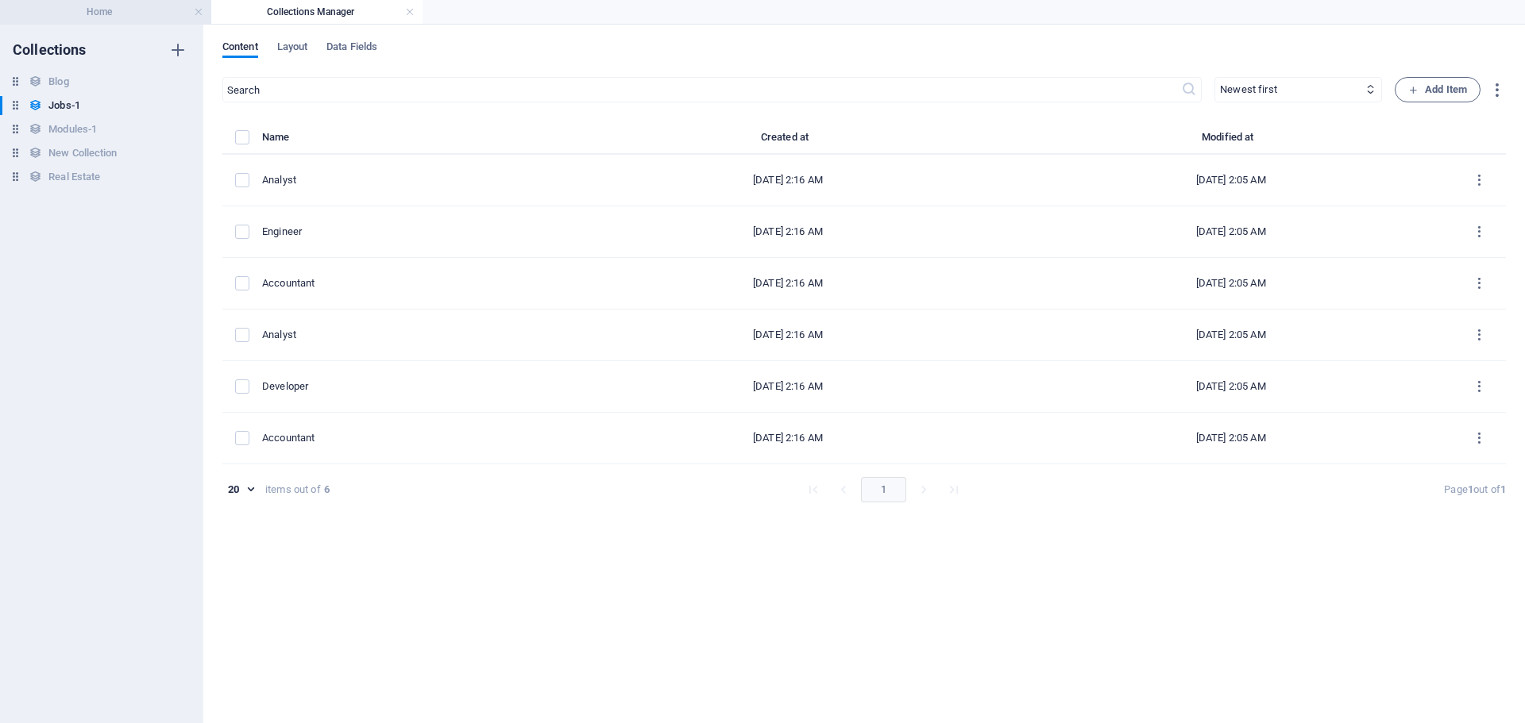
click at [127, 15] on h4 "Home" at bounding box center [105, 11] width 211 height 17
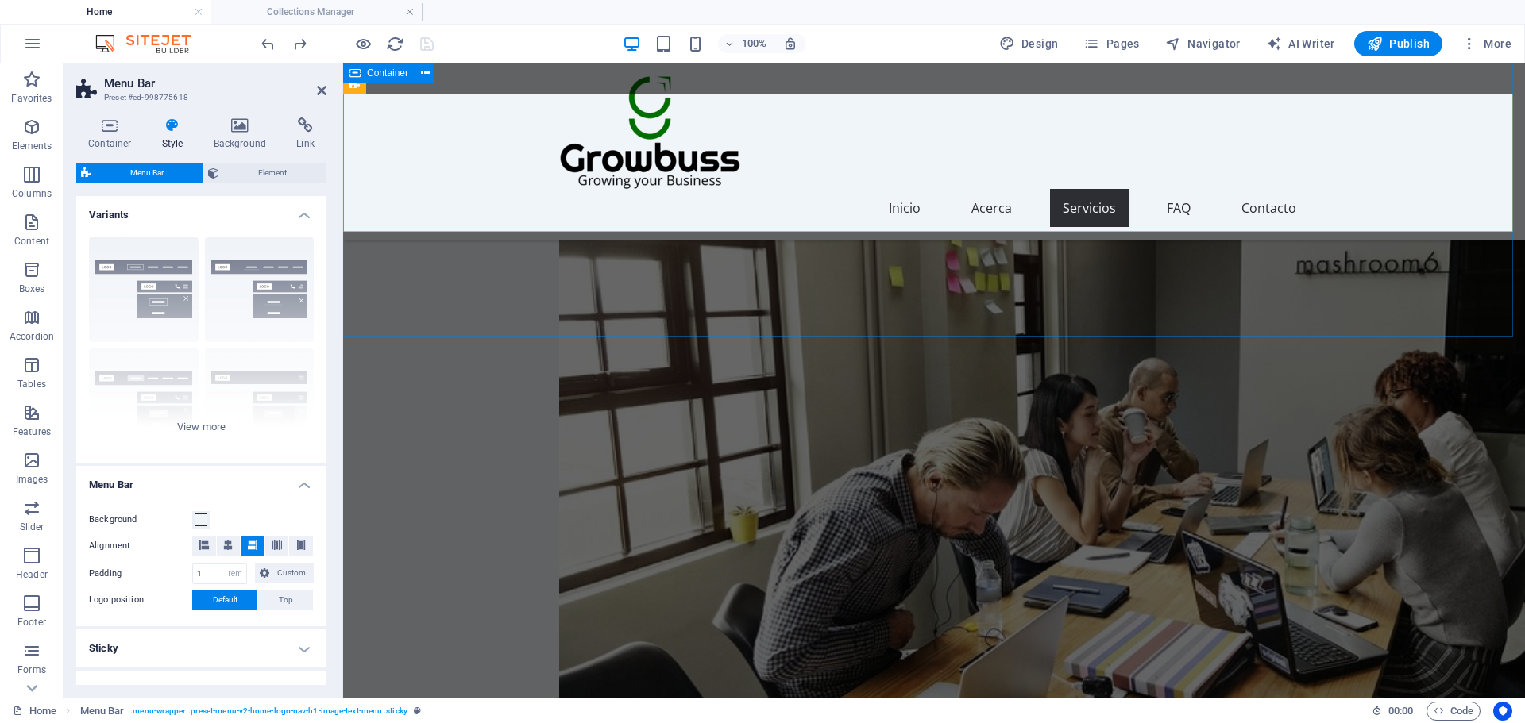
scroll to position [3732, 0]
